Goal: Information Seeking & Learning: Learn about a topic

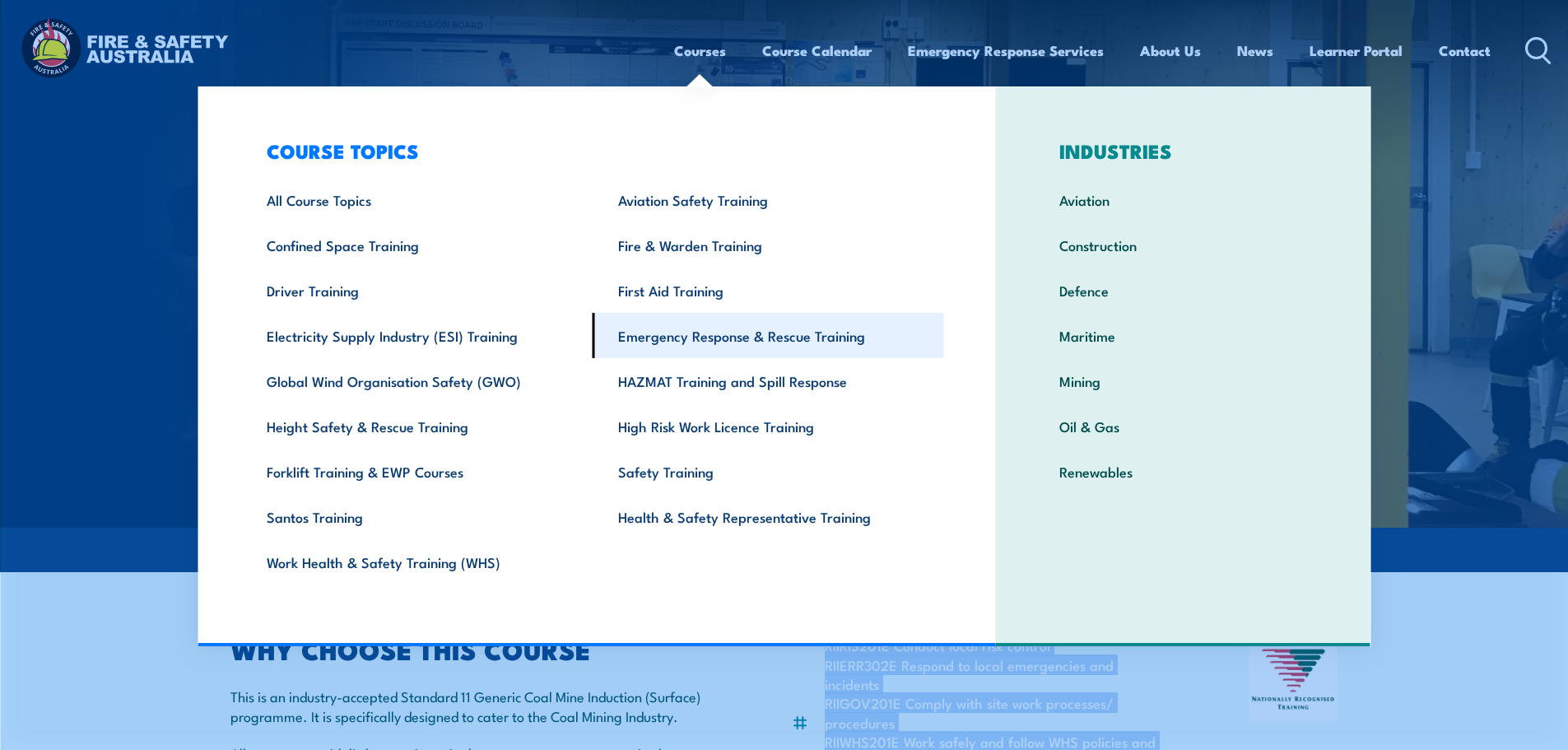
click at [706, 349] on link "Emergency Response & Rescue Training" at bounding box center [768, 335] width 351 height 45
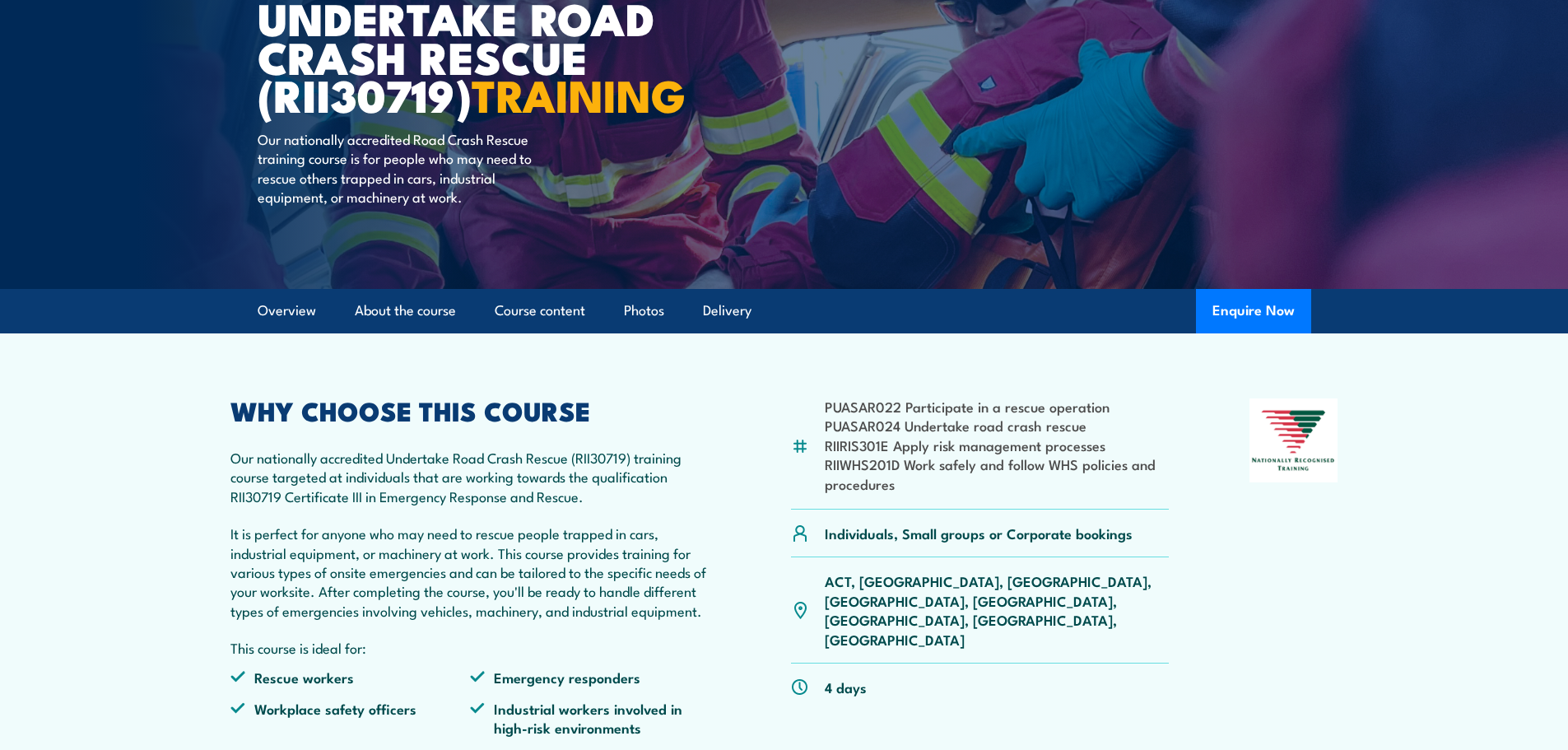
scroll to position [184, 0]
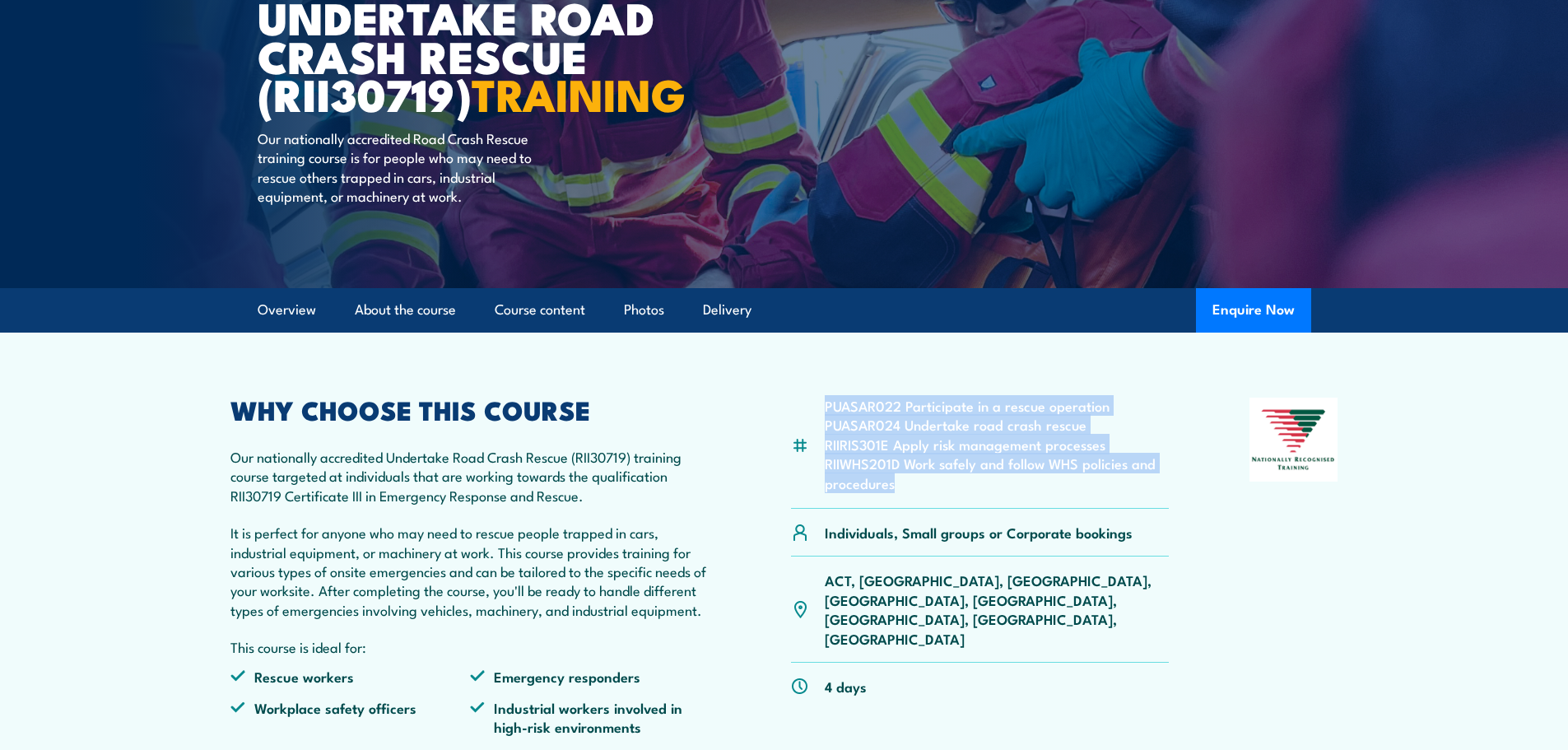
drag, startPoint x: 907, startPoint y: 509, endPoint x: 822, endPoint y: 424, distance: 120.2
click at [822, 424] on div "PUASAR022 Participate in a rescue operation PUASAR024 Undertake road crash resc…" at bounding box center [981, 452] width 379 height 111
copy ul "PUASAR022 Participate in a rescue operation PUASAR024 Undertake road crash resc…"
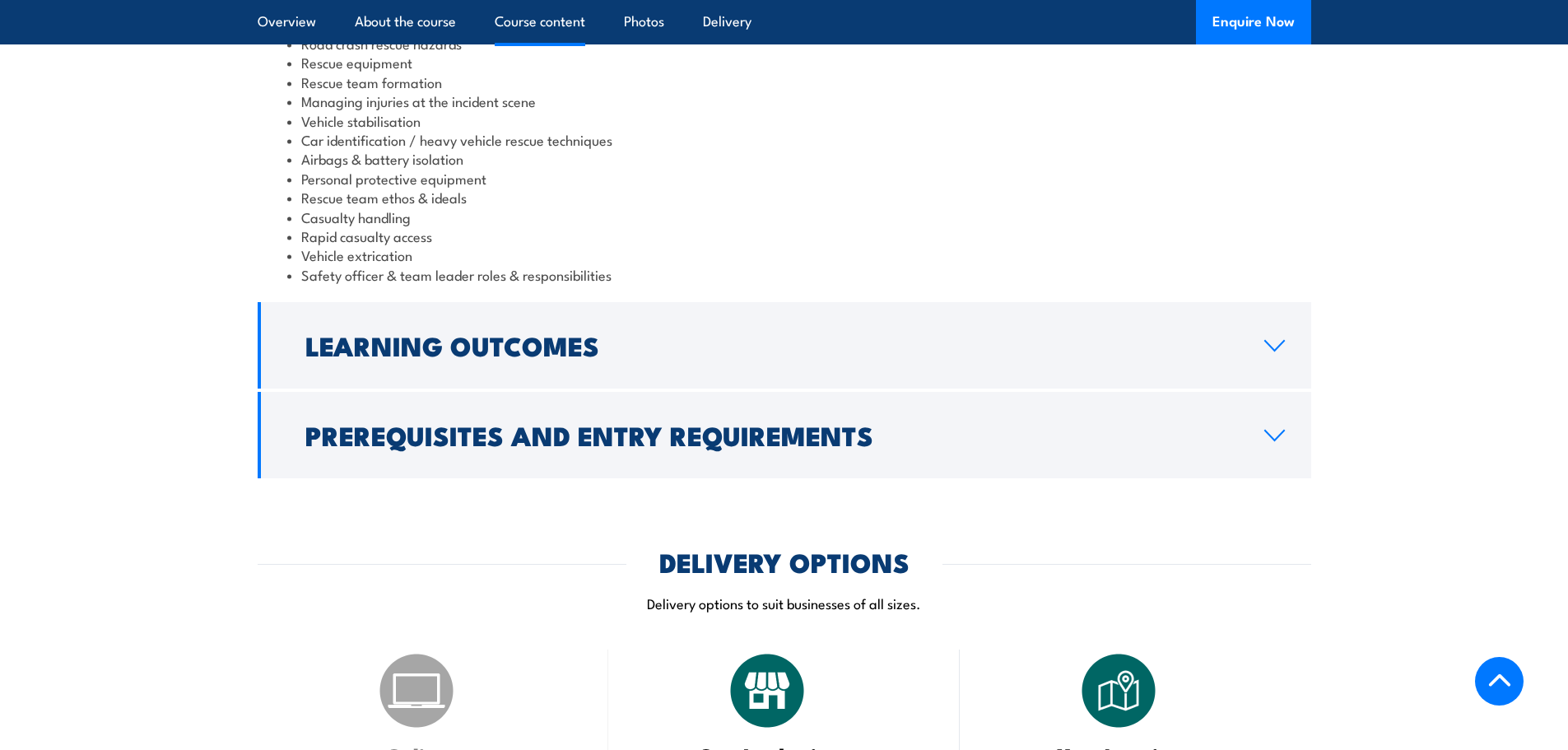
scroll to position [1533, 0]
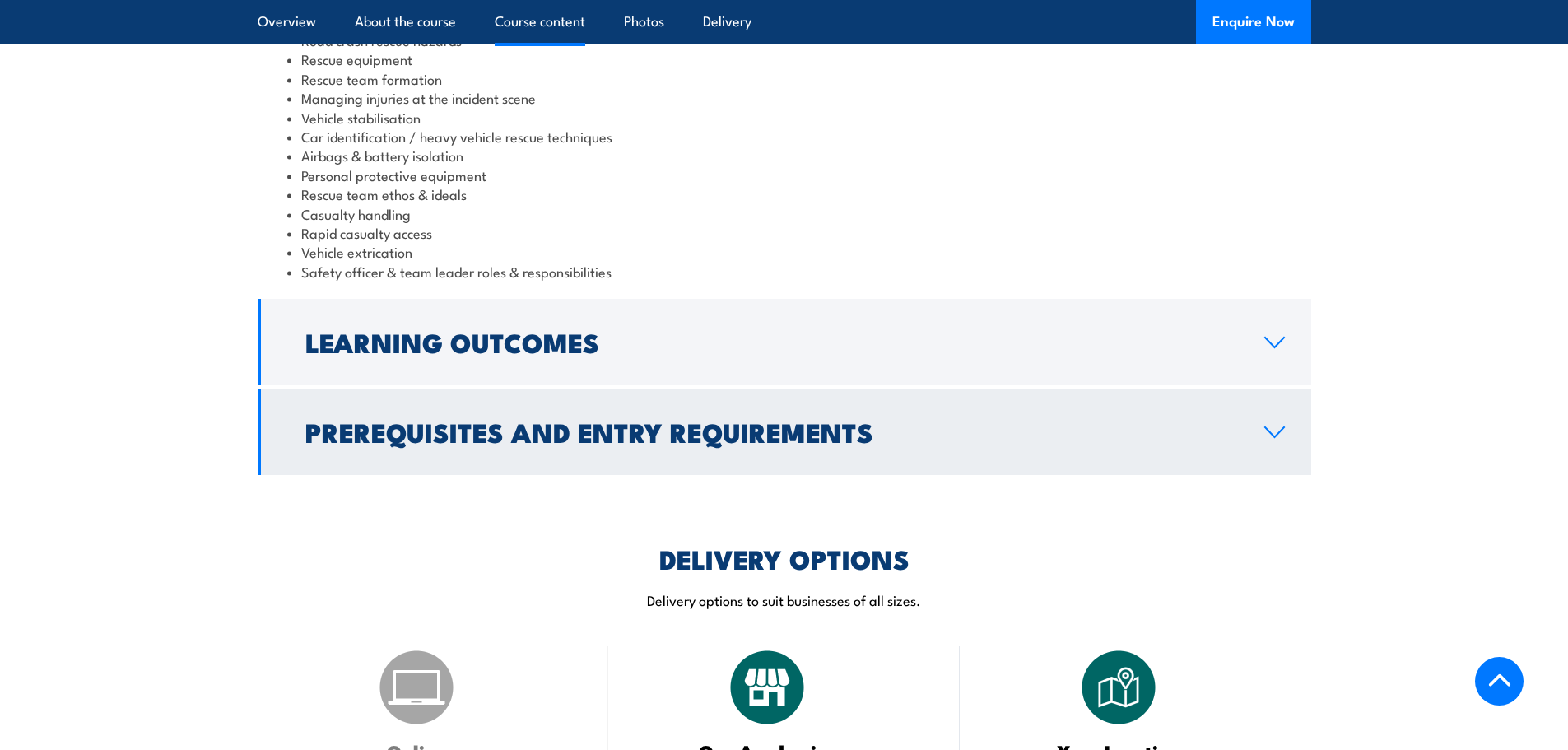
click at [595, 443] on h2 "Prerequisites and Entry Requirements" at bounding box center [771, 431] width 932 height 23
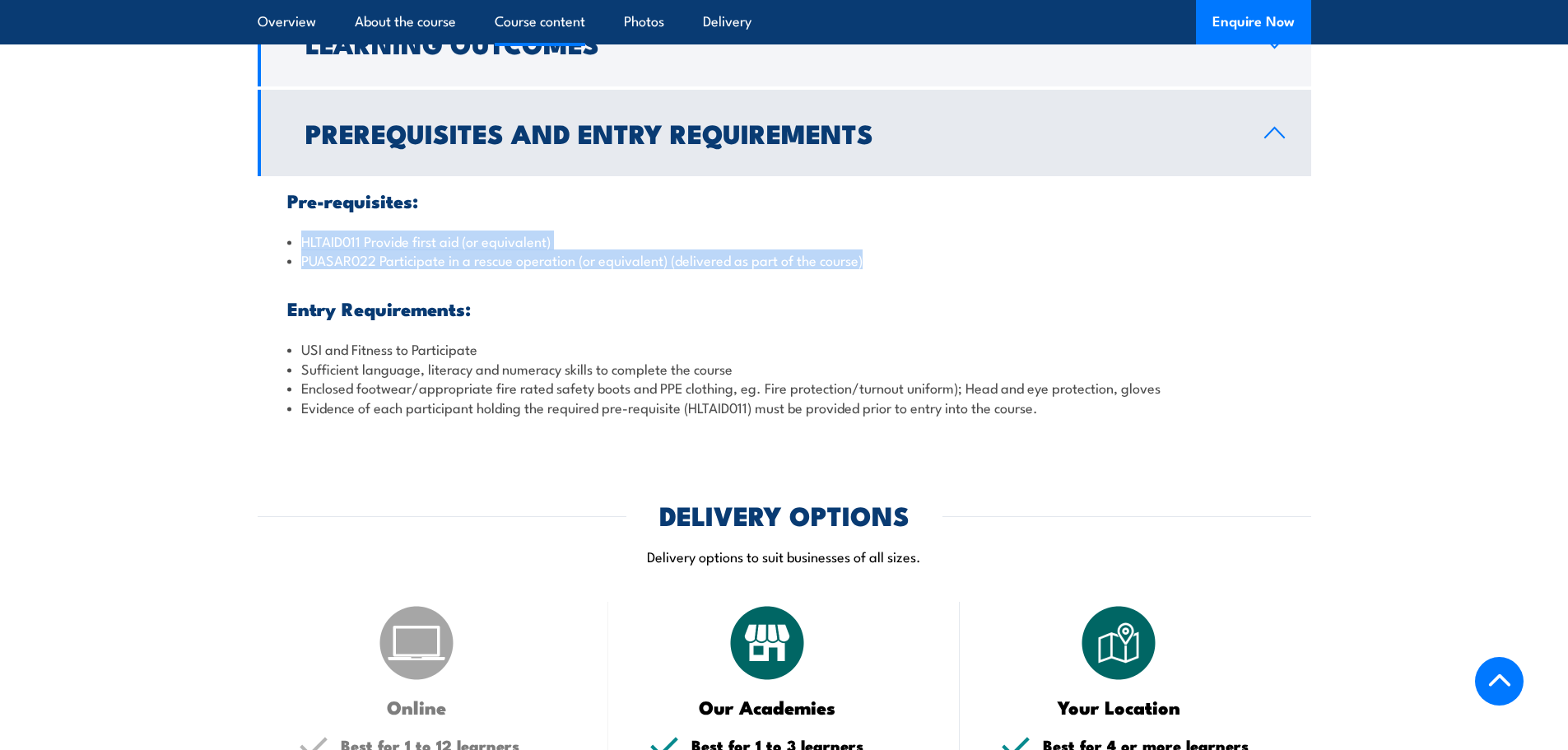
drag, startPoint x: 884, startPoint y: 279, endPoint x: 295, endPoint y: 259, distance: 589.3
click at [295, 259] on ul "HLTAID011 Provide first aid (or equivalent) PUASAR022 Participate in a rescue o…" at bounding box center [784, 324] width 994 height 185
click at [325, 250] on li "HLTAID011 Provide first aid (or equivalent)" at bounding box center [784, 240] width 994 height 19
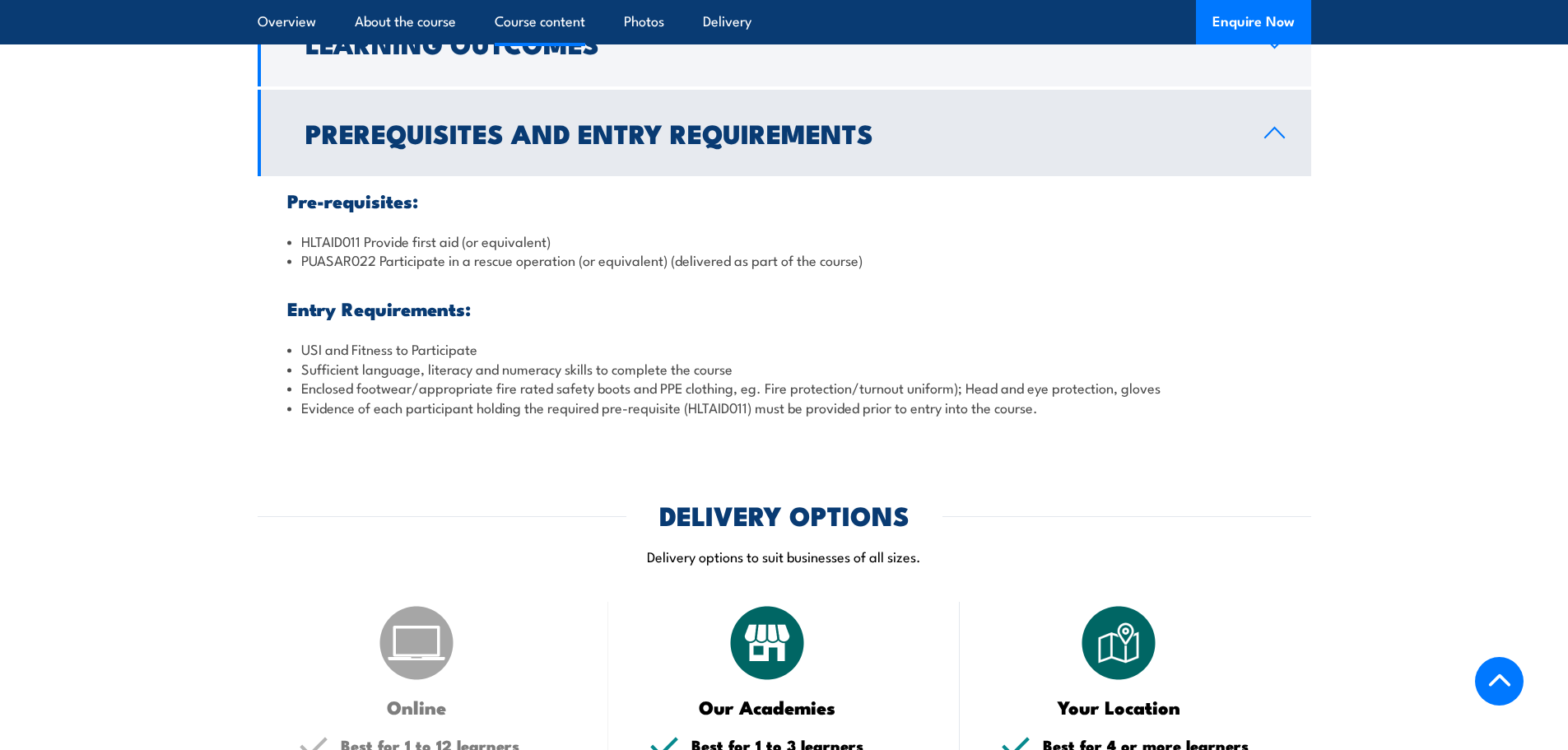
drag, startPoint x: 910, startPoint y: 288, endPoint x: 658, endPoint y: 300, distance: 252.3
click at [658, 300] on ul "HLTAID011 Provide first aid (or equivalent) PUASAR022 Participate in a rescue o…" at bounding box center [784, 324] width 994 height 185
click at [863, 269] on li "PUASAR022 Participate in a rescue operation (or equivalent) (delivered as part …" at bounding box center [784, 259] width 994 height 19
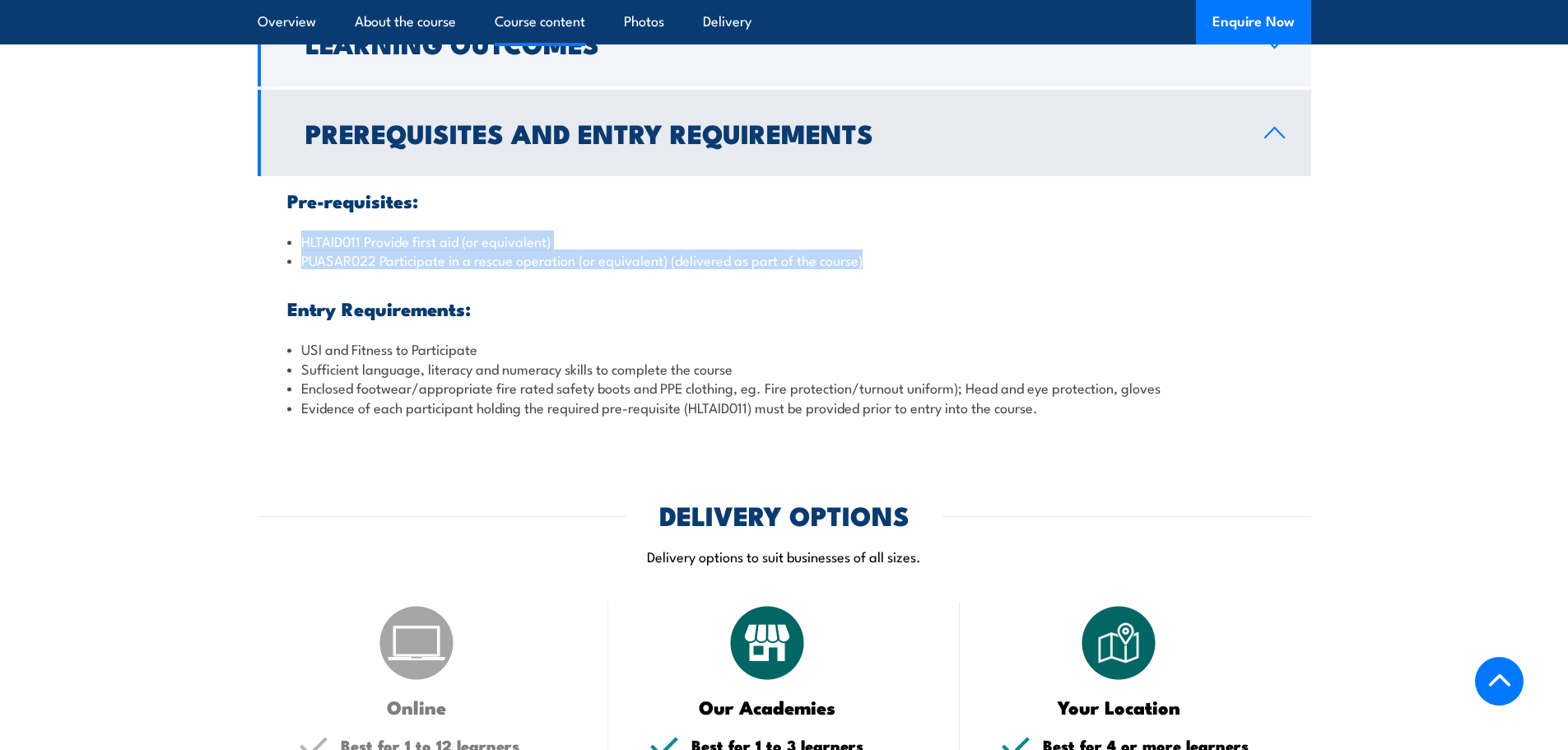
drag, startPoint x: 871, startPoint y: 279, endPoint x: 293, endPoint y: 256, distance: 578.5
click at [293, 256] on ul "HLTAID011 Provide first aid (or equivalent) PUASAR022 Participate in a rescue o…" at bounding box center [784, 324] width 994 height 185
copy ul "HLTAID011 Provide first aid (or equivalent) PUASAR022 Participate in a rescue o…"
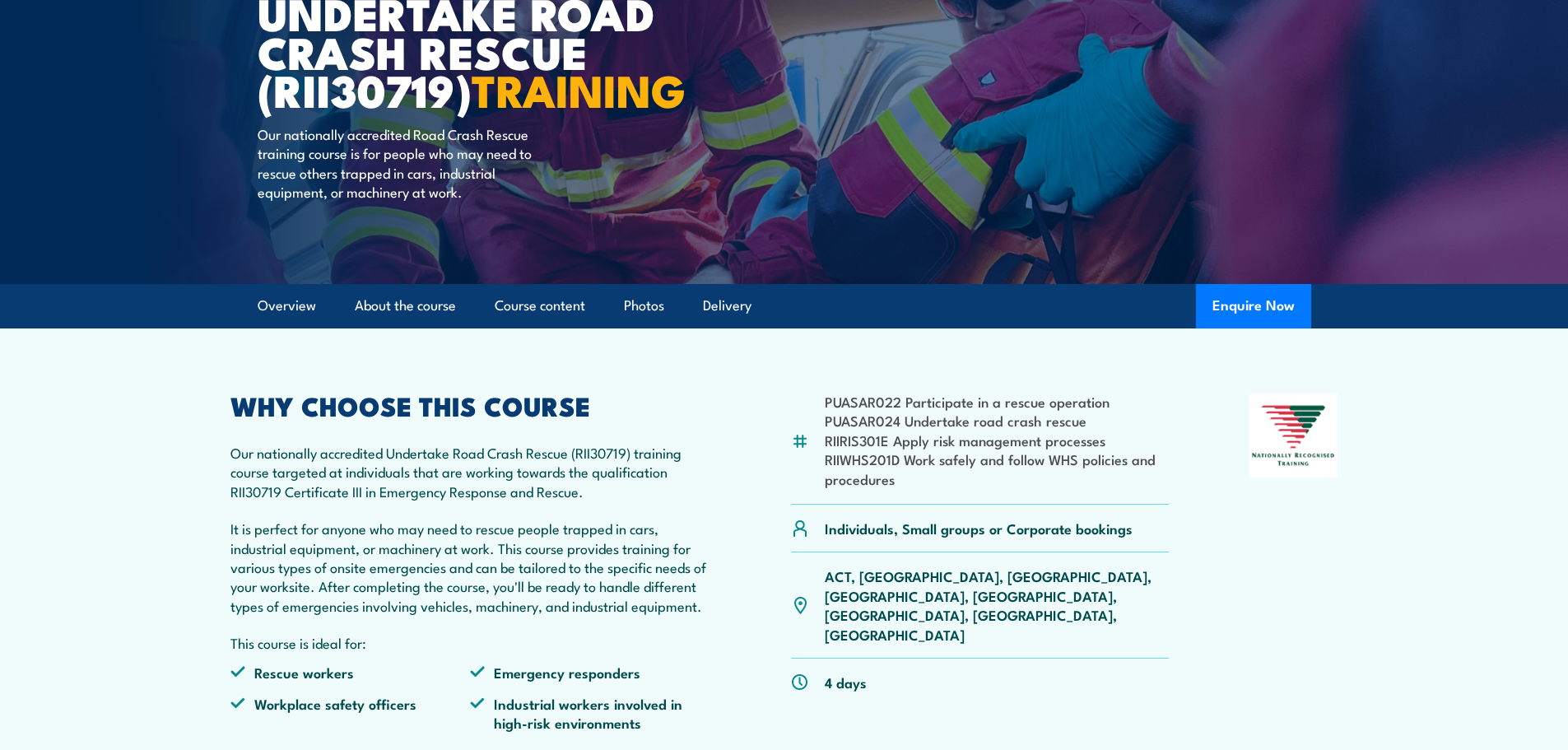
scroll to position [0, 0]
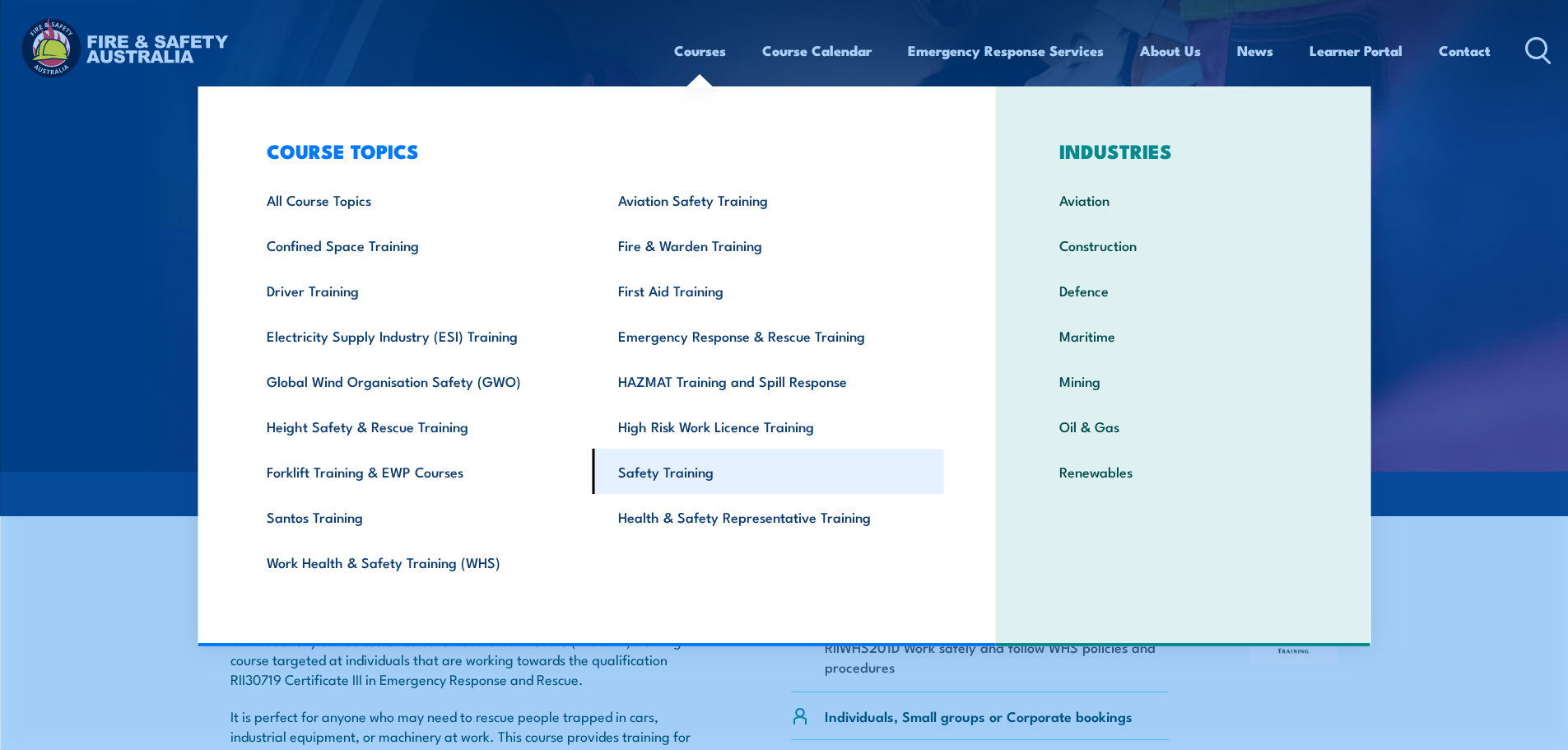
click at [659, 470] on link "Safety Training" at bounding box center [768, 471] width 351 height 45
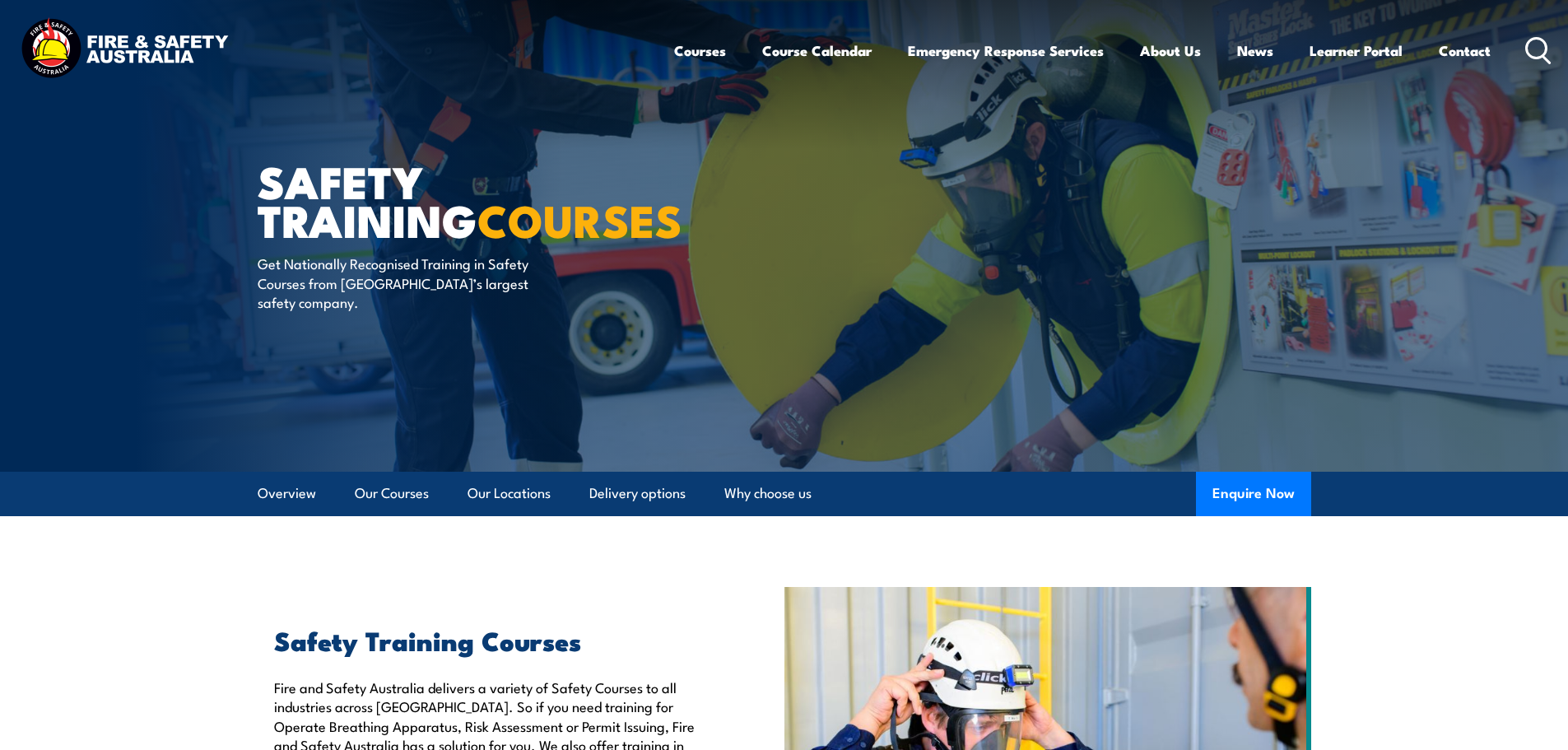
click at [659, 470] on div "Safety Training COURSES Get Nationally Recognised Training in Safety Courses fr…" at bounding box center [461, 235] width 406 height 471
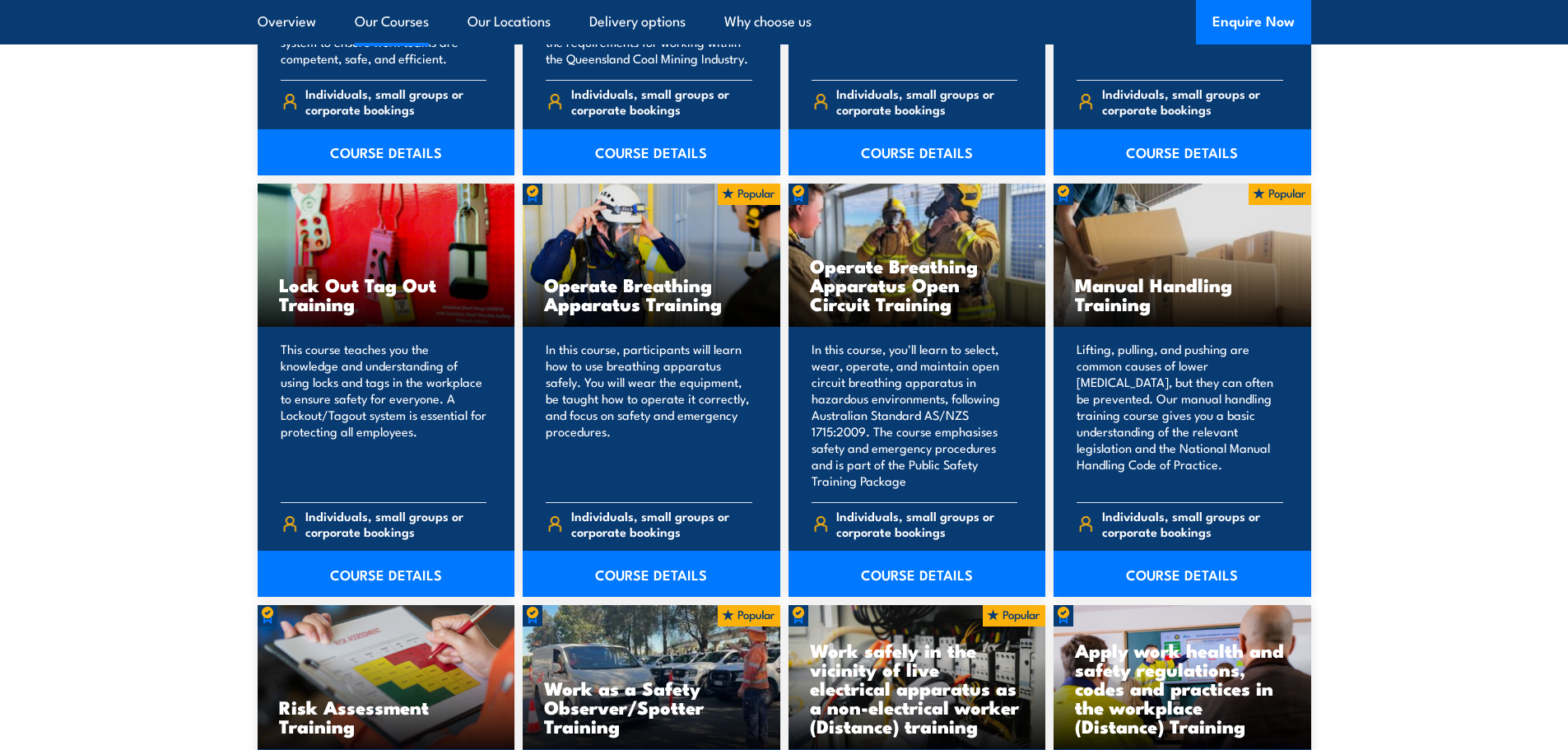
scroll to position [1628, 0]
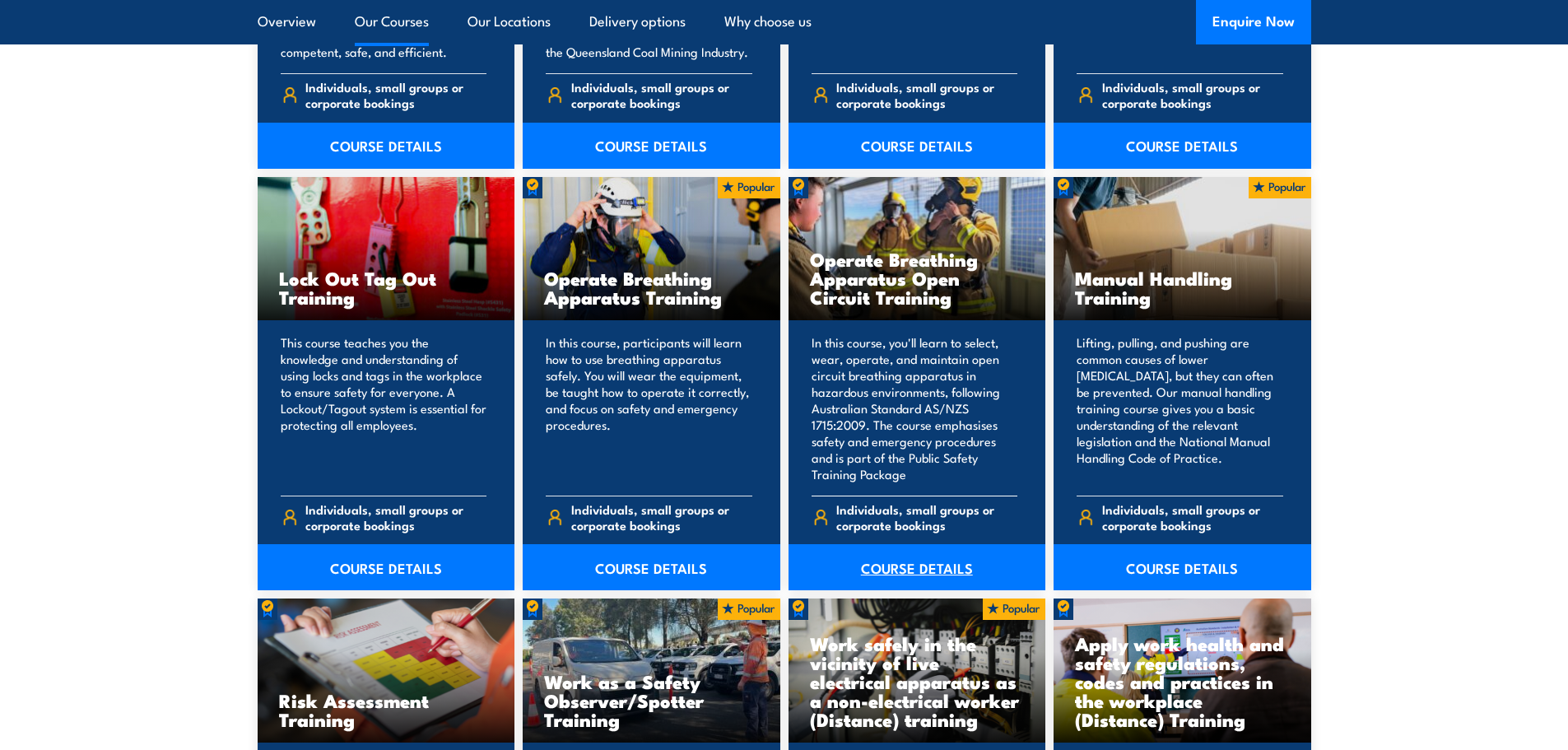
click at [905, 568] on link "COURSE DETAILS" at bounding box center [917, 566] width 258 height 46
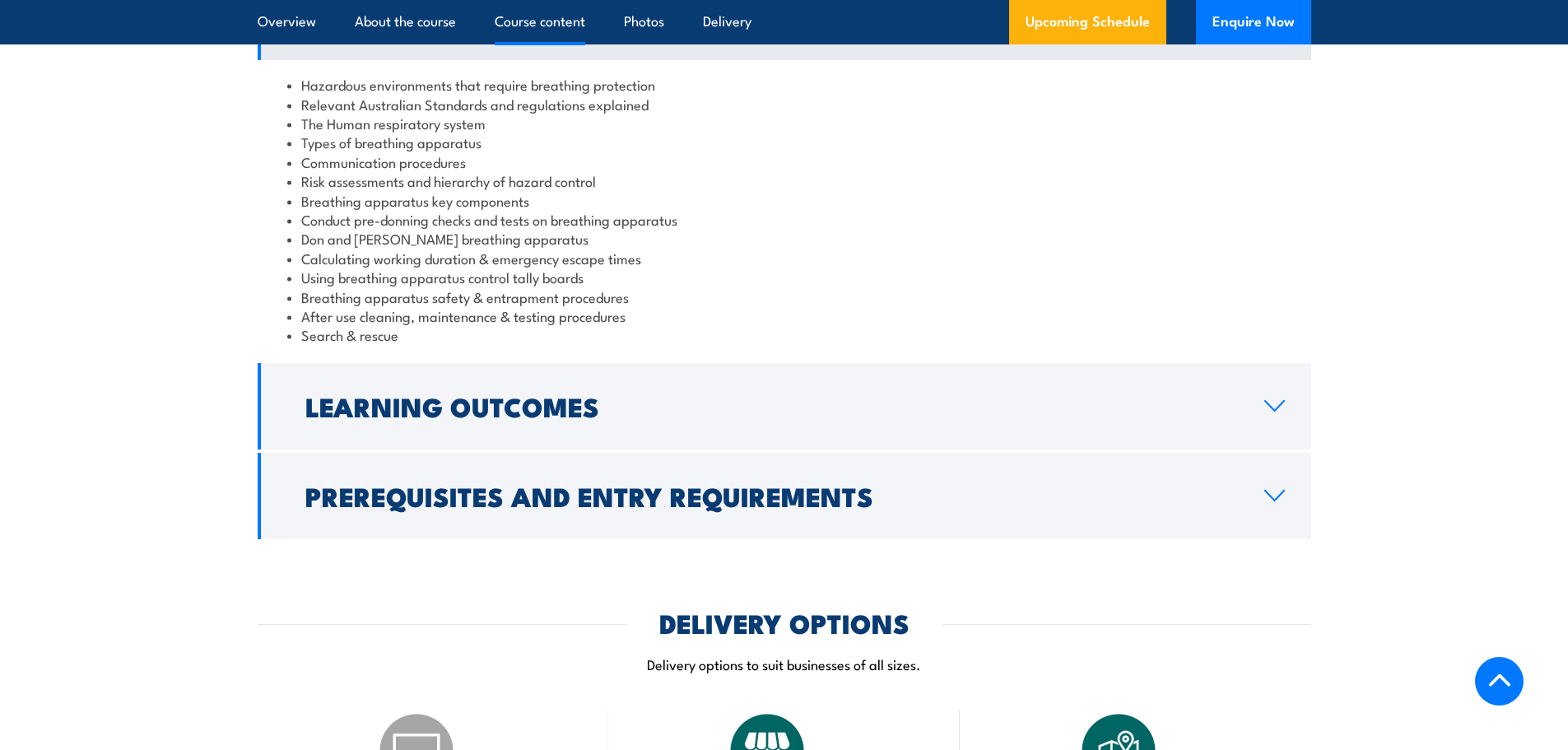
scroll to position [1624, 0]
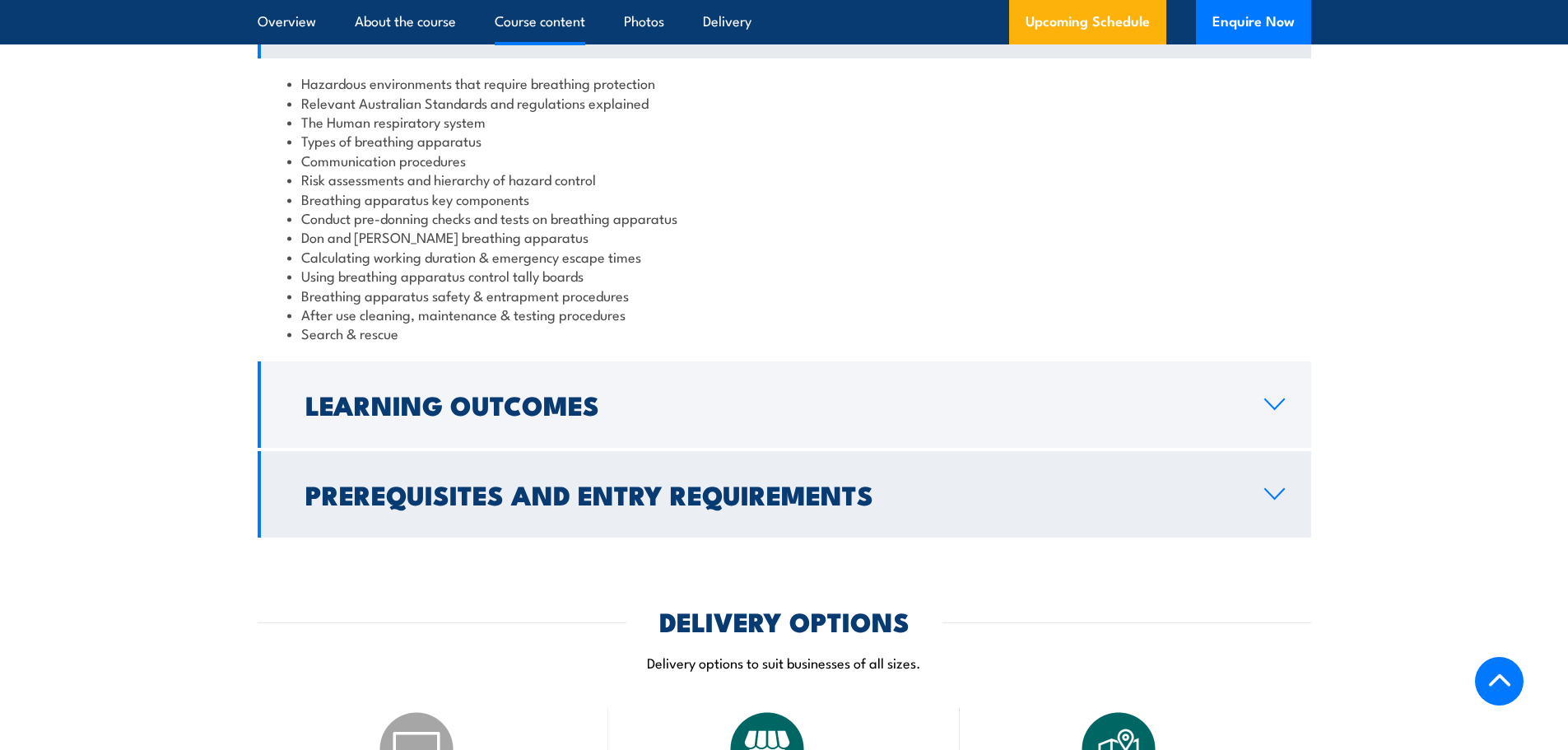
click at [783, 482] on h2 "Prerequisites and Entry Requirements" at bounding box center [771, 494] width 932 height 23
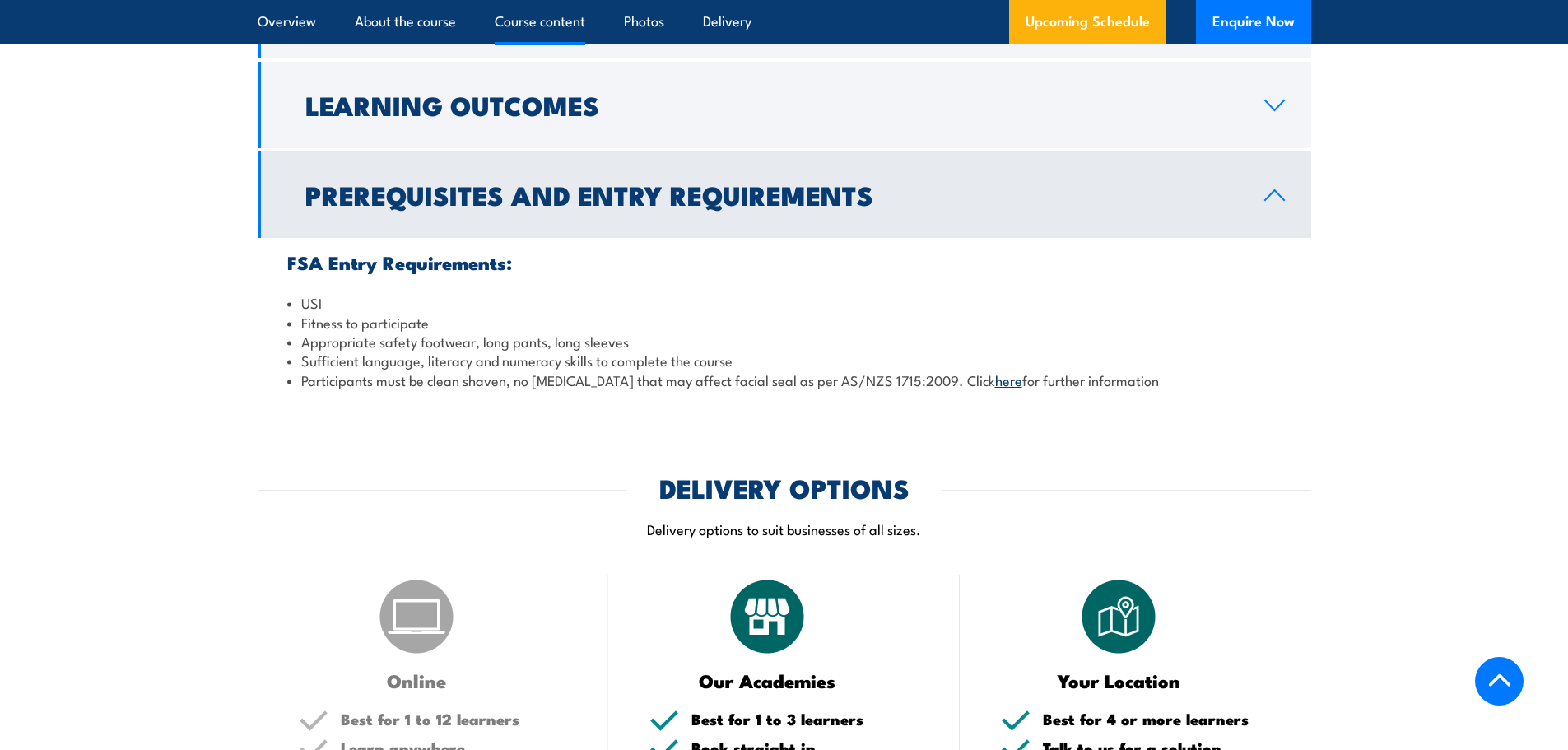
drag, startPoint x: 295, startPoint y: 362, endPoint x: 1131, endPoint y: 363, distance: 836.0
click at [1131, 370] on li "Participants must be clean shaven, no facial hair that may affect facial seal a…" at bounding box center [784, 380] width 994 height 19
click at [918, 370] on li "Participants must be clean shaven, no facial hair that may affect facial seal a…" at bounding box center [784, 380] width 994 height 19
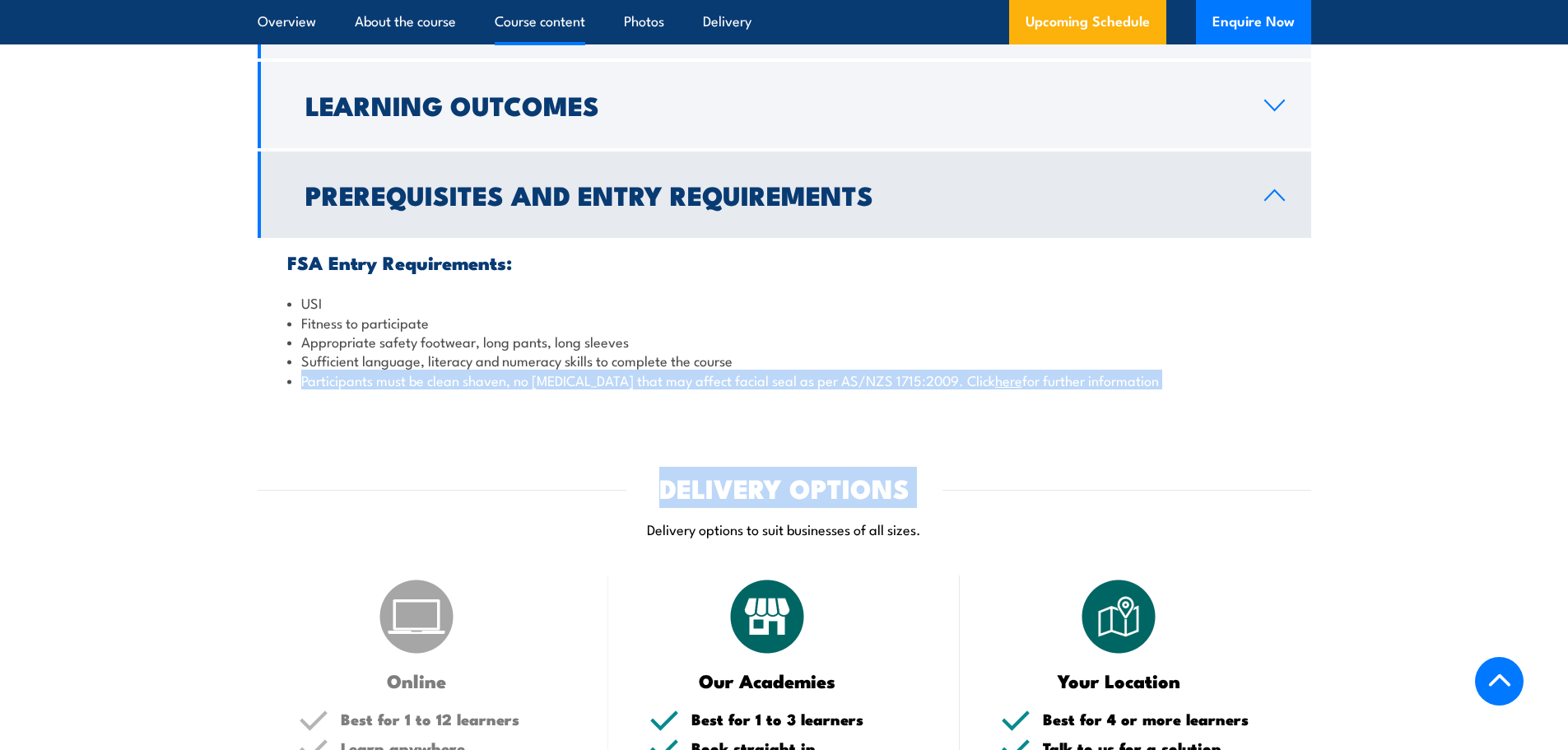
drag, startPoint x: 918, startPoint y: 360, endPoint x: 793, endPoint y: 385, distance: 127.5
click at [793, 385] on div "COURSES > Safety Training Operate Breathing Apparatus Open Circuit TRAINING In …" at bounding box center [784, 590] width 1568 height 4429
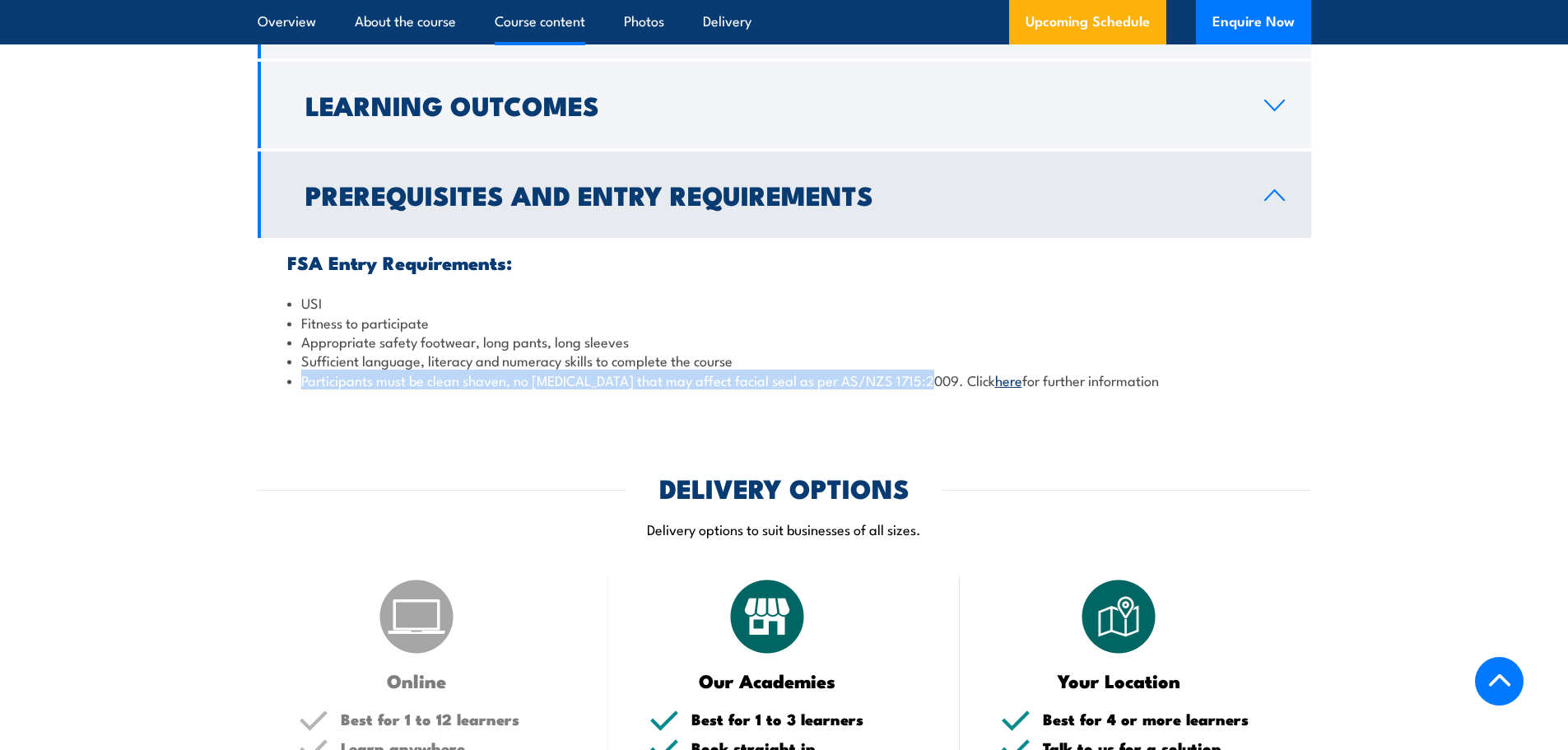
drag, startPoint x: 299, startPoint y: 362, endPoint x: 918, endPoint y: 364, distance: 619.0
click at [918, 370] on li "Participants must be clean shaven, no facial hair that may affect facial seal a…" at bounding box center [784, 380] width 994 height 19
copy li "Participants must be clean shaven, no facial hair that may affect facial seal a…"
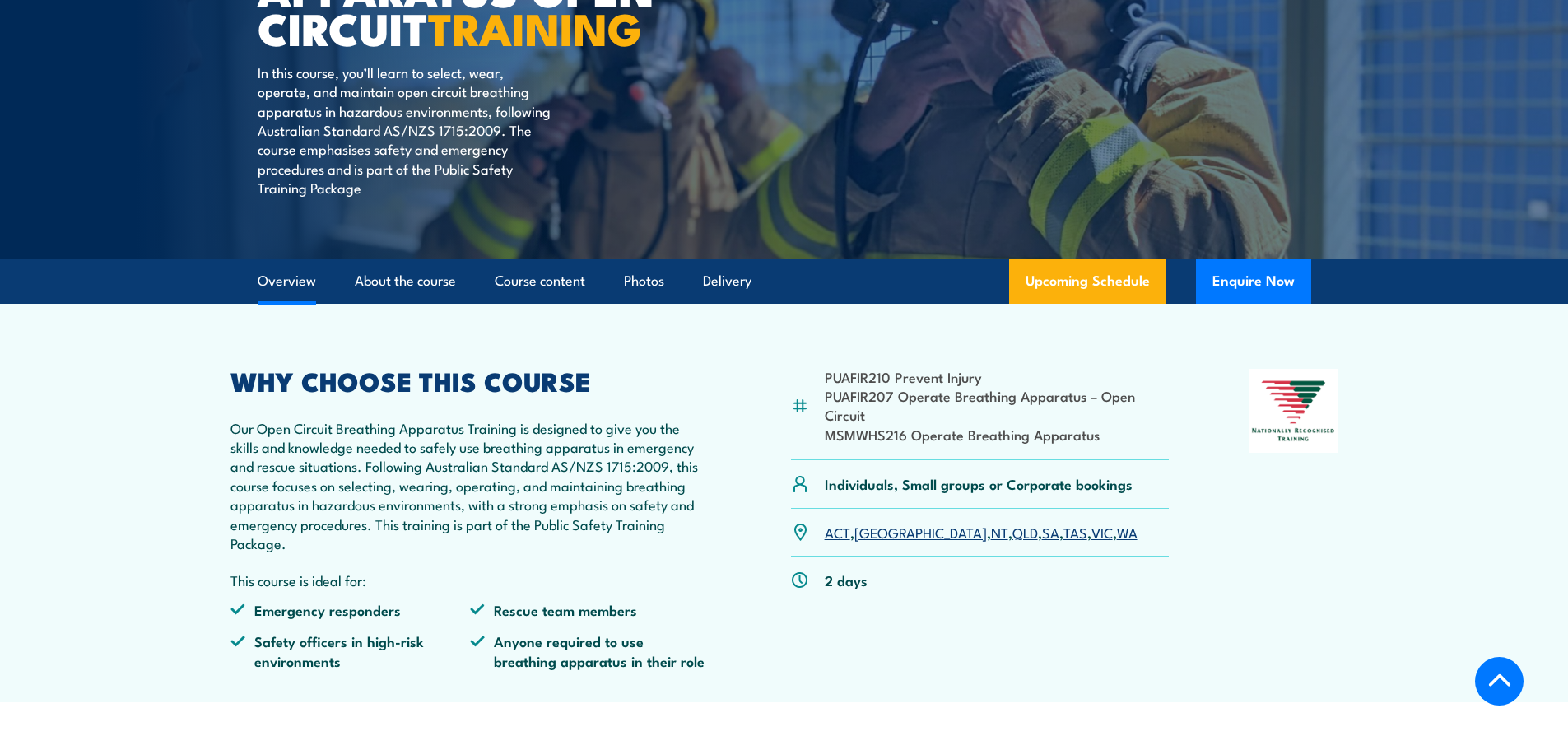
scroll to position [0, 0]
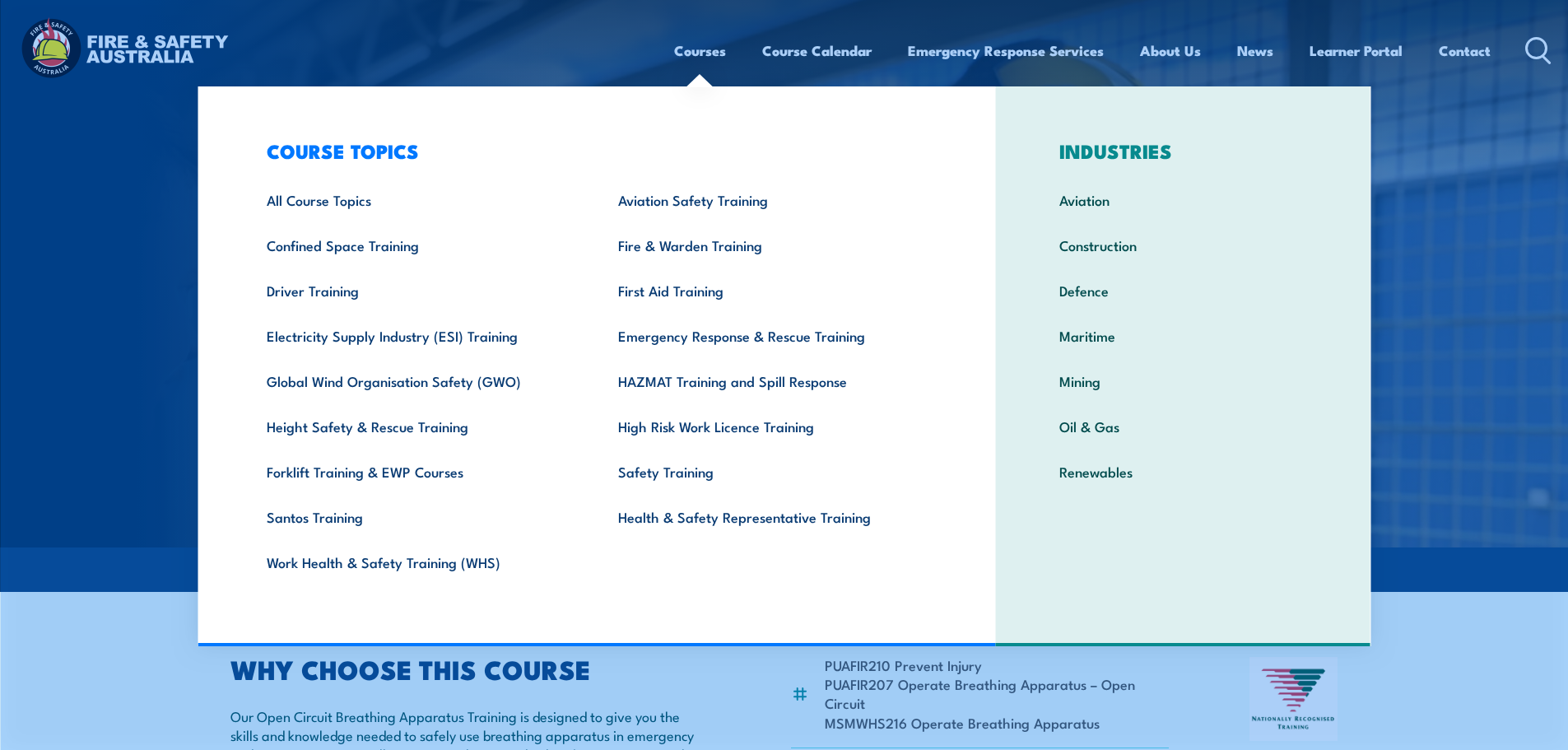
click at [697, 43] on link "Courses" at bounding box center [700, 51] width 52 height 43
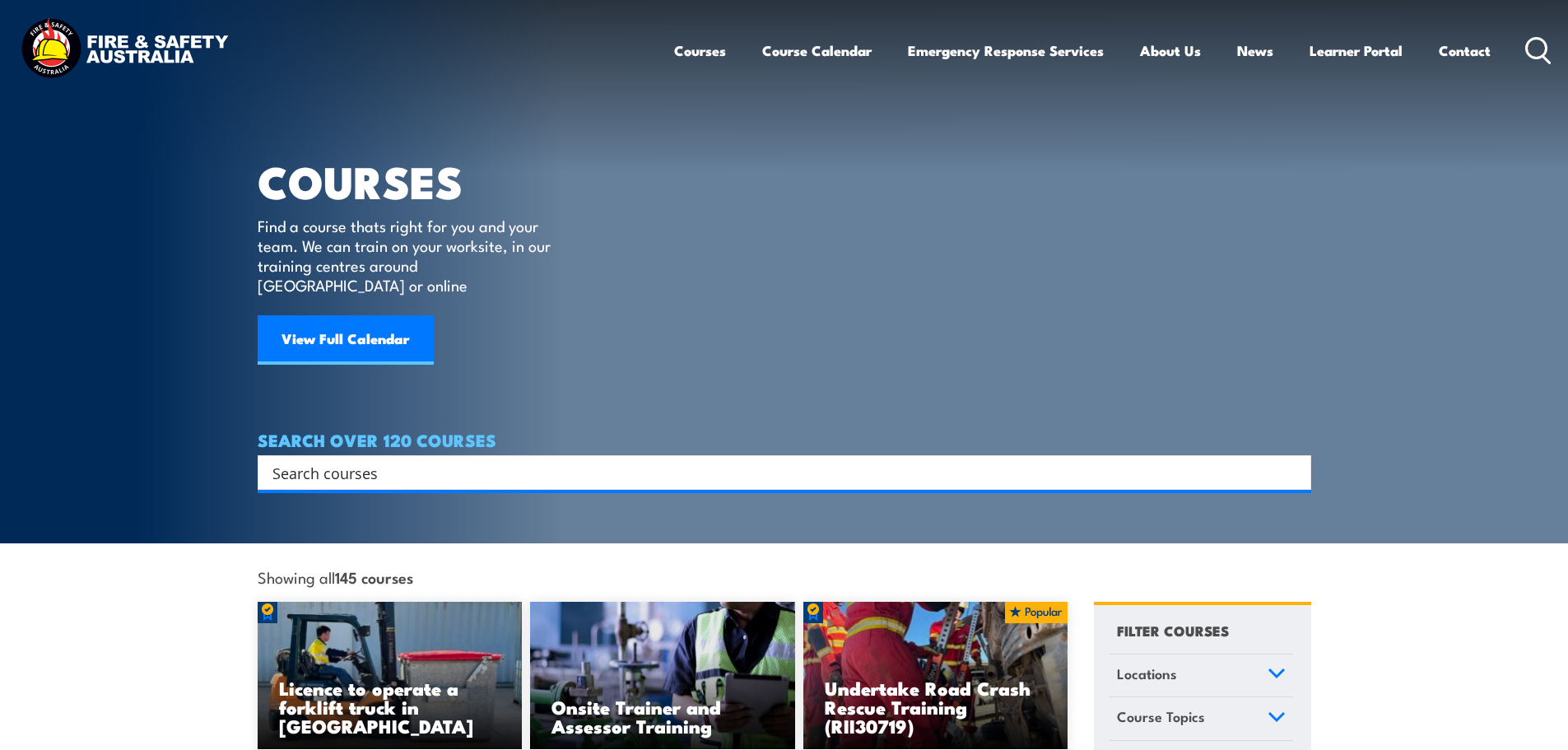
drag, startPoint x: 0, startPoint y: 0, endPoint x: 697, endPoint y: 43, distance: 698.3
click at [697, 43] on link "Courses" at bounding box center [700, 51] width 52 height 43
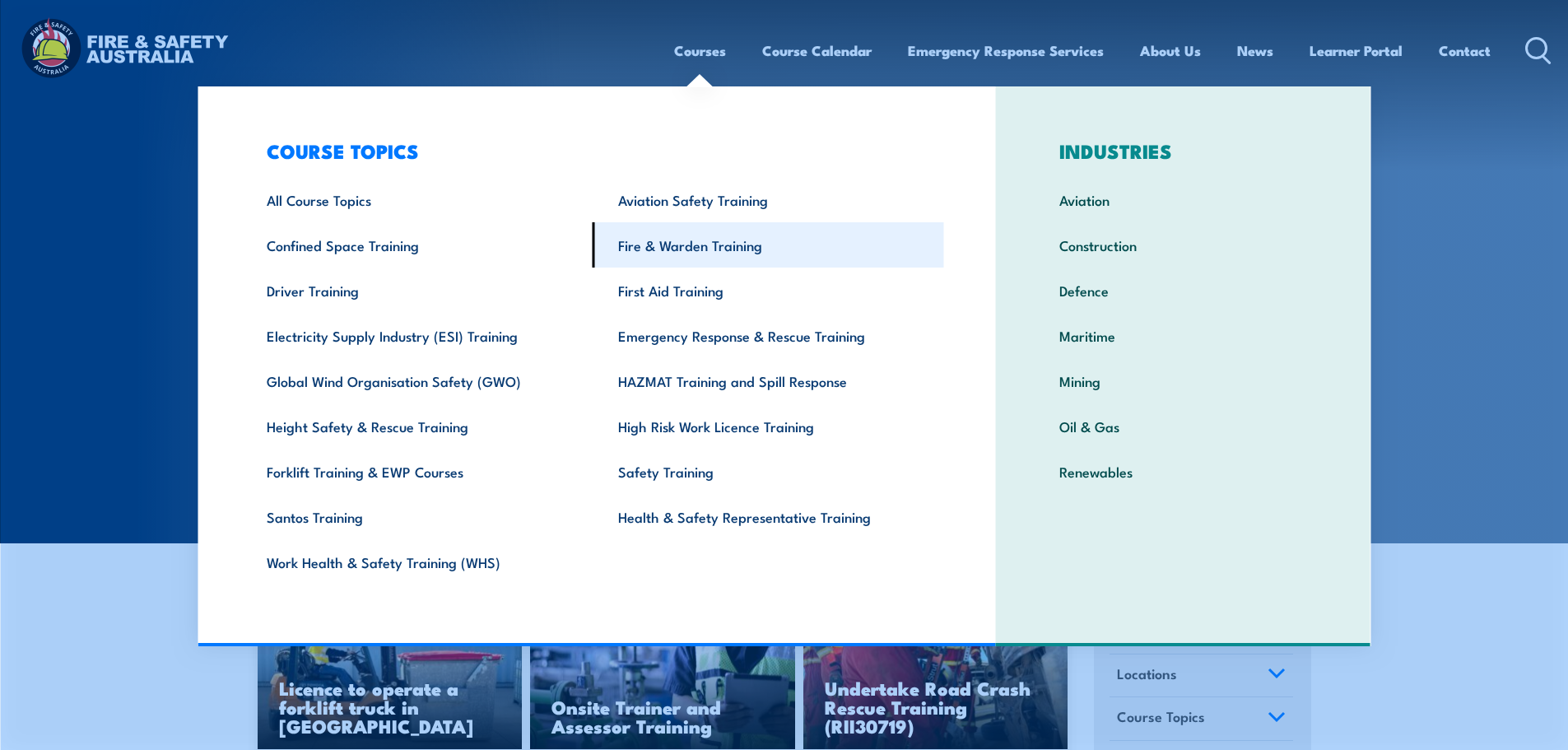
click at [688, 246] on link "Fire & Warden Training" at bounding box center [768, 244] width 351 height 45
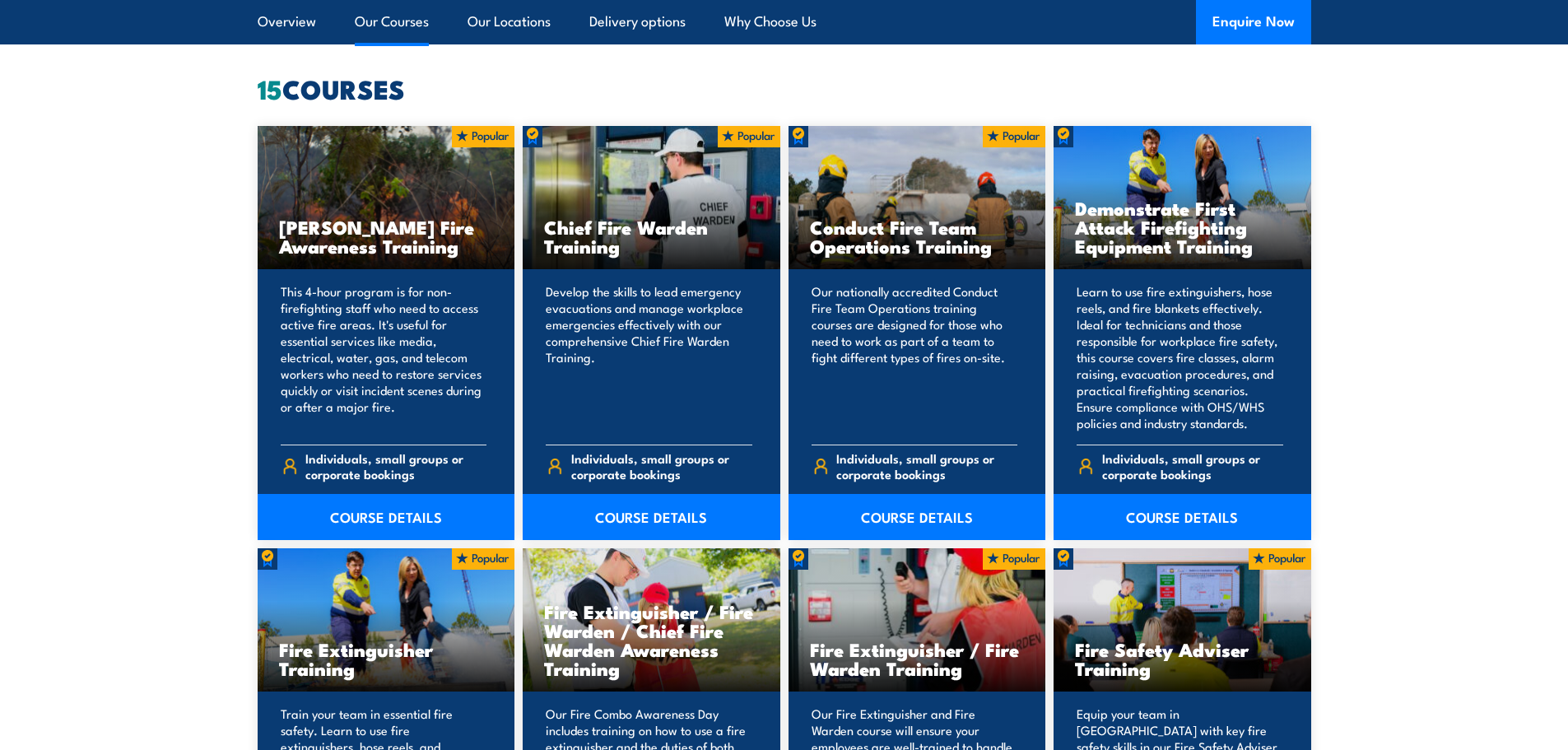
scroll to position [1271, 0]
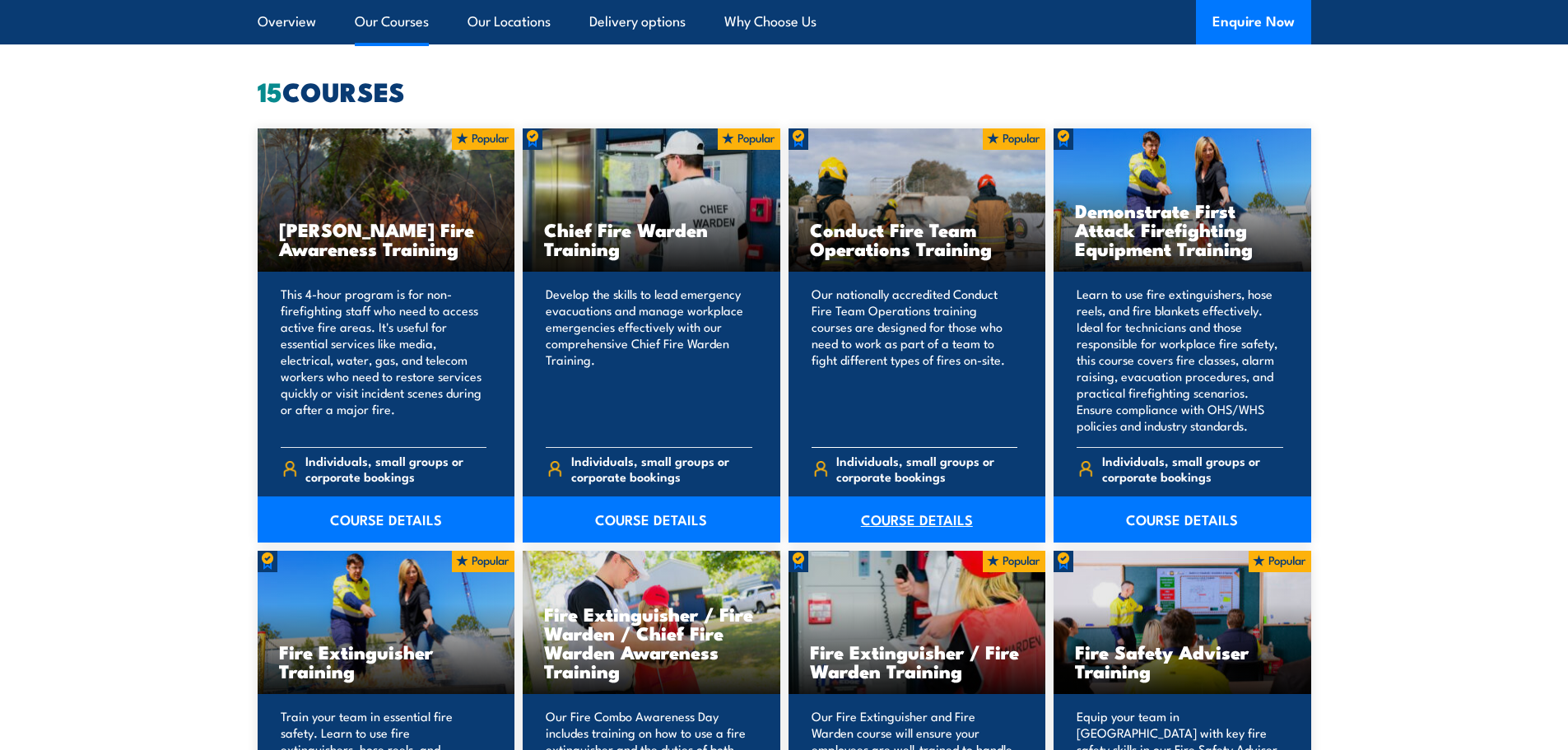
click at [935, 515] on link "COURSE DETAILS" at bounding box center [917, 519] width 258 height 46
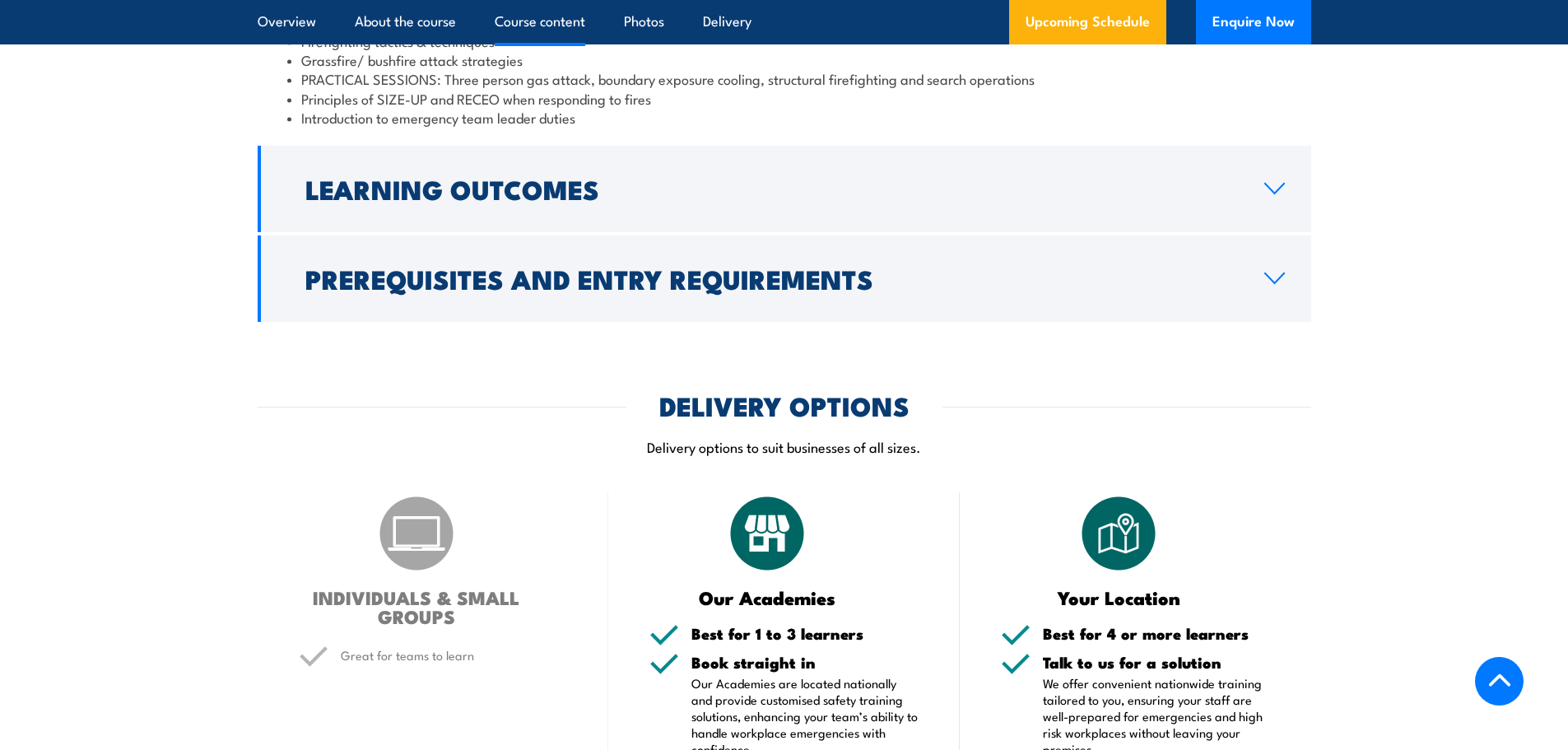
scroll to position [1590, 0]
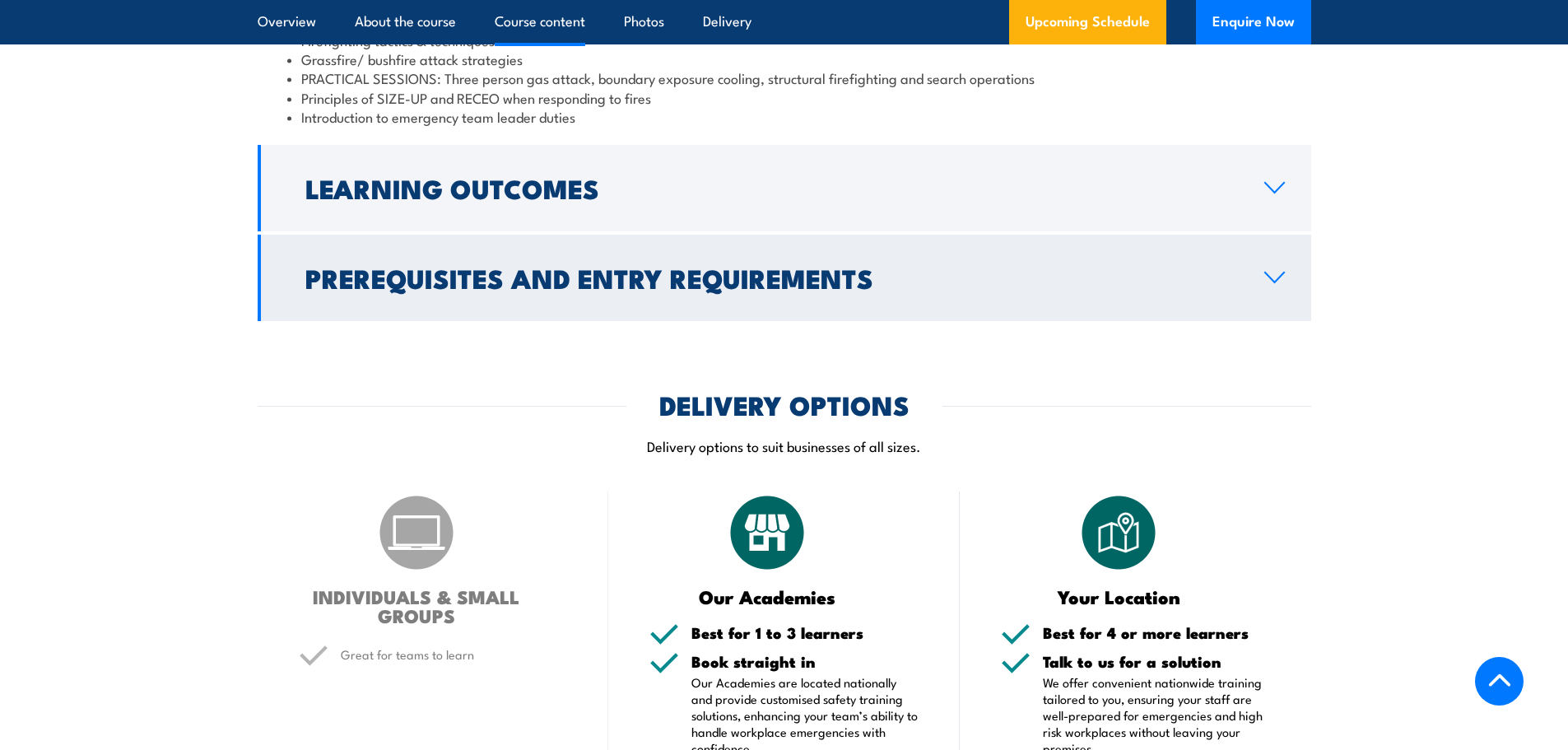
click at [740, 289] on h2 "Prerequisites and Entry Requirements" at bounding box center [771, 278] width 932 height 23
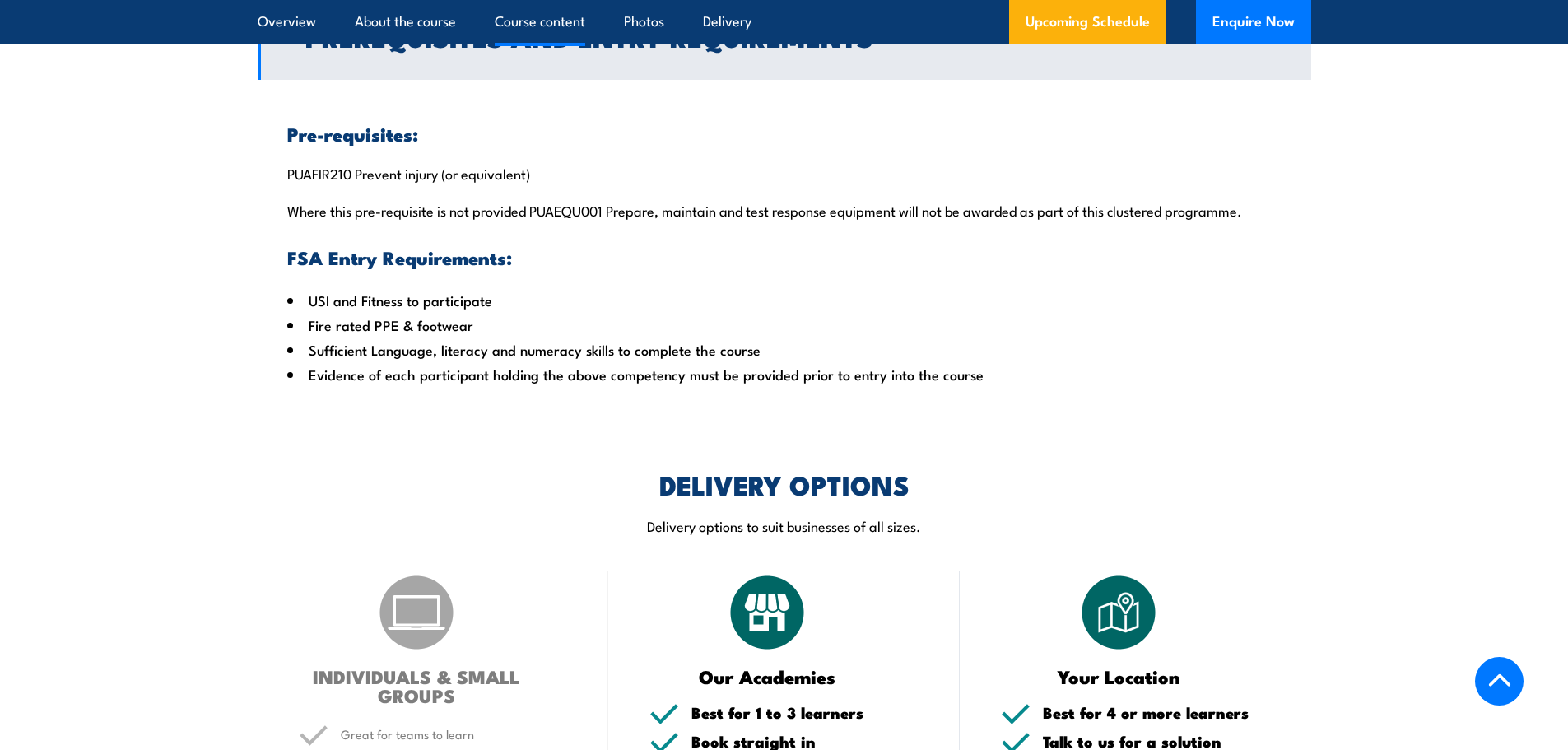
scroll to position [1513, 0]
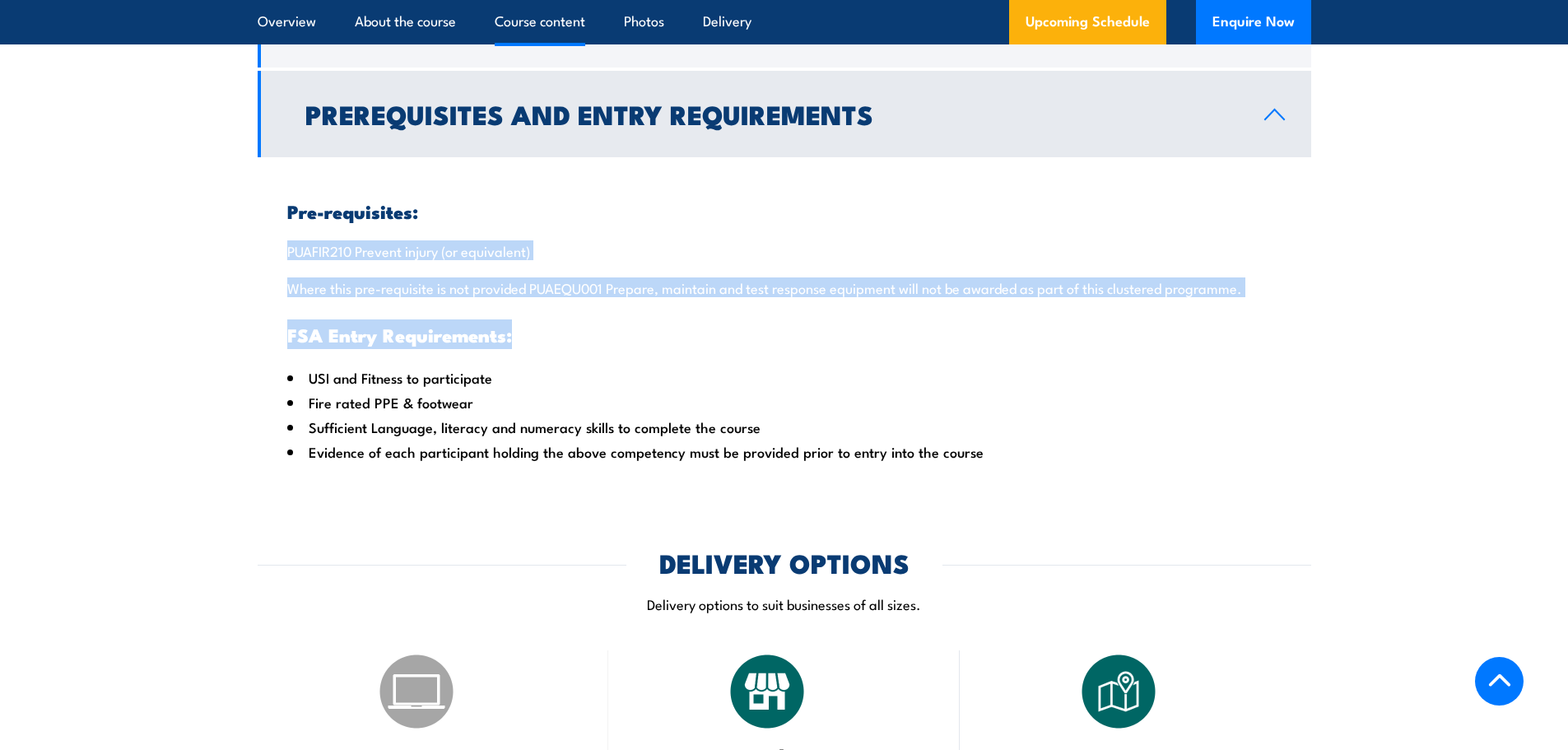
drag, startPoint x: 280, startPoint y: 269, endPoint x: 1253, endPoint y: 314, distance: 974.0
click at [1253, 314] on div "Pre-requisites: PUAFIR210 Prevent injury (or equivalent) Where this pre-requisi…" at bounding box center [784, 318] width 1053 height 322
drag, startPoint x: 1251, startPoint y: 314, endPoint x: 282, endPoint y: 265, distance: 970.2
click at [282, 265] on div "Pre-requisites: PUAFIR210 Prevent injury (or equivalent) Where this pre-requisi…" at bounding box center [784, 318] width 1053 height 322
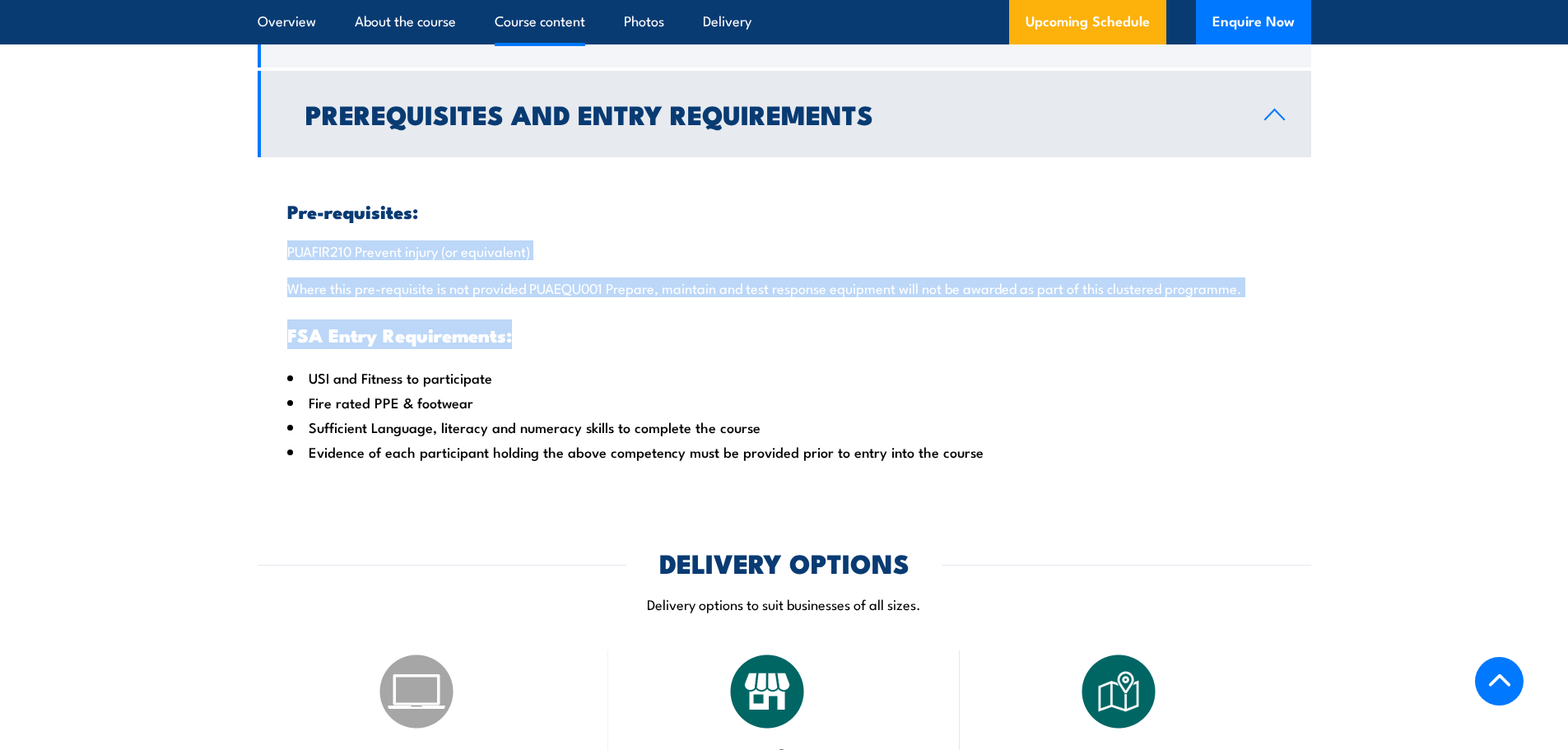
click at [1269, 295] on p "Where this pre-requisite is not provided PUAEQU001 Prepare, maintain and test r…" at bounding box center [784, 287] width 994 height 17
drag, startPoint x: 1255, startPoint y: 310, endPoint x: 283, endPoint y: 267, distance: 973.0
click at [283, 267] on div "Pre-requisites: PUAFIR210 Prevent injury (or equivalent) Where this pre-requisi…" at bounding box center [784, 318] width 1053 height 322
copy div "PUAFIR210 Prevent injury (or equivalent) Where this pre-requisite is not provid…"
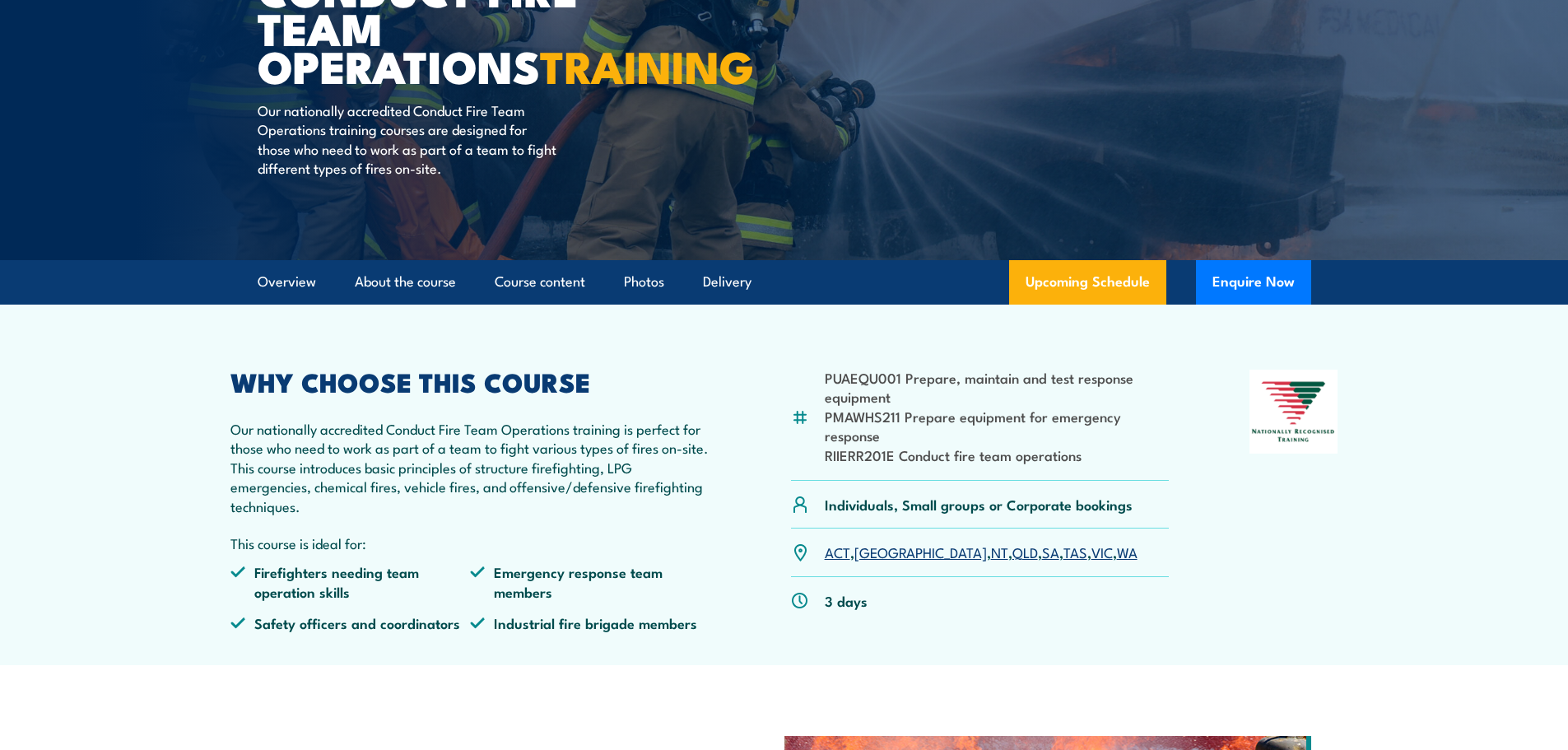
scroll to position [0, 0]
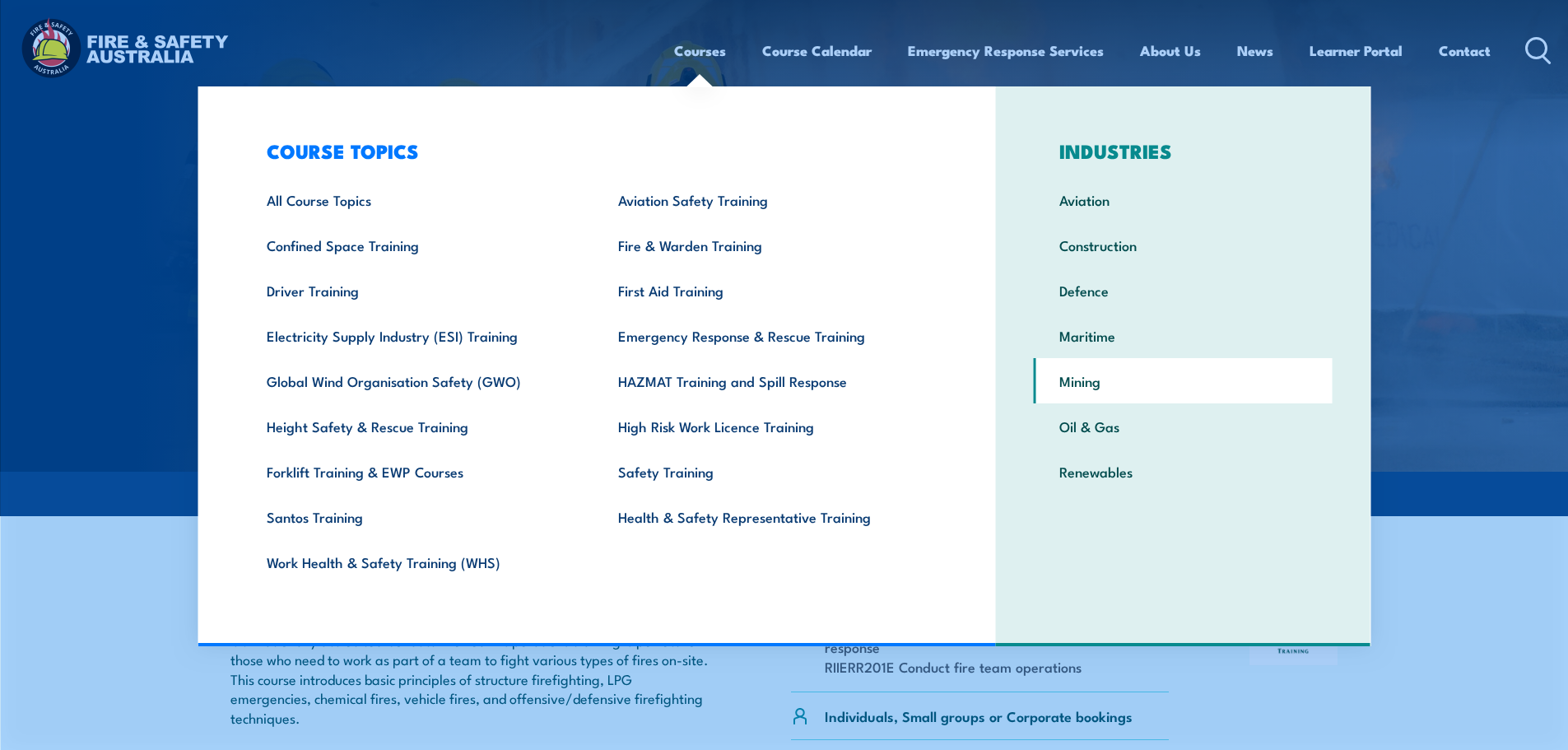
click at [1090, 385] on link "Mining" at bounding box center [1183, 380] width 299 height 45
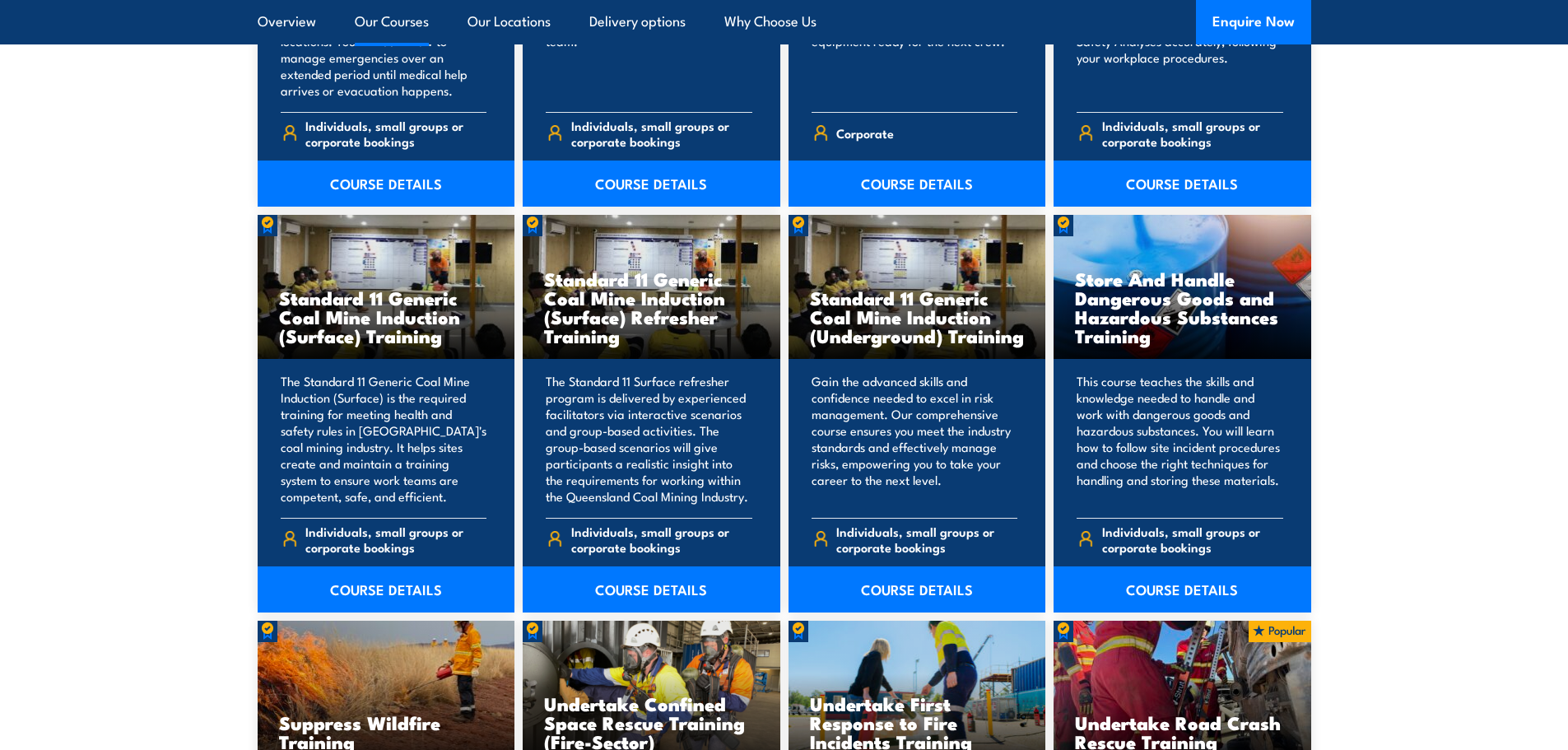
scroll to position [4271, 0]
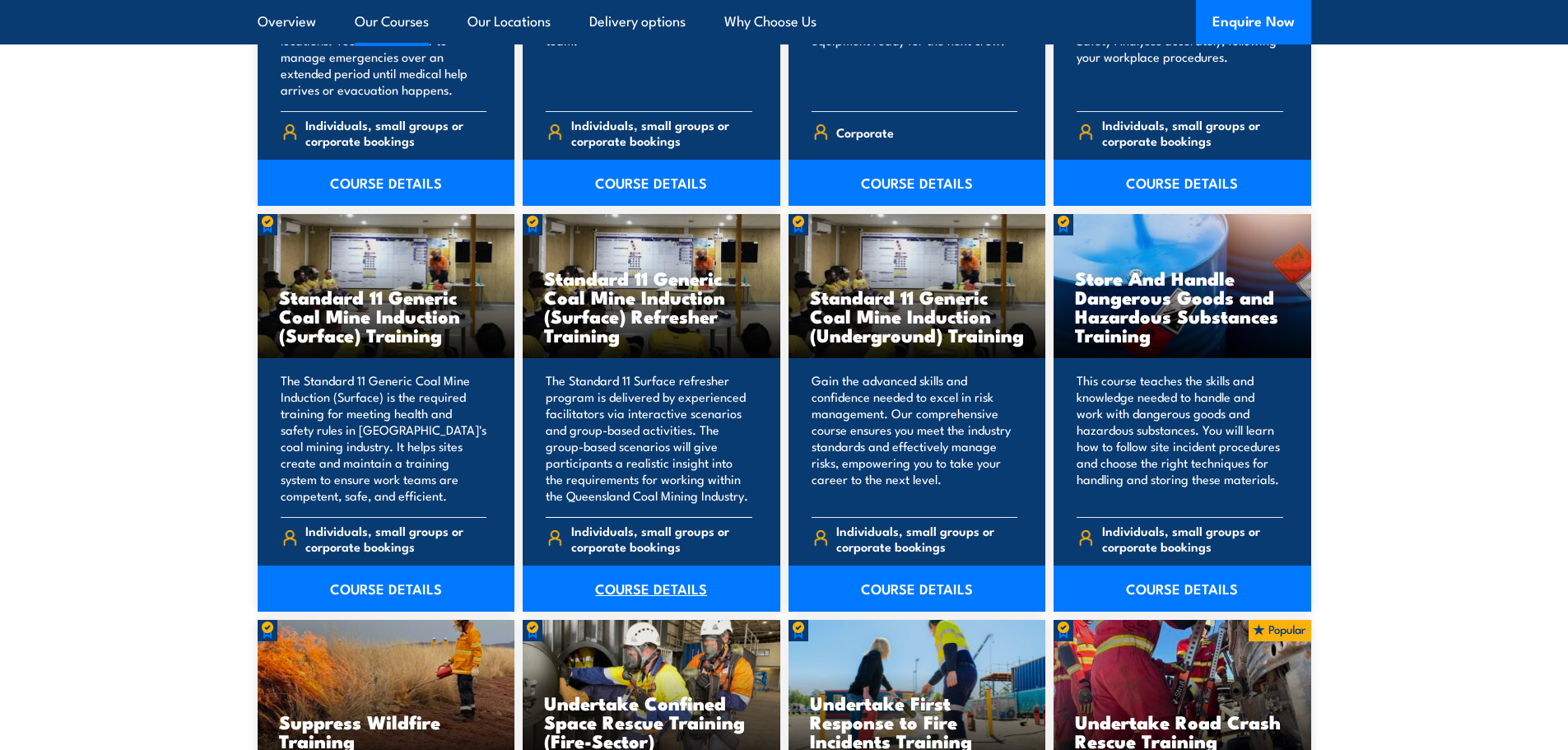
click at [640, 593] on link "COURSE DETAILS" at bounding box center [651, 588] width 258 height 46
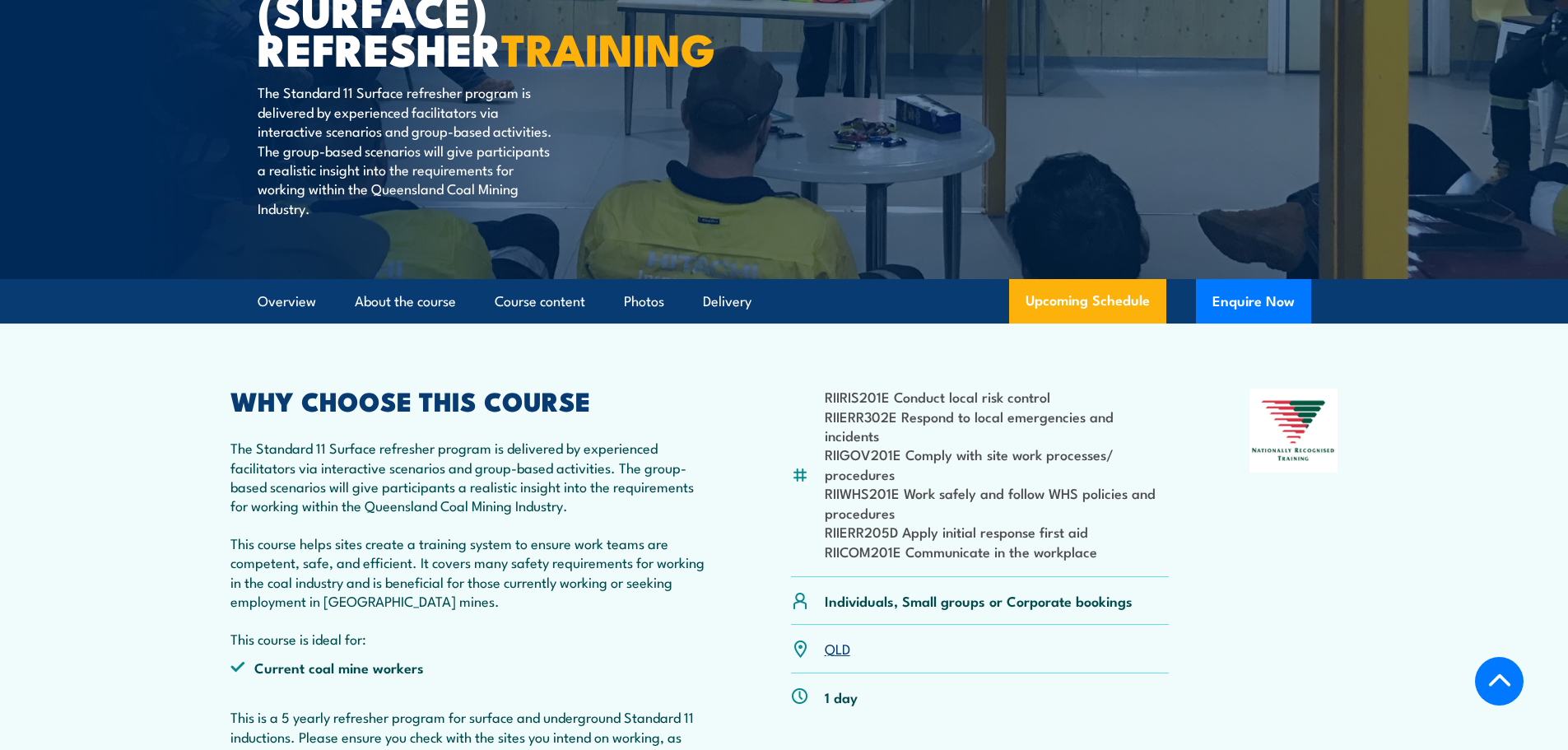
scroll to position [311, 0]
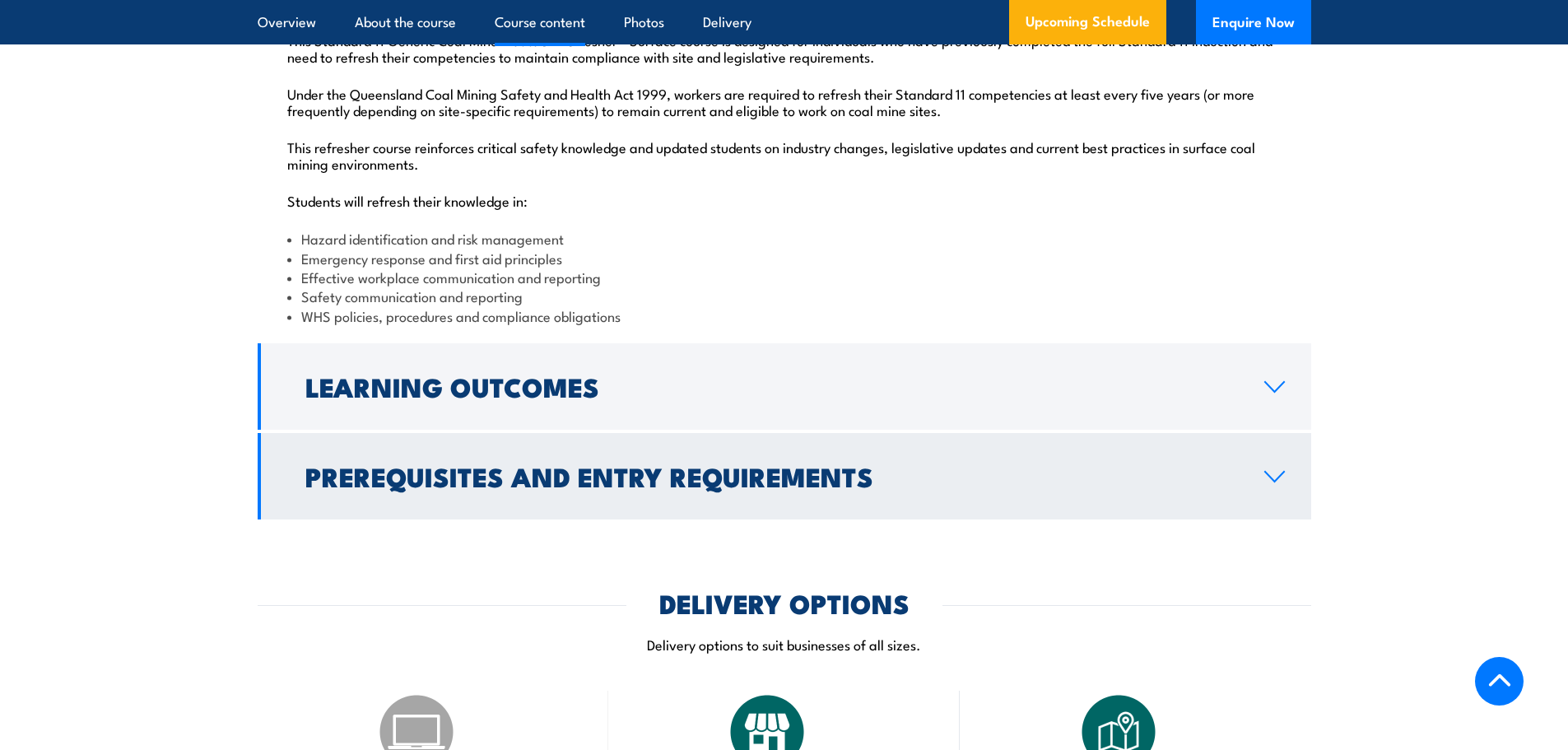
click at [473, 466] on h2 "Prerequisites and Entry Requirements" at bounding box center [771, 476] width 932 height 23
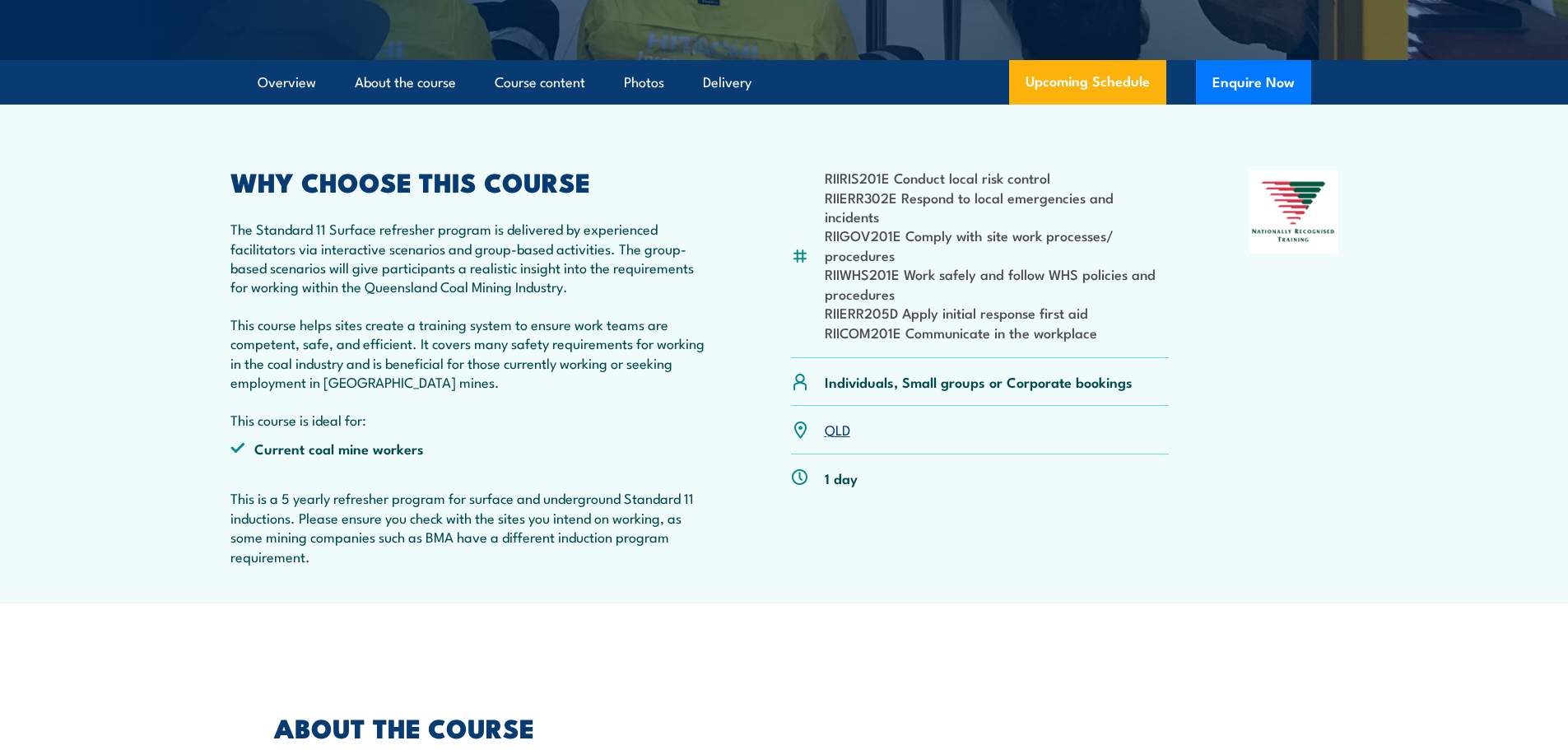
scroll to position [0, 0]
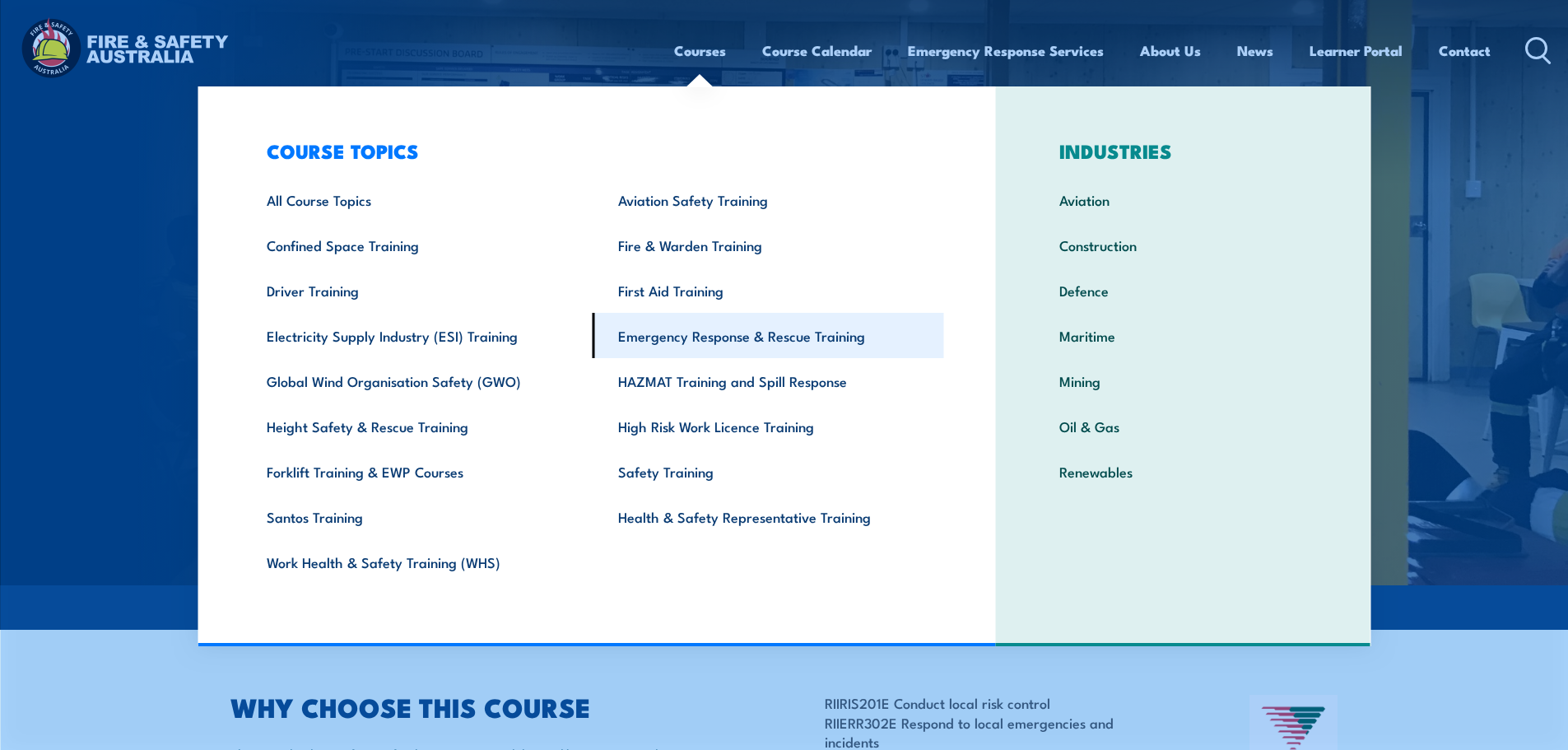
click at [690, 338] on link "Emergency Response & Rescue Training" at bounding box center [768, 335] width 351 height 45
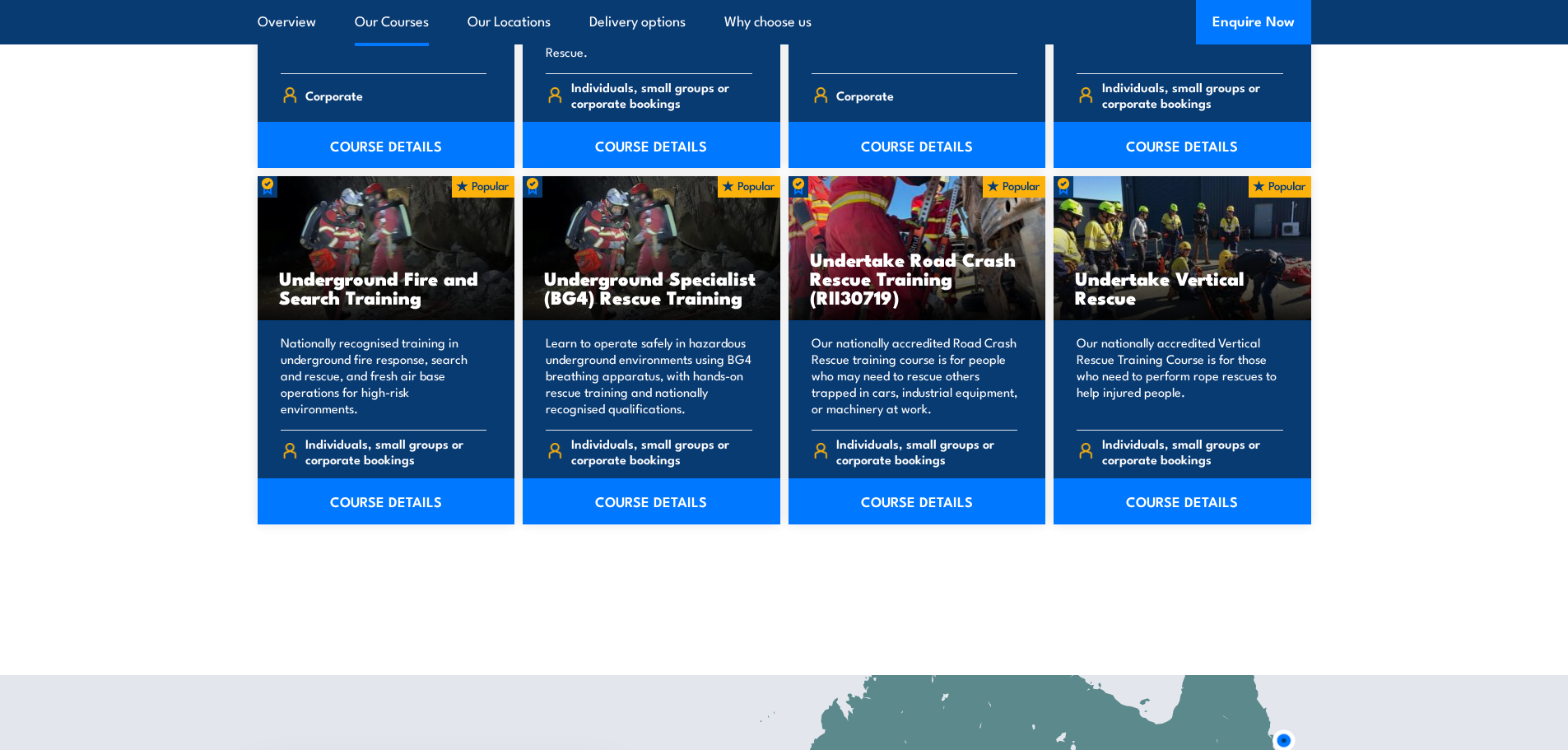
scroll to position [2864, 0]
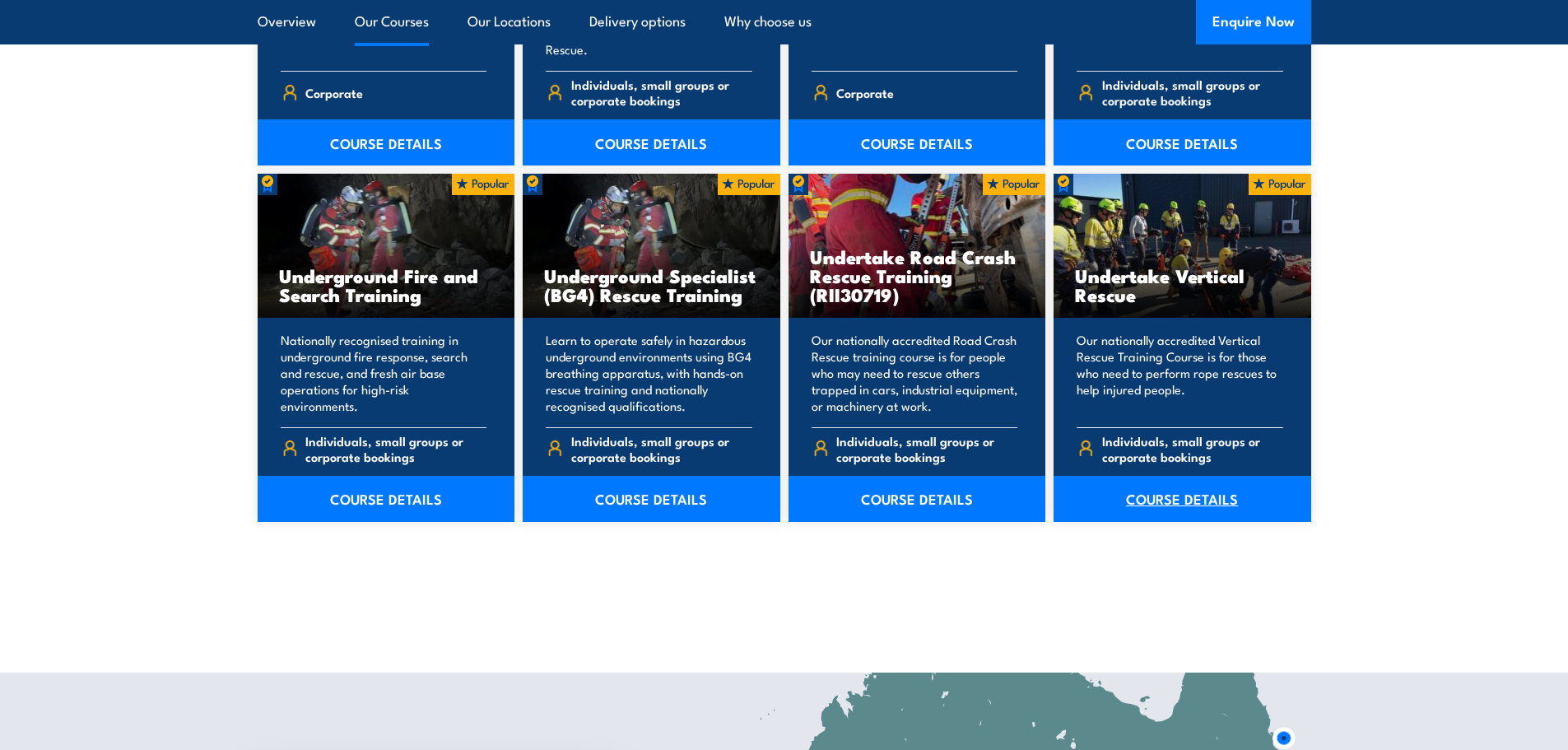
click at [1167, 482] on link "COURSE DETAILS" at bounding box center [1182, 498] width 258 height 46
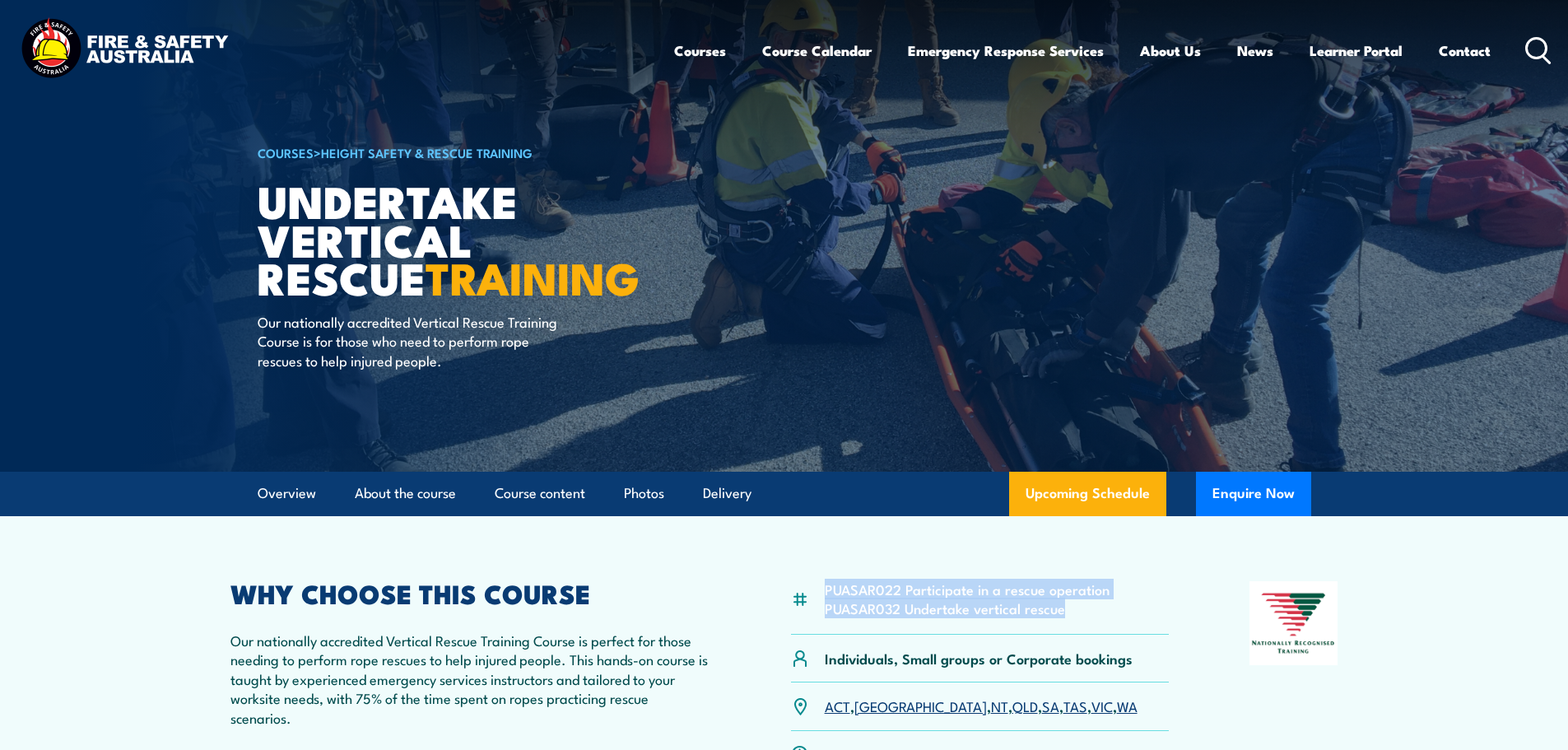
drag, startPoint x: 1081, startPoint y: 608, endPoint x: 826, endPoint y: 589, distance: 255.7
click at [826, 589] on ul "PUASAR022 Participate in a rescue operation PUASAR032 Undertake vertical rescue" at bounding box center [966, 598] width 285 height 38
copy ul "PUASAR022 Participate in a rescue operation PUASAR032 Undertake vertical rescue"
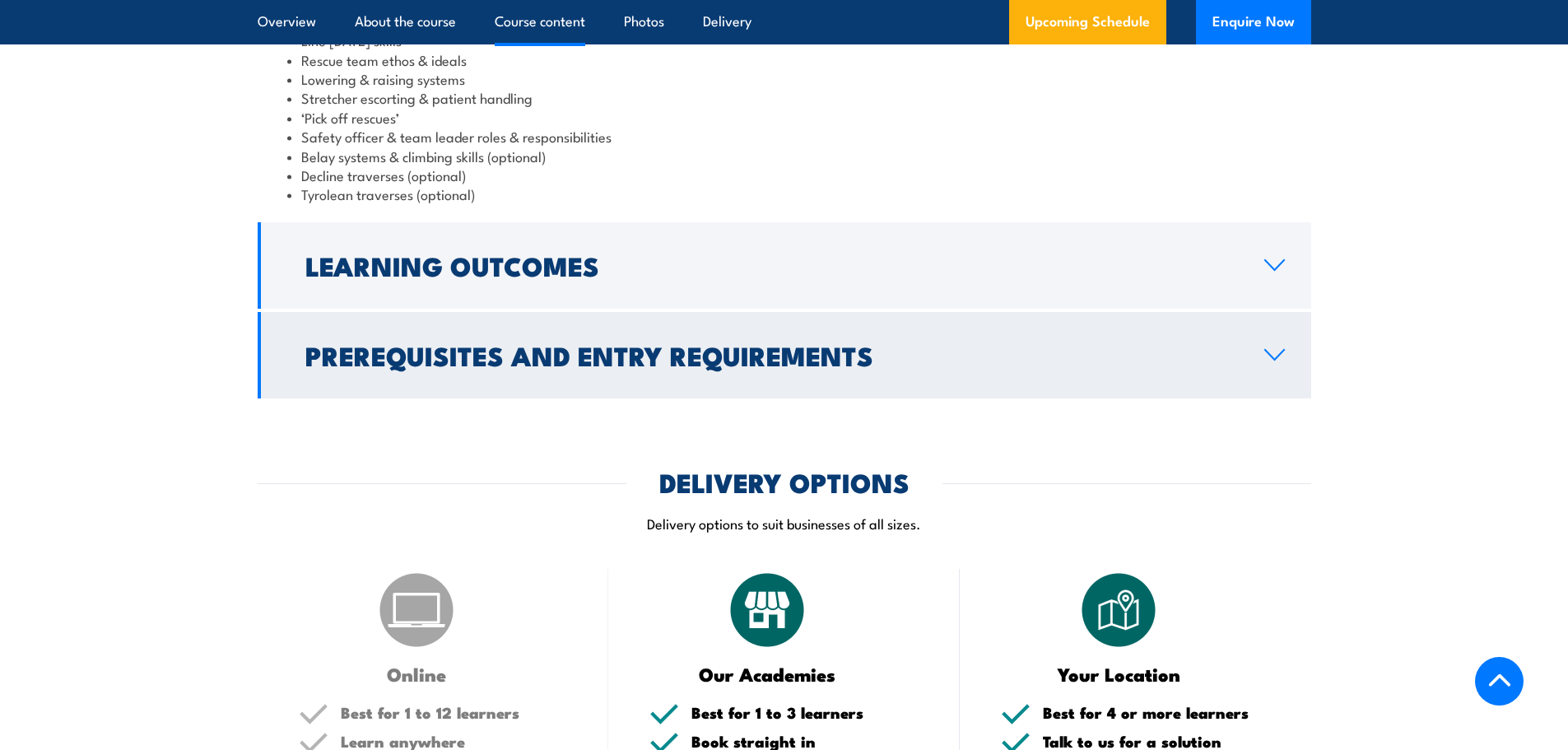
scroll to position [1573, 0]
click at [718, 365] on h2 "Prerequisites and Entry Requirements" at bounding box center [771, 354] width 932 height 23
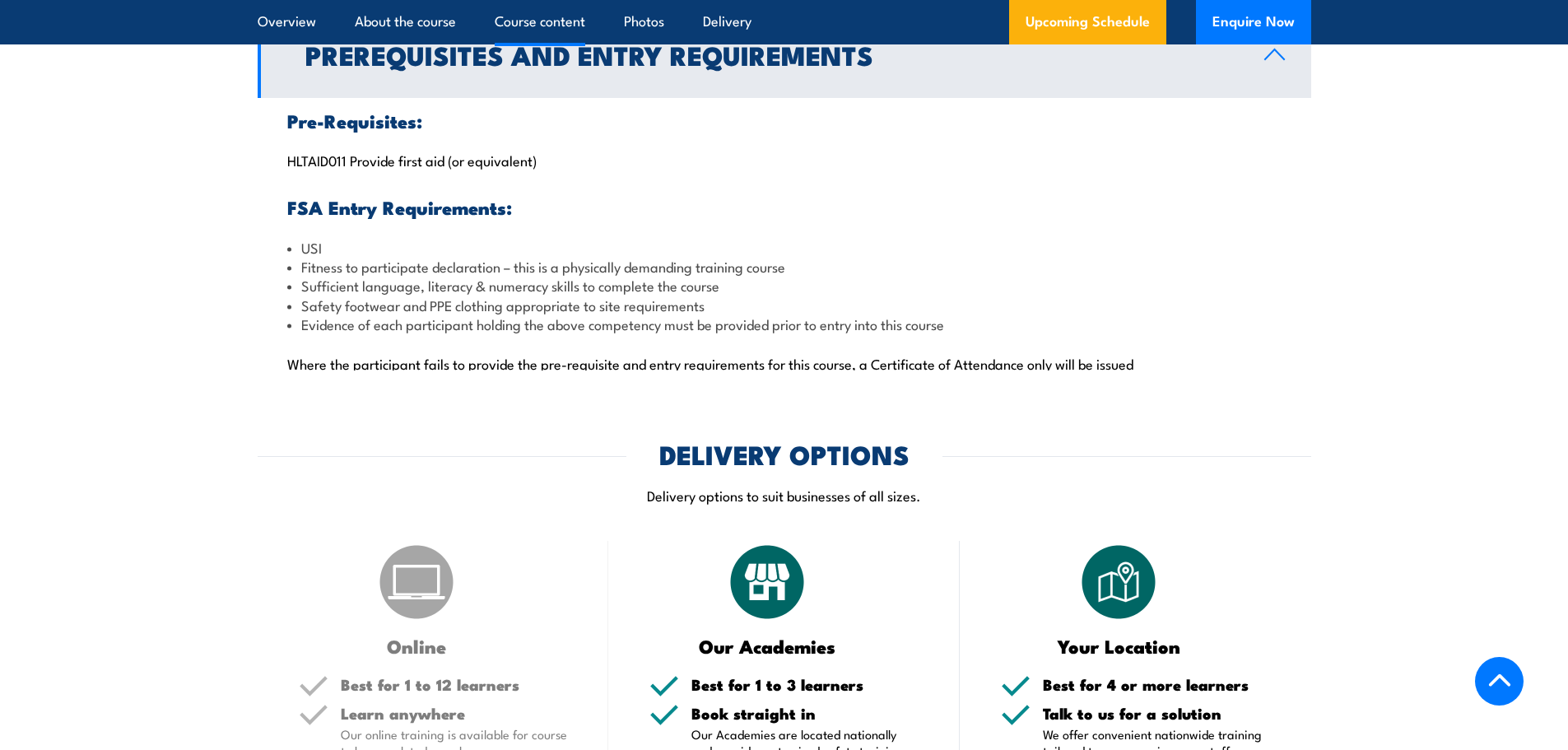
scroll to position [1461, 0]
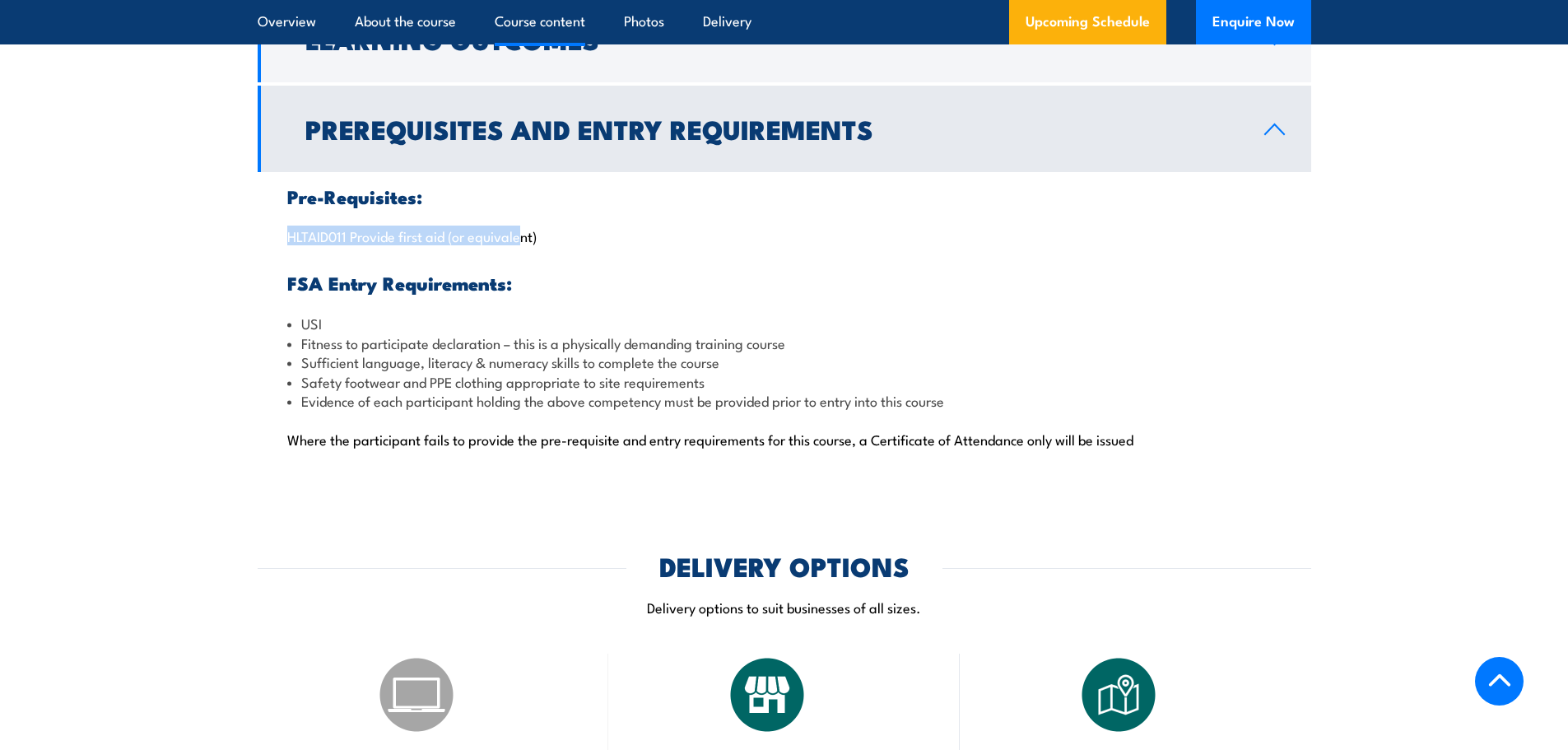
drag, startPoint x: 403, startPoint y: 255, endPoint x: 285, endPoint y: 229, distance: 120.8
click at [285, 229] on div "Pre-Requisites: HLTAID011 Provide first aid (or equivalent) FSA Entry Requireme…" at bounding box center [784, 327] width 1053 height 310
click at [553, 229] on p "HLTAID011 Provide first aid (or equivalent)" at bounding box center [784, 235] width 994 height 17
drag, startPoint x: 552, startPoint y: 236, endPoint x: 275, endPoint y: 229, distance: 277.1
click at [275, 229] on div "Pre-Requisites: HLTAID011 Provide first aid (or equivalent) FSA Entry Requireme…" at bounding box center [784, 327] width 1053 height 310
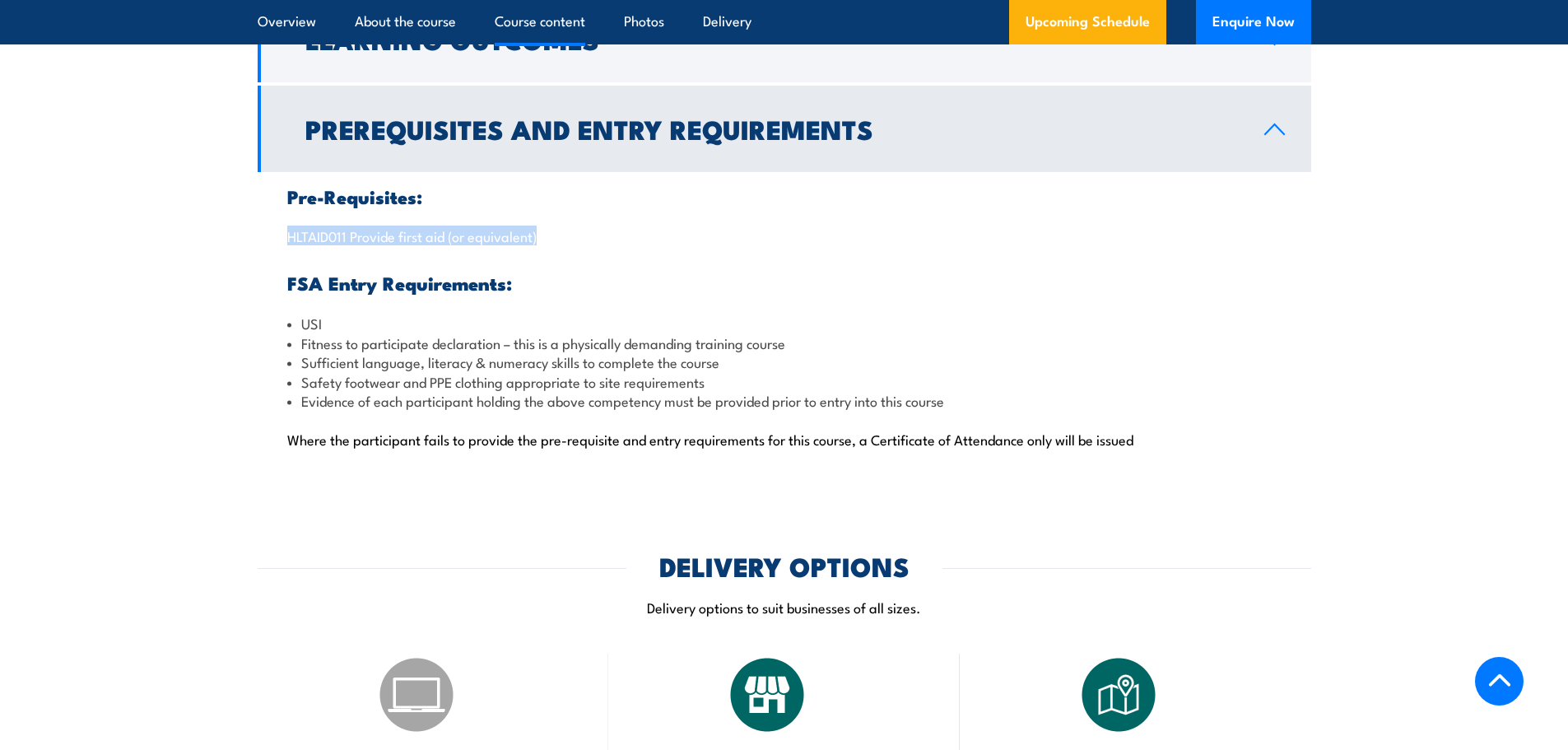
copy p "HLTAID011 Provide first aid (or equivalent)"
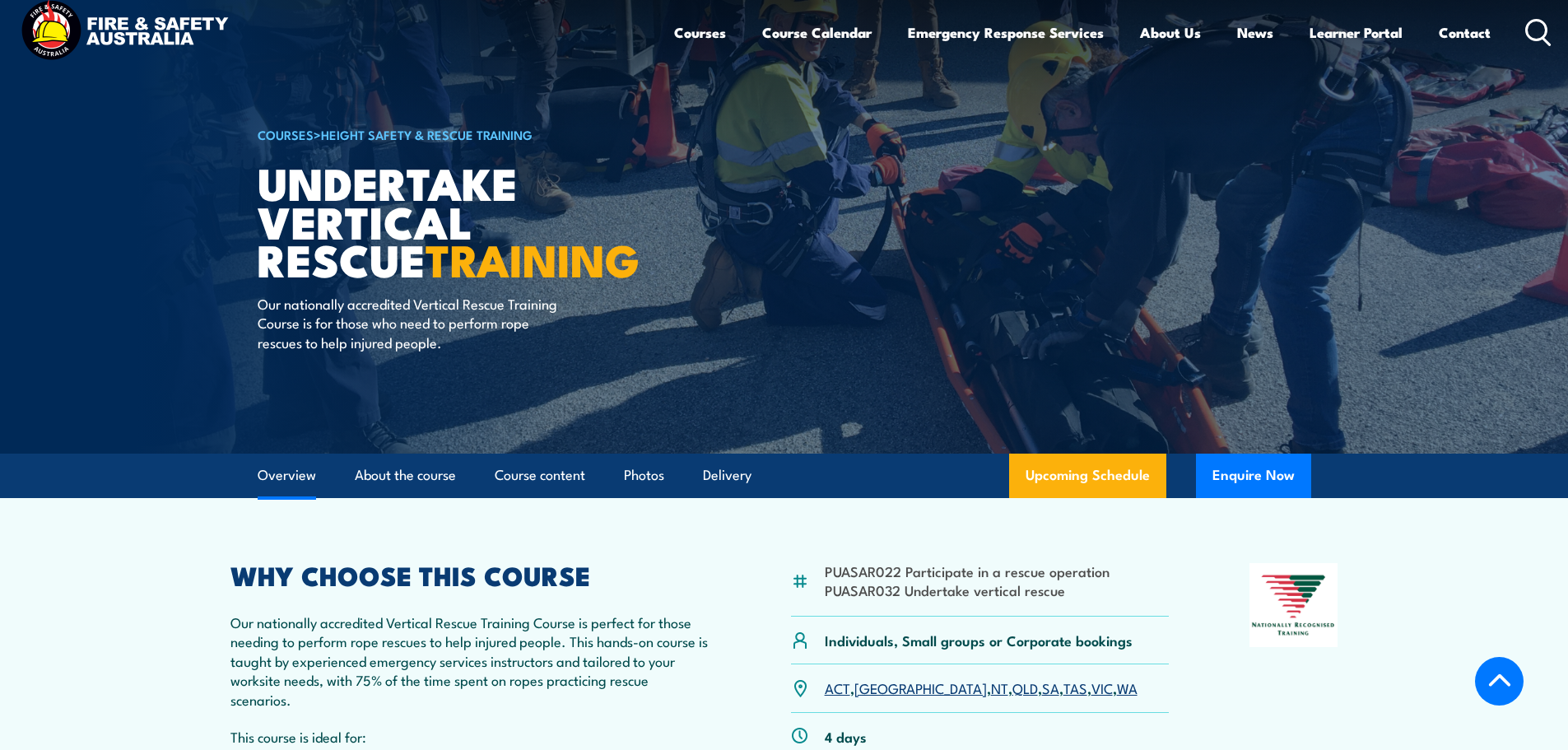
scroll to position [0, 0]
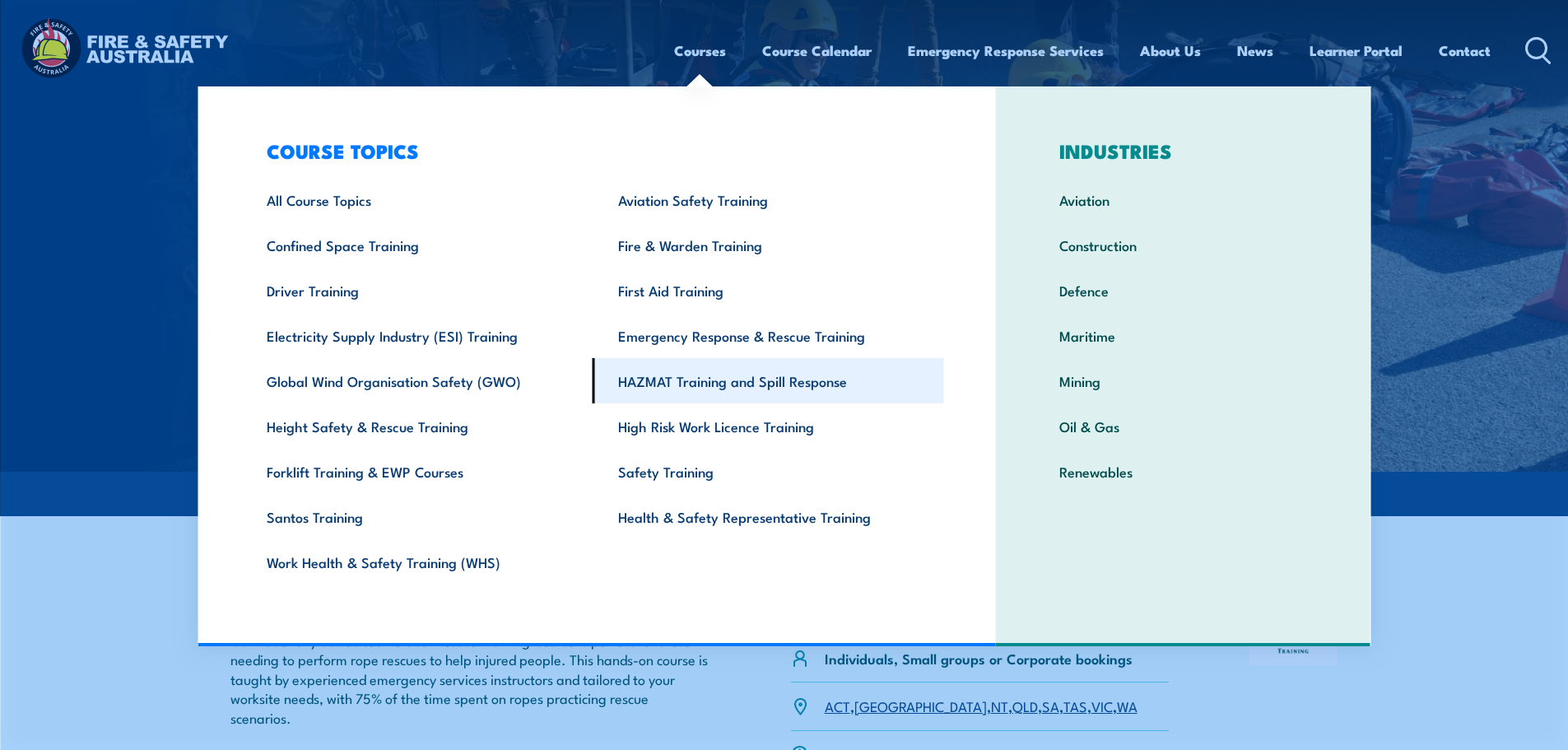
click at [698, 379] on link "HAZMAT Training and Spill Response" at bounding box center [768, 380] width 351 height 45
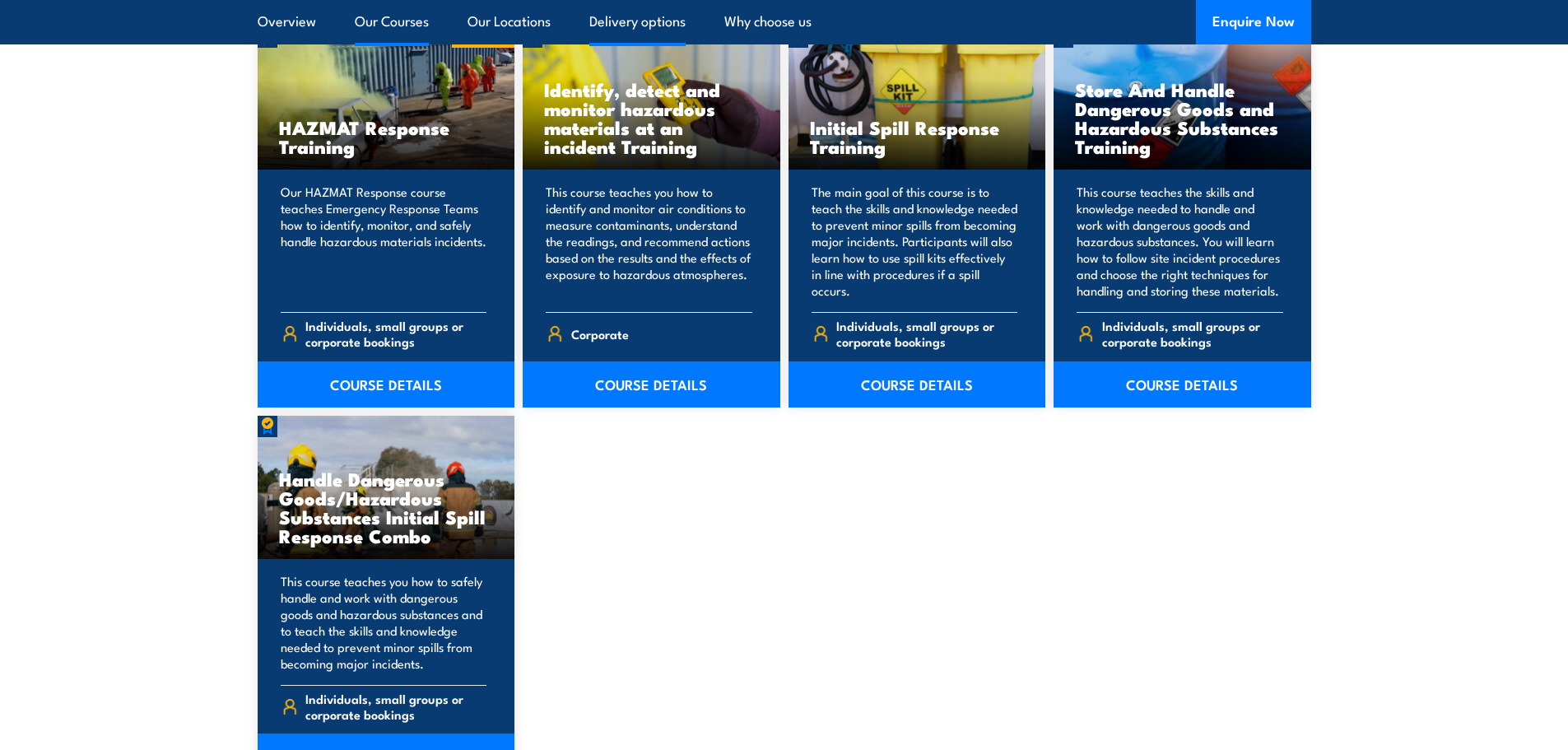
scroll to position [1376, 0]
click at [430, 385] on link "COURSE DETAILS" at bounding box center [386, 383] width 258 height 46
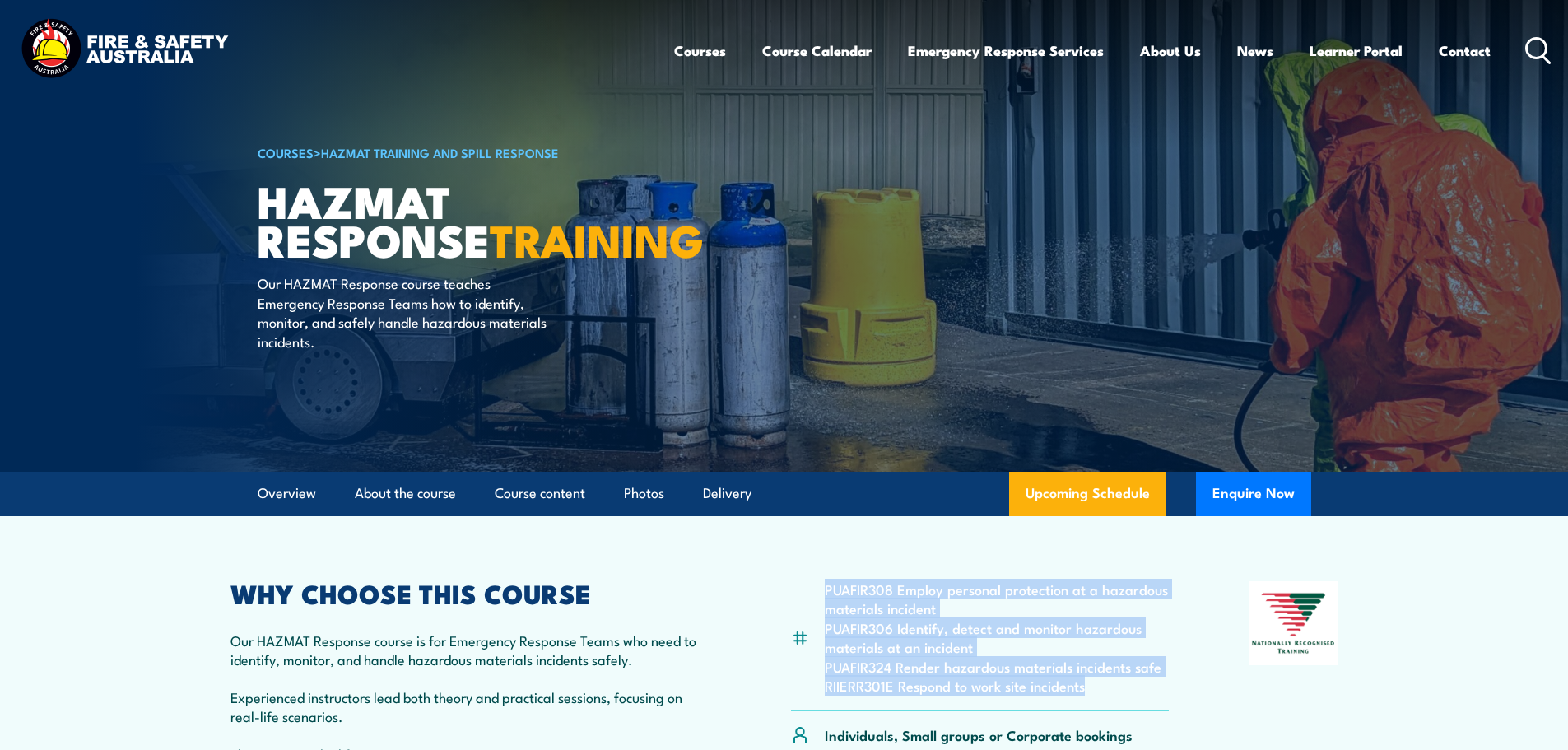
drag, startPoint x: 1099, startPoint y: 691, endPoint x: 821, endPoint y: 580, distance: 299.3
click at [821, 580] on article "PUAFIR308 Employ personal protection at a hazardous materials incident PUAFIR30…" at bounding box center [784, 711] width 1152 height 390
copy ul "PUAFIR308 Employ personal protection at a hazardous materials incident PUAFIR30…"
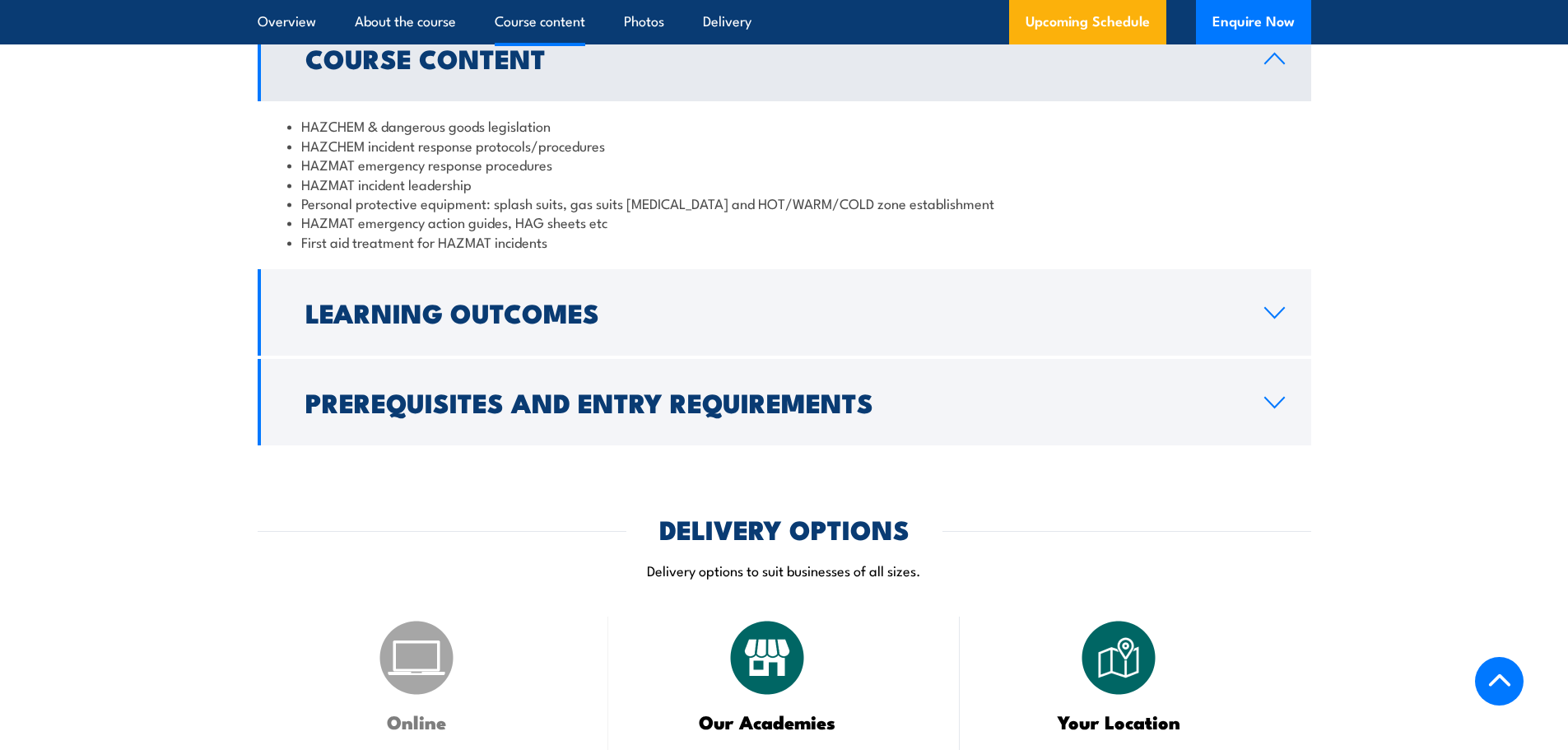
scroll to position [1405, 0]
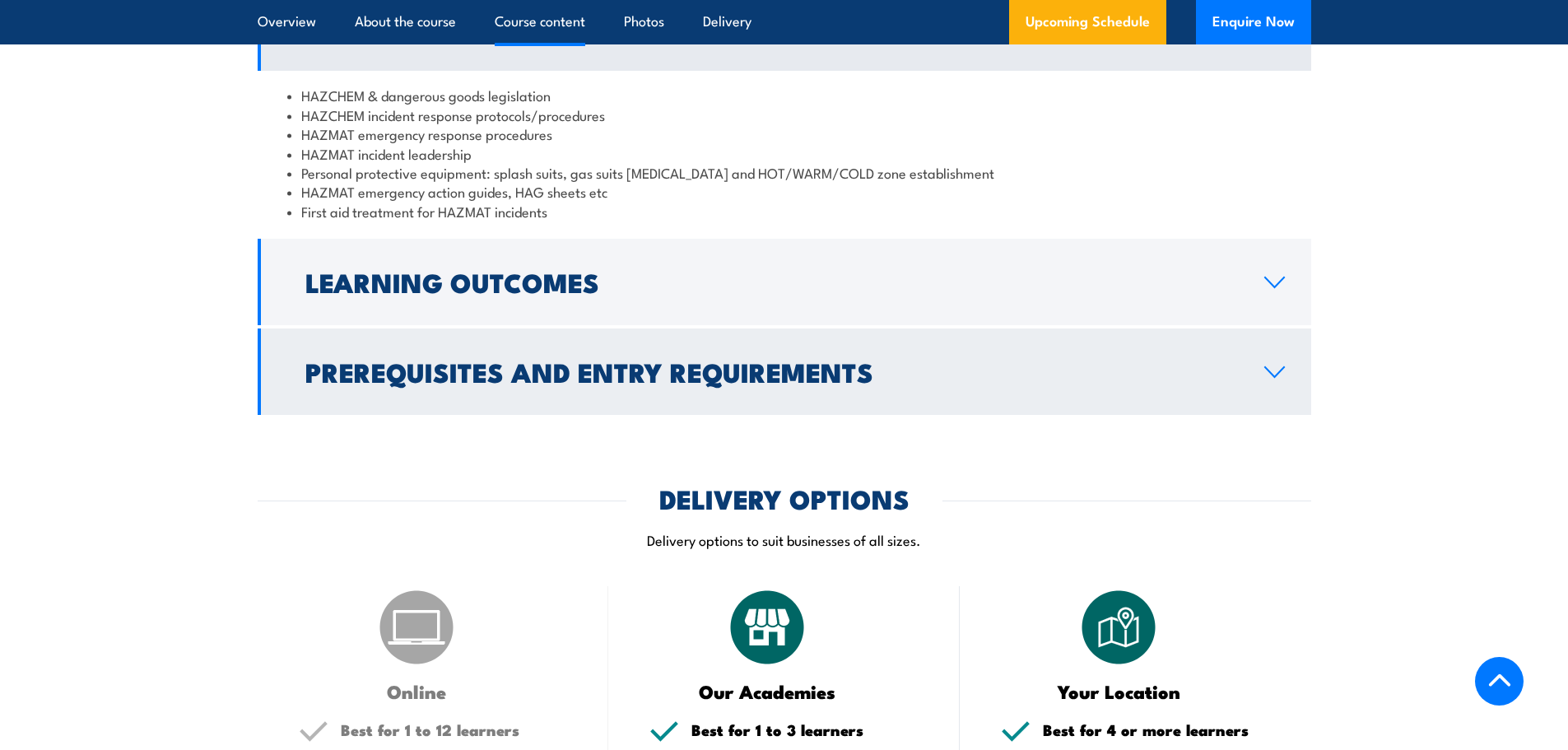
click at [456, 365] on h2 "Prerequisites and Entry Requirements" at bounding box center [771, 371] width 932 height 23
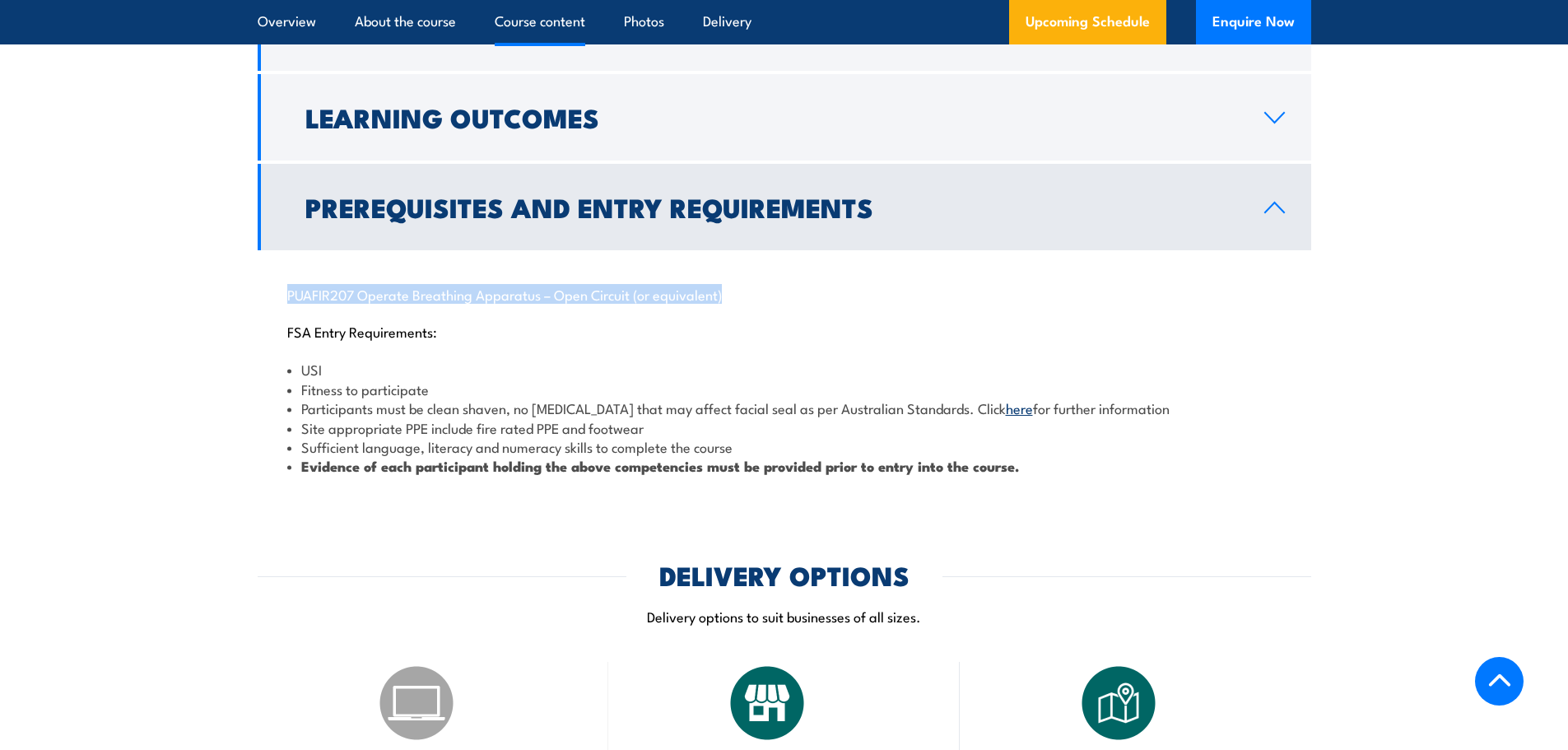
drag, startPoint x: 737, startPoint y: 297, endPoint x: 285, endPoint y: 284, distance: 452.2
click at [285, 284] on div "PUAFIR207 Operate Breathing Apparatus – Open Circuit (or equivalent) FSA Entry …" at bounding box center [784, 370] width 1053 height 240
copy p "PUAFIR207 Operate Breathing Apparatus – Open Circuit (or equivalent)"
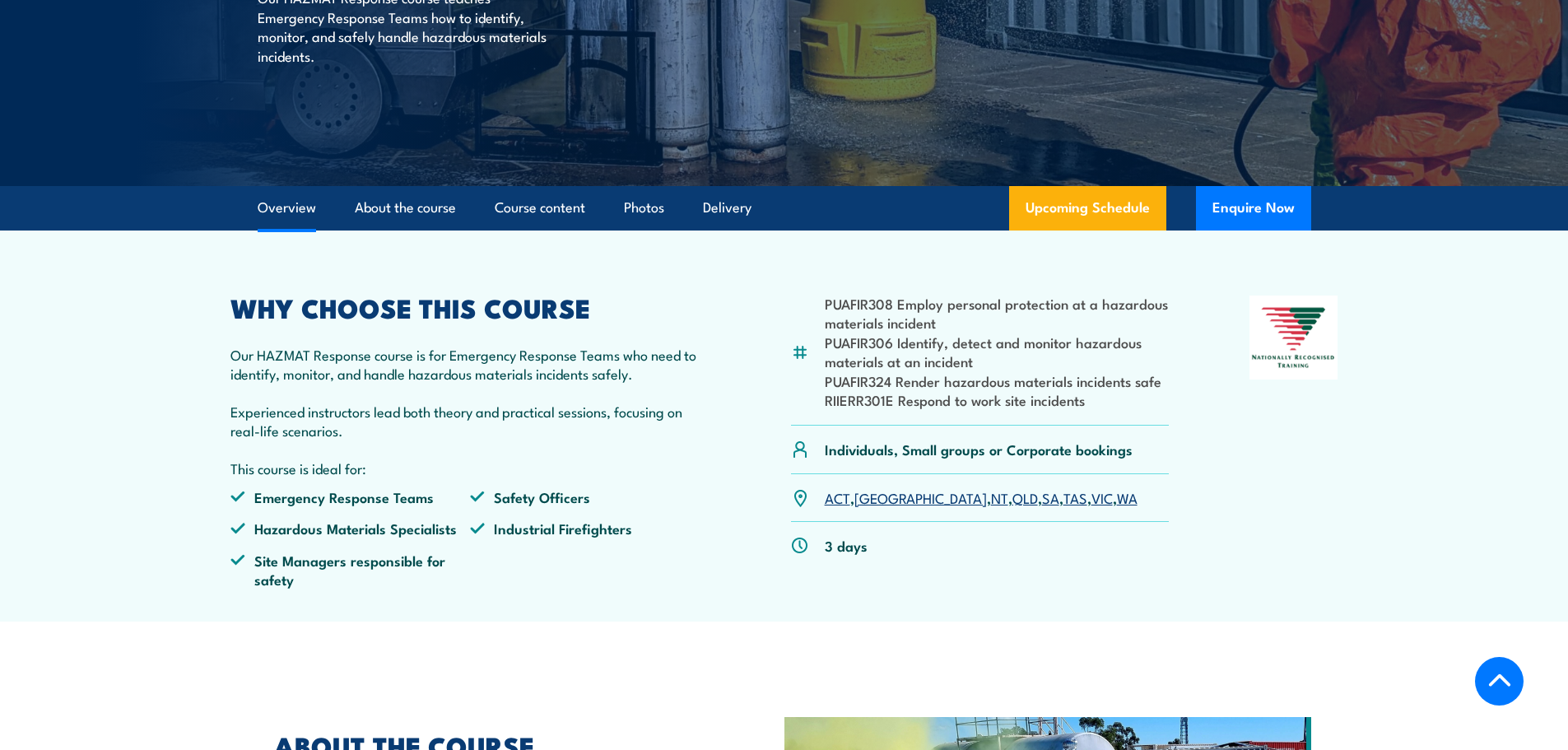
scroll to position [0, 0]
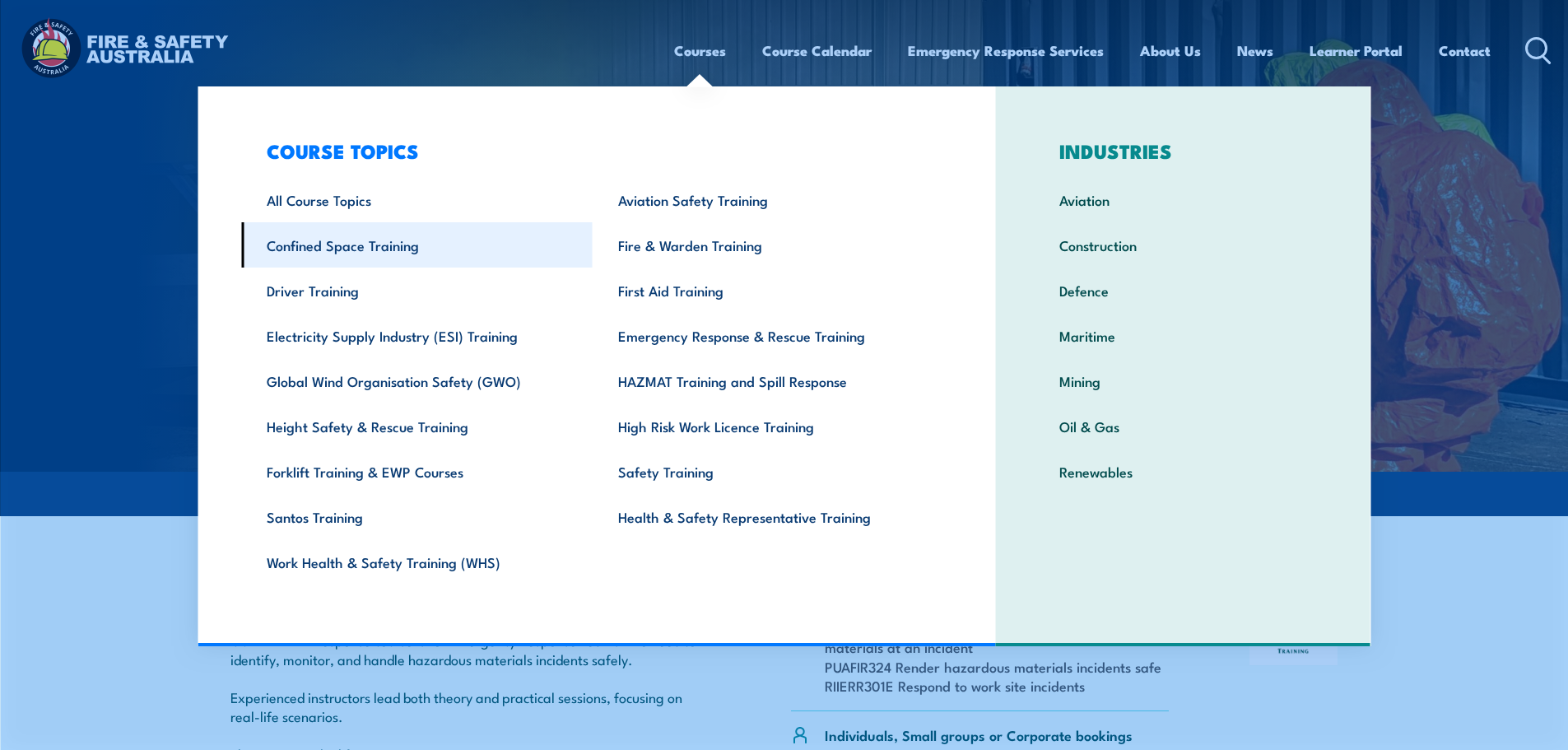
click at [406, 248] on link "Confined Space Training" at bounding box center [416, 244] width 351 height 45
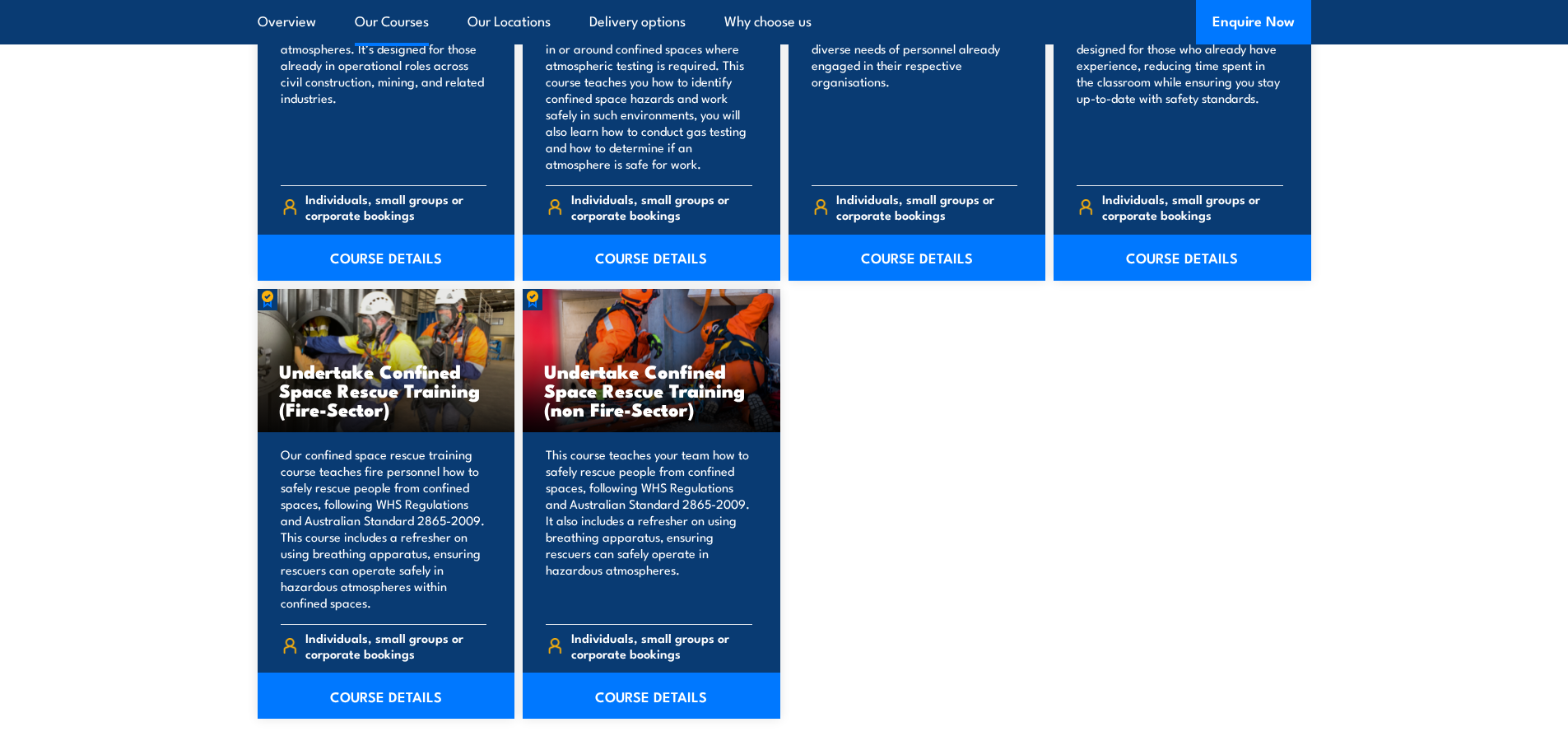
scroll to position [1567, 0]
click at [429, 694] on link "COURSE DETAILS" at bounding box center [386, 694] width 258 height 46
click at [417, 697] on link "COURSE DETAILS" at bounding box center [386, 694] width 258 height 46
click at [383, 687] on link "COURSE DETAILS" at bounding box center [386, 694] width 258 height 46
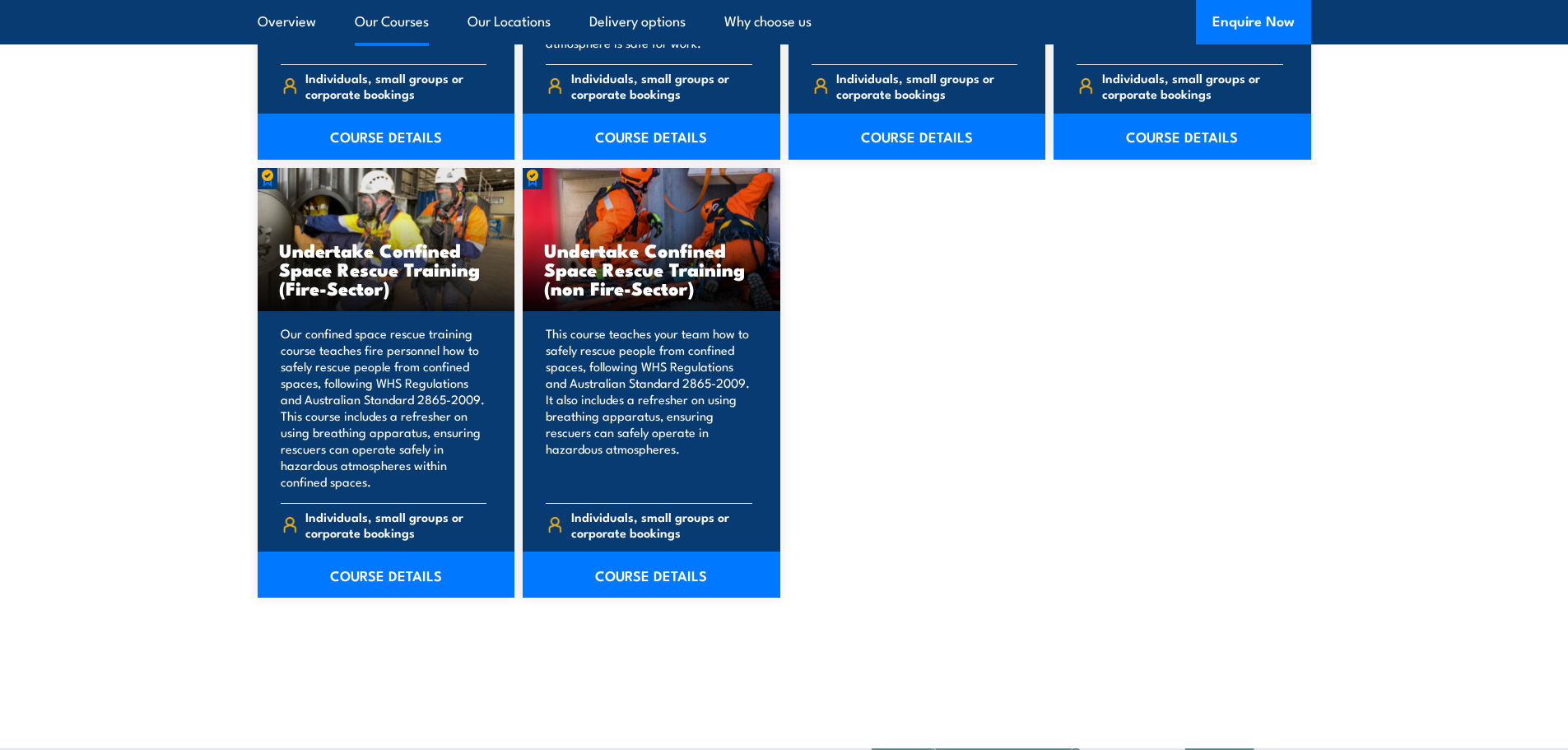
scroll to position [1688, 0]
click at [371, 580] on link "COURSE DETAILS" at bounding box center [386, 573] width 258 height 46
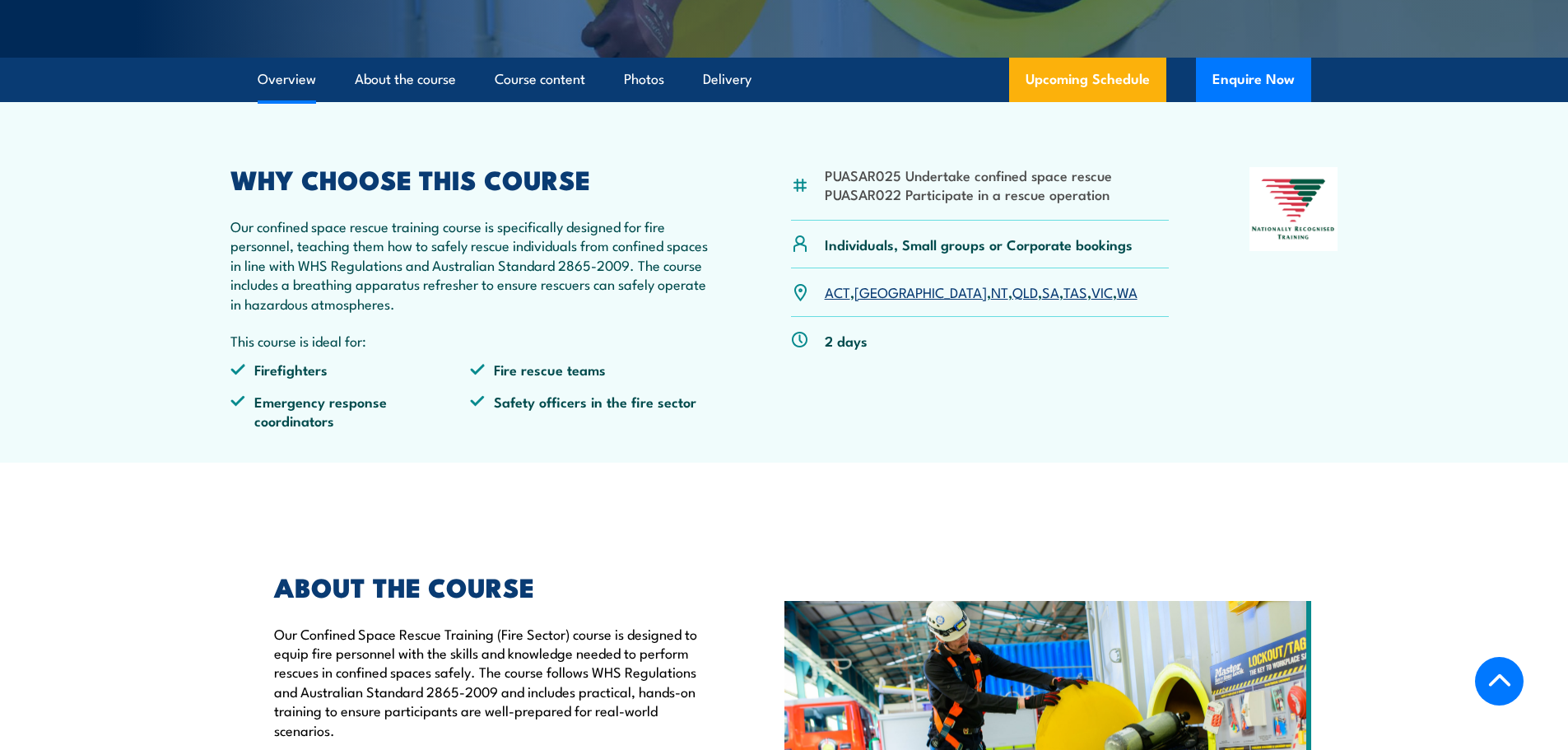
scroll to position [510, 0]
drag, startPoint x: 1116, startPoint y: 235, endPoint x: 823, endPoint y: 210, distance: 294.1
click at [823, 210] on div "PUASAR025 Undertake confined space rescue PUASAR022 Participate in a rescue ope…" at bounding box center [981, 193] width 379 height 53
copy ul "PUASAR025 Undertake confined space rescue PUASAR022 Participate in a rescue ope…"
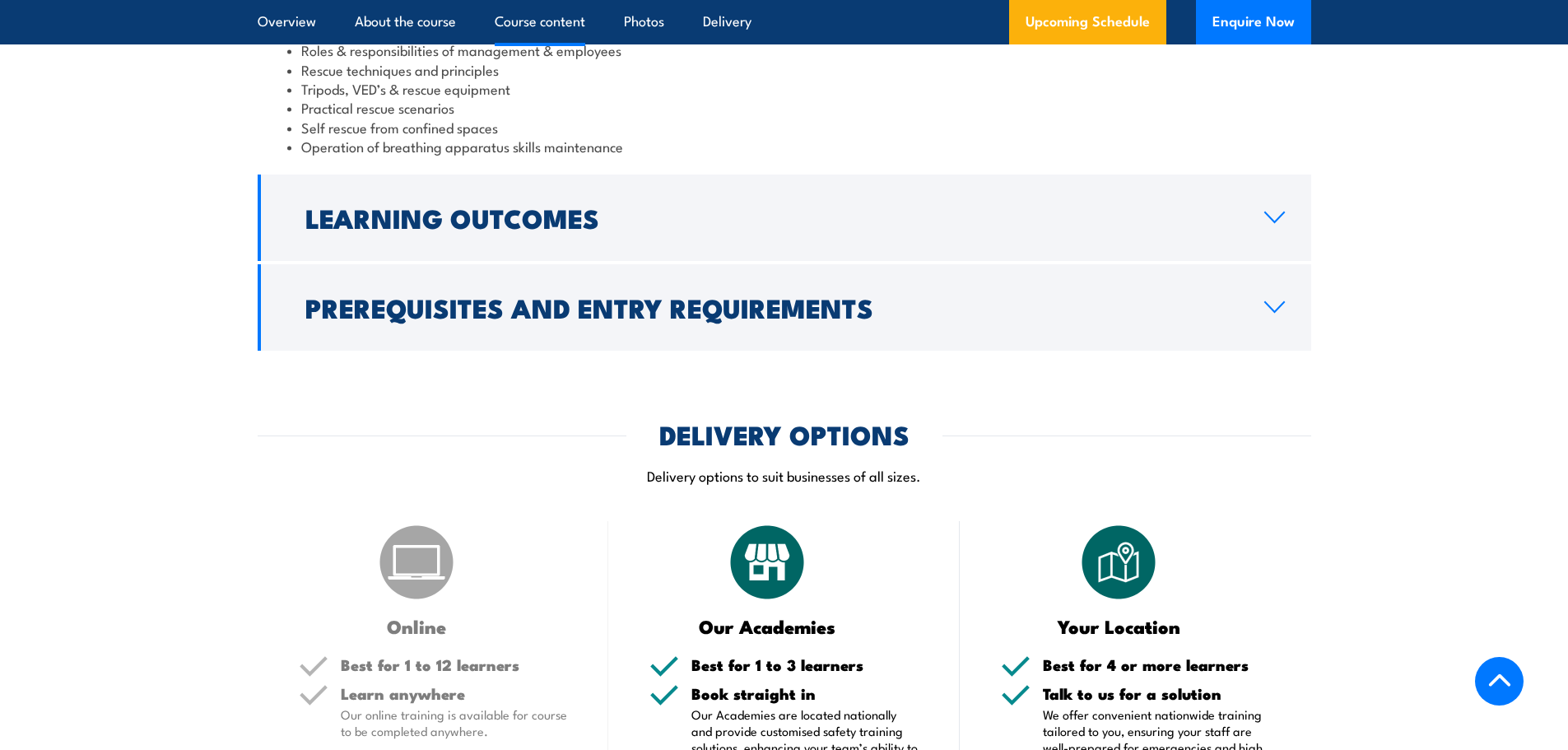
scroll to position [1656, 0]
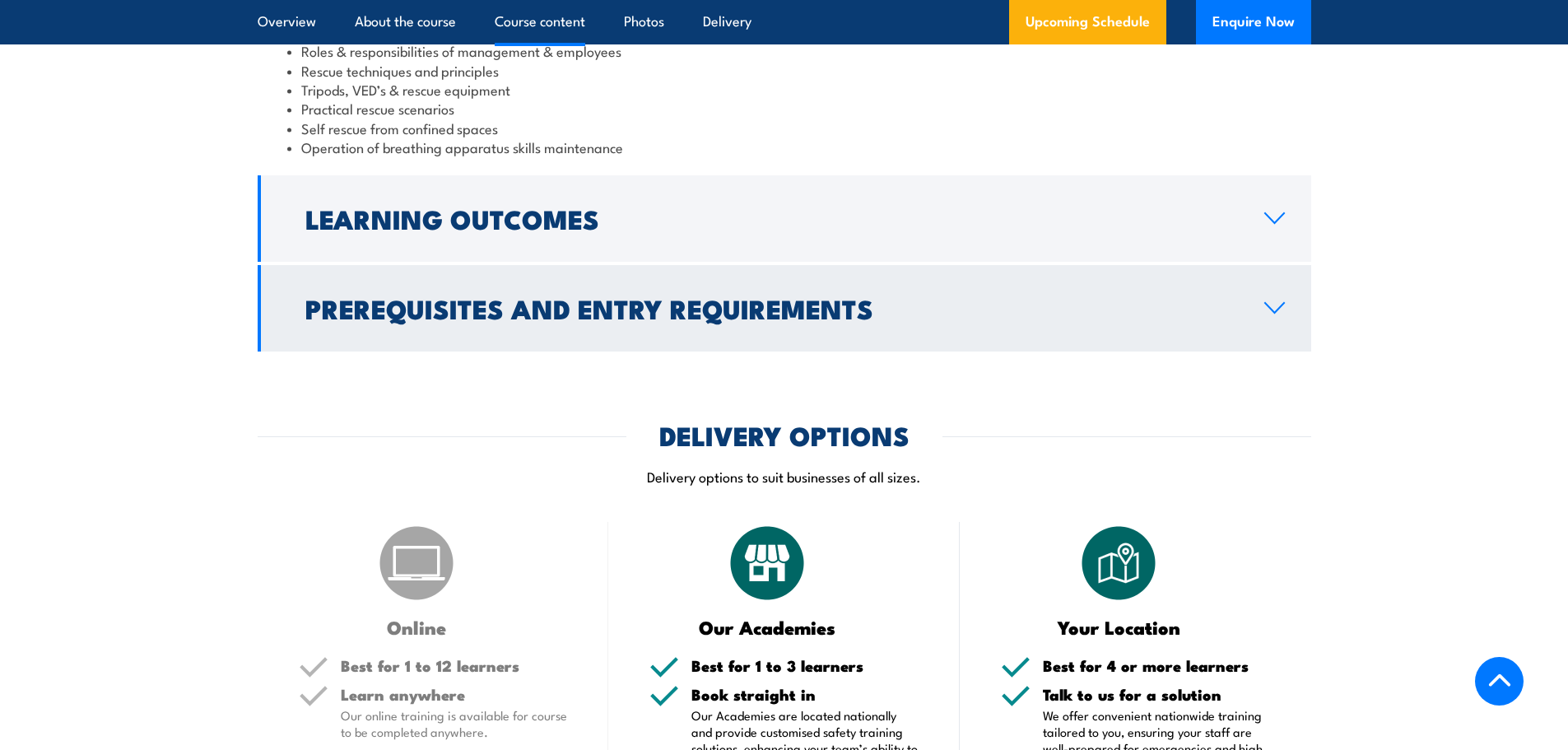
click at [517, 298] on h2 "Prerequisites and Entry Requirements" at bounding box center [771, 308] width 932 height 23
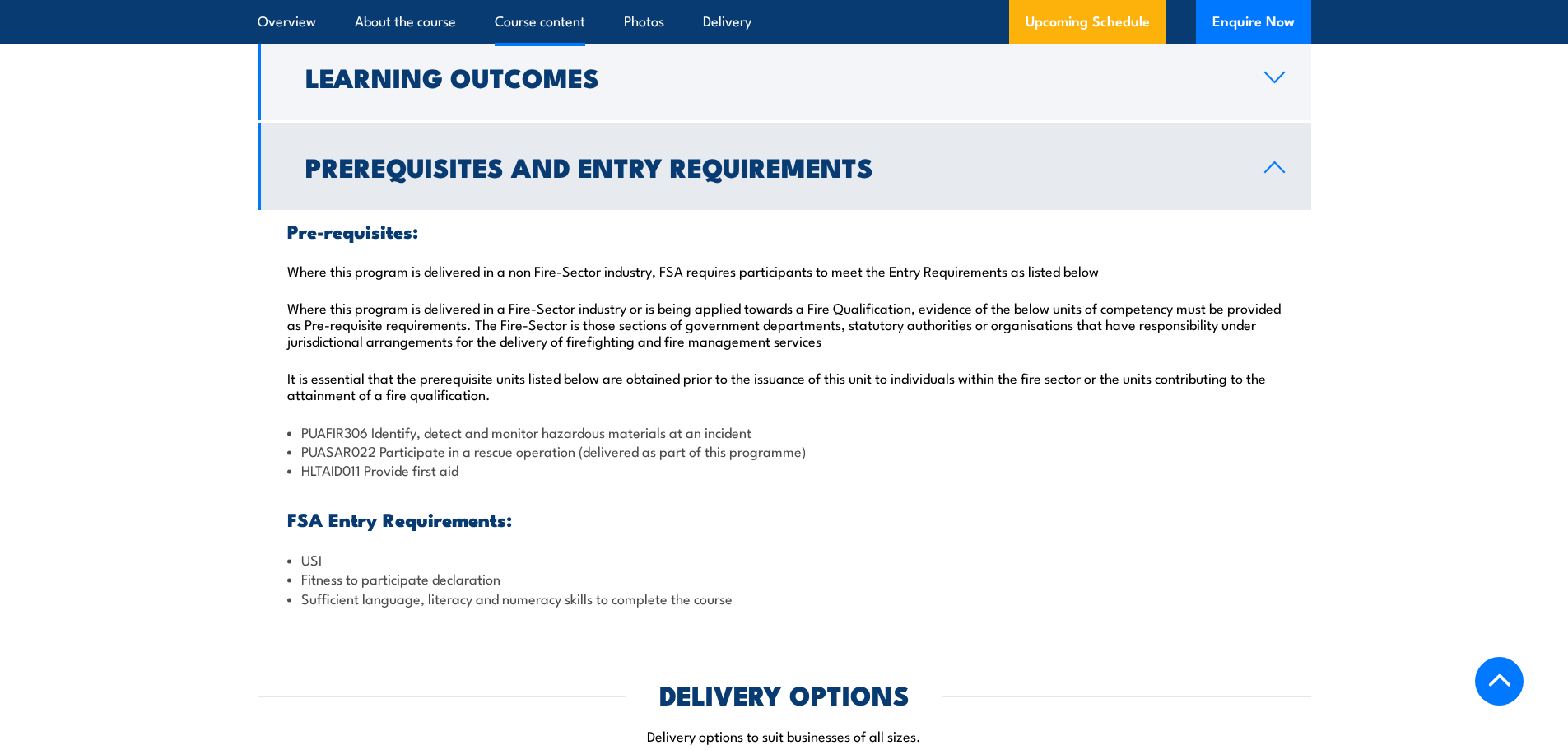
scroll to position [1638, 0]
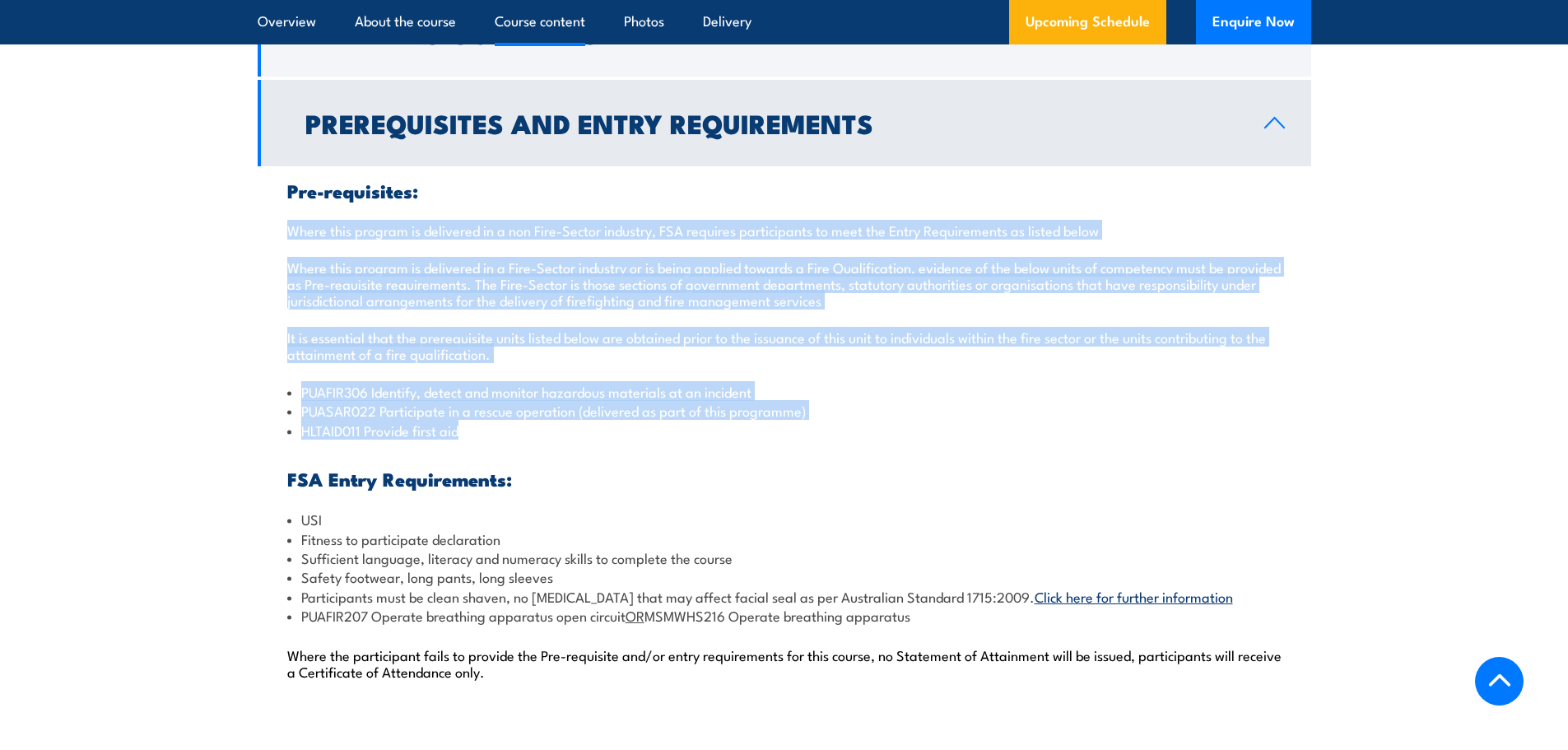
drag, startPoint x: 476, startPoint y: 438, endPoint x: 271, endPoint y: 221, distance: 298.5
click at [271, 221] on div "Pre-requisites: Where this program is delivered in a non Fire-Sector industry, …" at bounding box center [784, 440] width 1053 height 548
click at [487, 436] on li "HLTAID011 Provide first aid" at bounding box center [784, 430] width 994 height 19
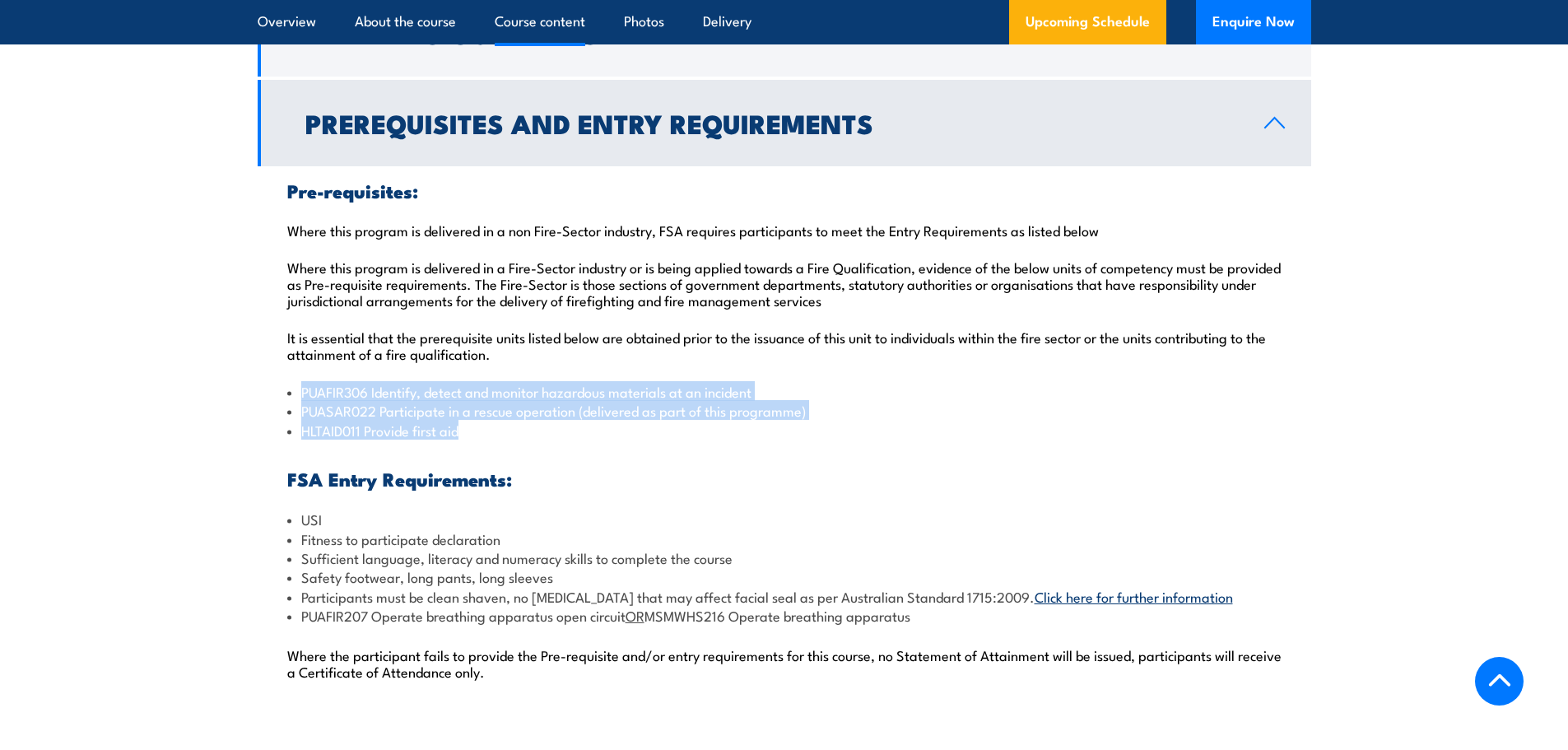
drag, startPoint x: 472, startPoint y: 436, endPoint x: 297, endPoint y: 392, distance: 180.4
click at [297, 392] on ul "PUAFIR306 Identify, detect and monitor hazardous materials at an incident PUASA…" at bounding box center [784, 410] width 994 height 58
copy ul "PUAFIR306 Identify, detect and monitor hazardous materials at an incident PUASA…"
